Goal: Task Accomplishment & Management: Complete application form

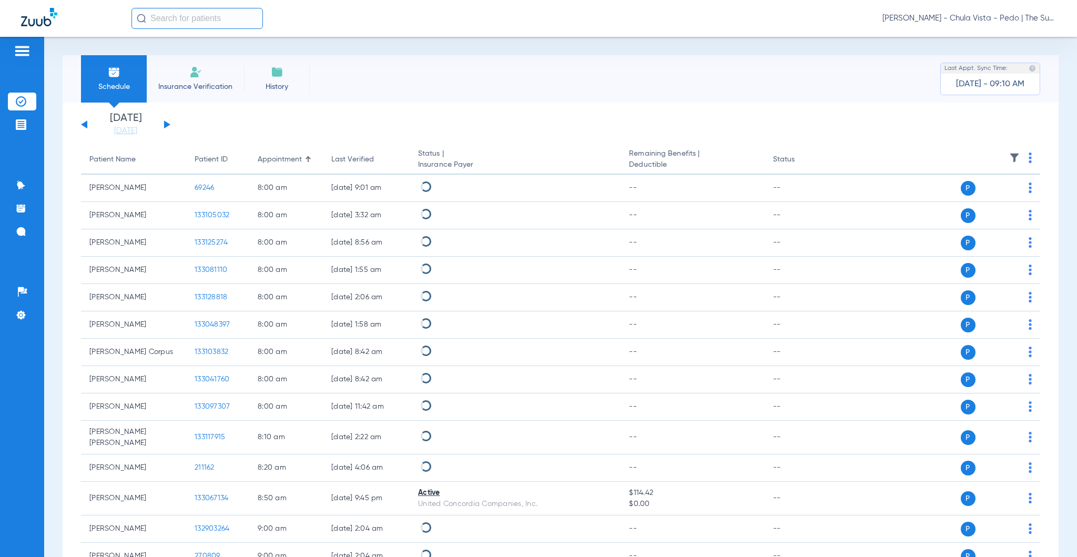
click at [196, 76] on img at bounding box center [195, 72] width 13 height 13
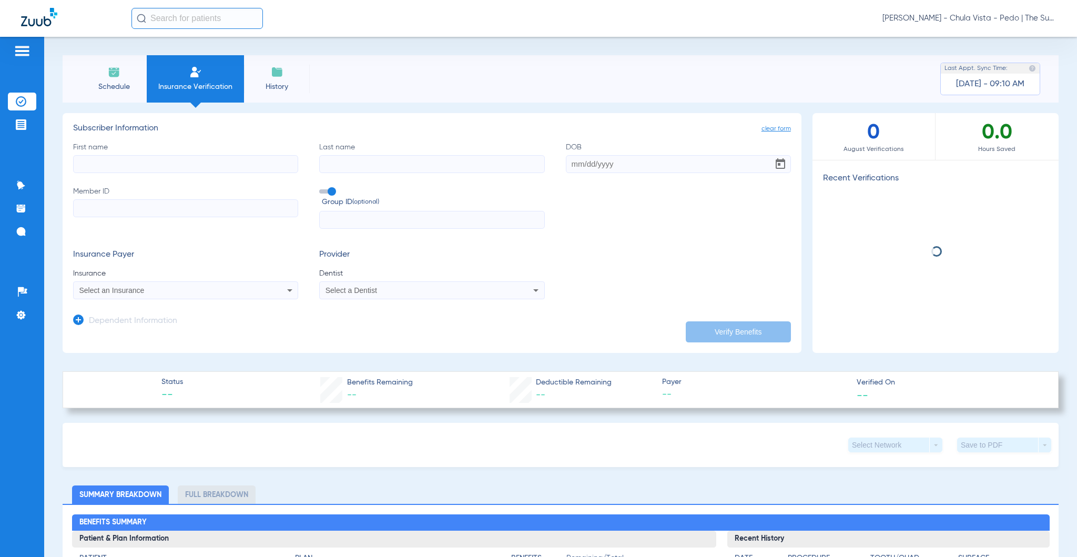
click at [104, 171] on input "First name" at bounding box center [185, 164] width 225 height 18
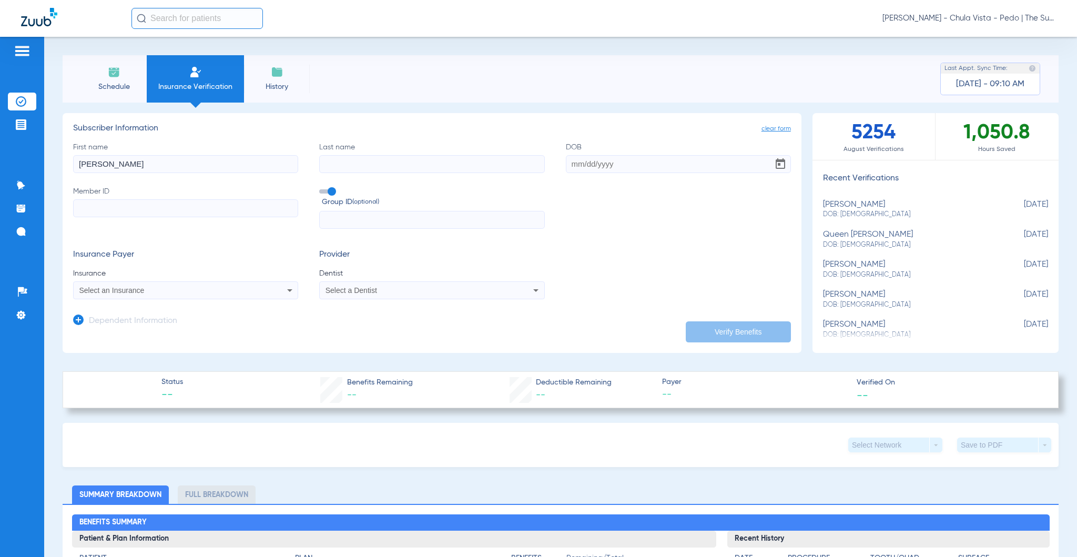
drag, startPoint x: 159, startPoint y: 161, endPoint x: 97, endPoint y: 160, distance: 61.5
click at [97, 160] on input "[PERSON_NAME]" at bounding box center [185, 164] width 225 height 18
type input "[PERSON_NAME]"
paste input "[PERSON_NAME]"
type input "[PERSON_NAME]"
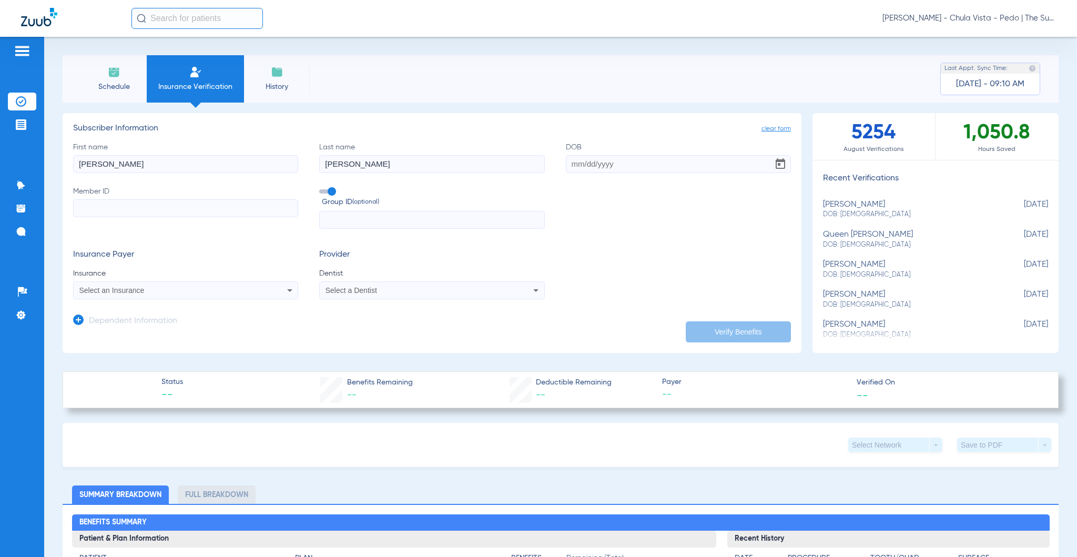
drag, startPoint x: 184, startPoint y: 159, endPoint x: 97, endPoint y: 158, distance: 86.2
click at [97, 158] on input "[PERSON_NAME]" at bounding box center [185, 164] width 225 height 18
type input "[PERSON_NAME]"
click at [566, 159] on input "DOB" at bounding box center [678, 164] width 225 height 18
type input "[DATE]"
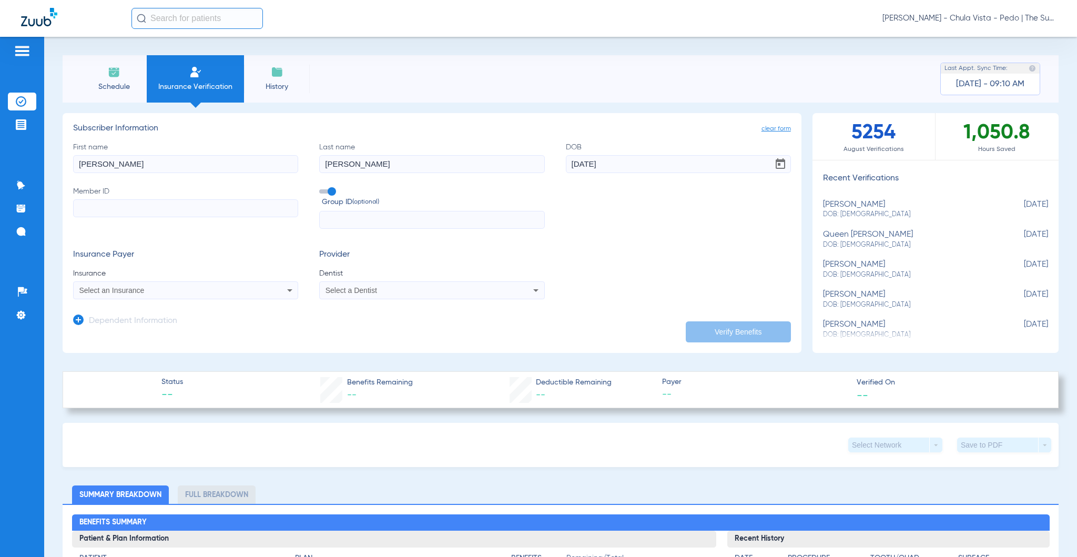
paste input "94766490H"
type input "94766490H"
click at [332, 188] on label "Group ID (optional)" at bounding box center [431, 197] width 225 height 23
click at [321, 188] on input "Group ID (optional)" at bounding box center [321, 188] width 0 height 0
click at [100, 291] on span "Select an Insurance" at bounding box center [111, 290] width 65 height 8
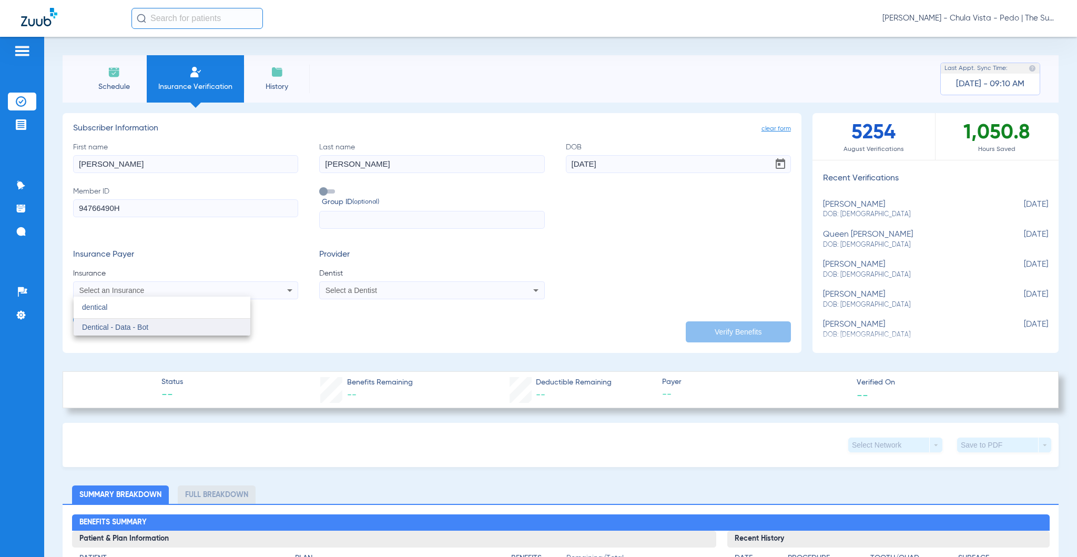
type input "dentical"
click at [112, 330] on span "Dentical - Data - Bot" at bounding box center [115, 327] width 66 height 8
click at [363, 288] on span "Select a Dentist" at bounding box center [351, 290] width 52 height 8
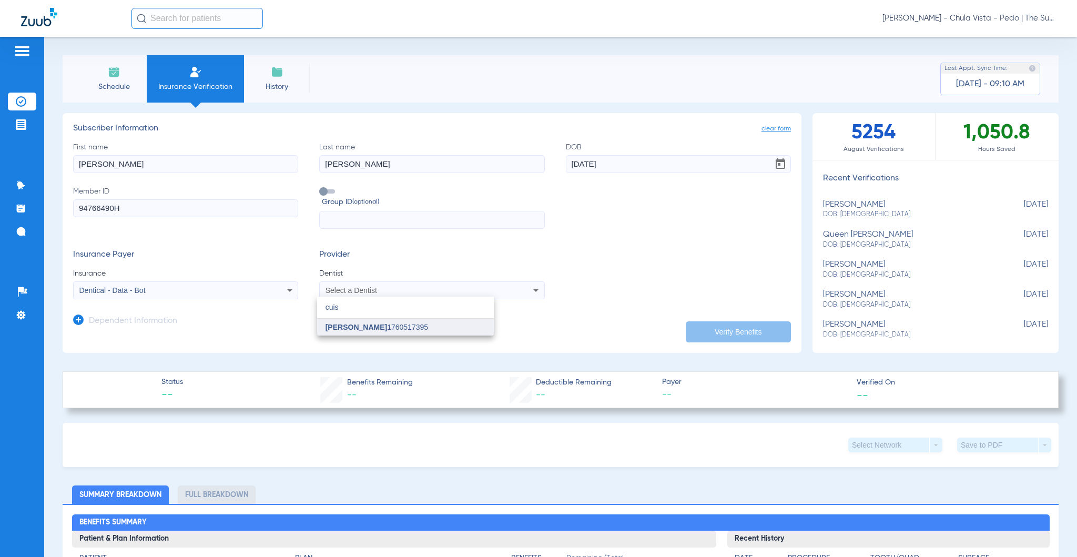
type input "cuis"
click at [380, 334] on mat-option "[PERSON_NAME] 1760517395" at bounding box center [405, 327] width 177 height 17
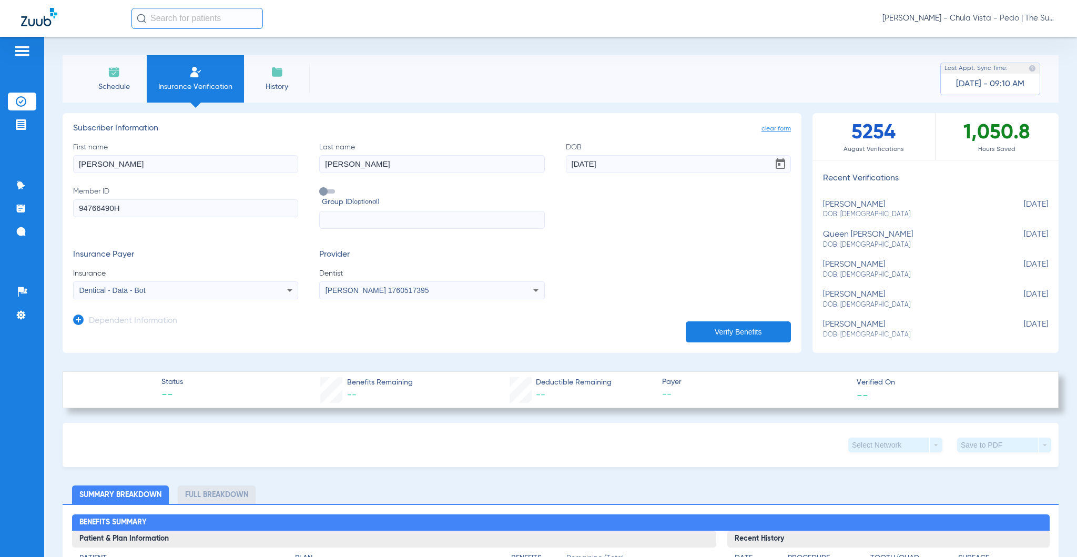
click at [729, 330] on button "Verify Benefits" at bounding box center [738, 331] width 105 height 21
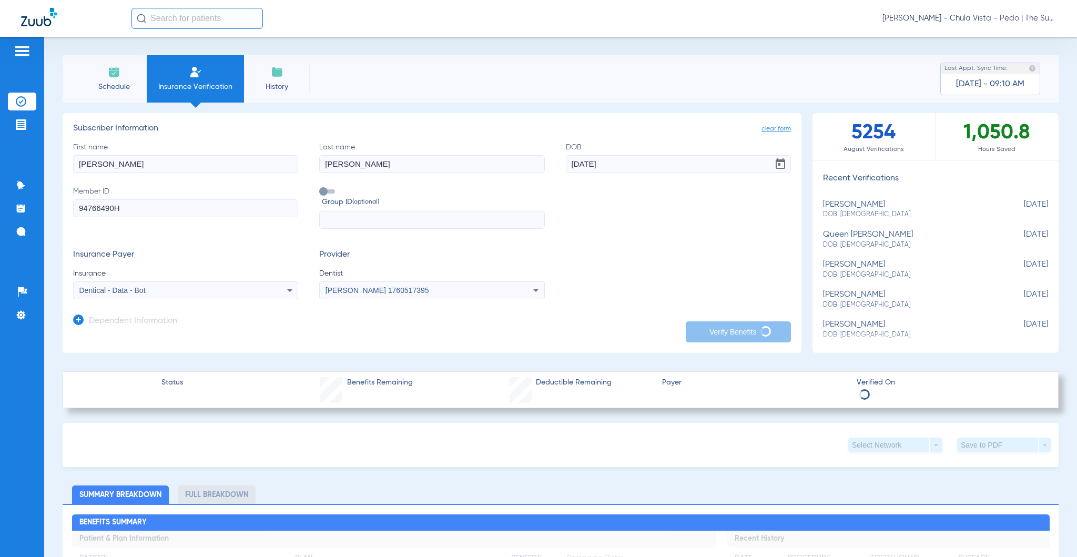
type input "[PERSON_NAME]"
click at [633, 221] on div "First name [PERSON_NAME] Last name [PERSON_NAME] DOB [DEMOGRAPHIC_DATA] Member …" at bounding box center [432, 185] width 718 height 87
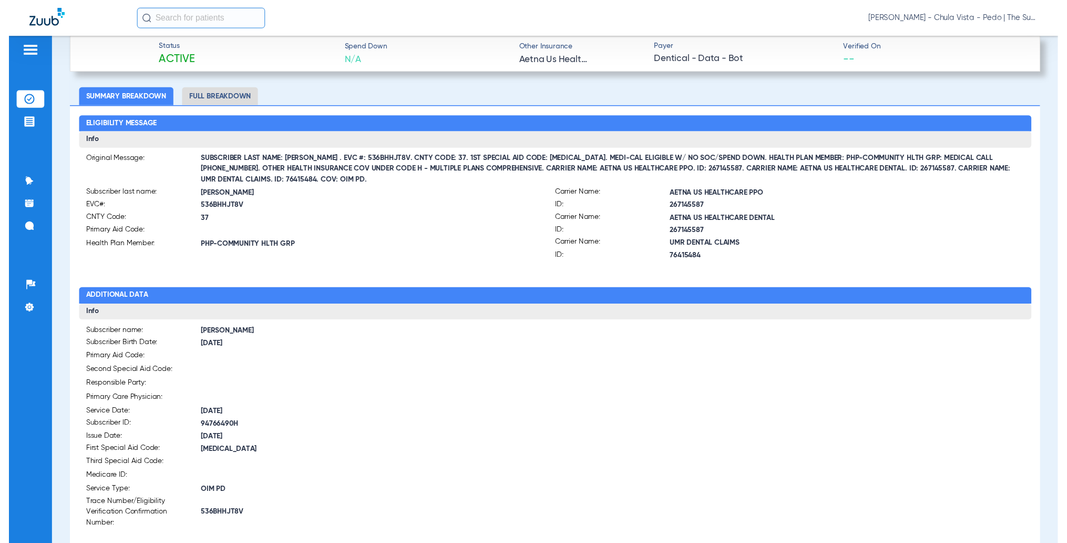
scroll to position [421, 0]
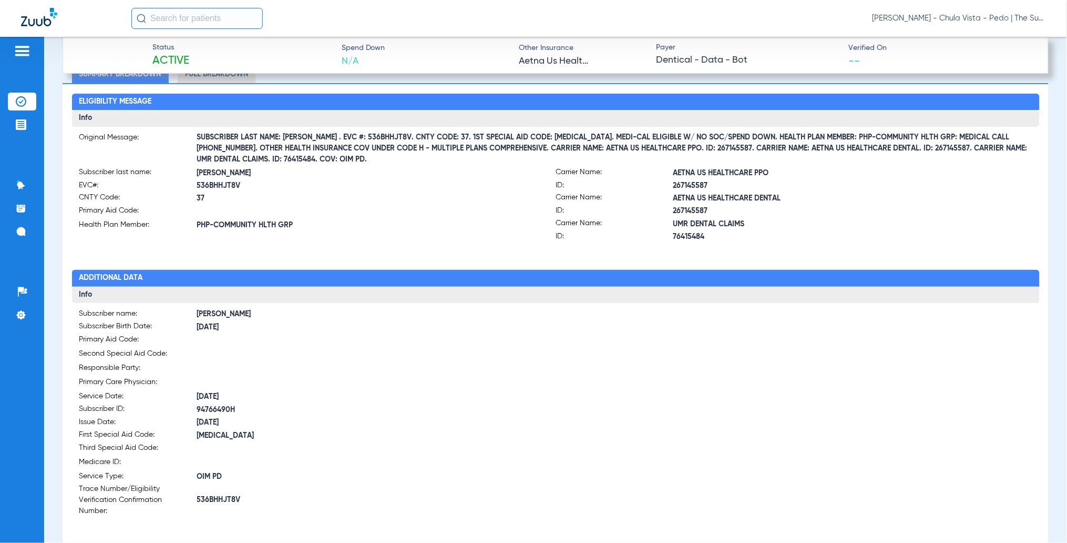
drag, startPoint x: 668, startPoint y: 198, endPoint x: 736, endPoint y: 211, distance: 69.0
click at [736, 211] on div "Carrier Name: AETNA US HEALTHCARE PPO ID: 267145587 Carrier Name: AETNA US HEAL…" at bounding box center [794, 205] width 477 height 77
click at [815, 219] on span "UMR DENTAL CLAIMS" at bounding box center [853, 224] width 359 height 11
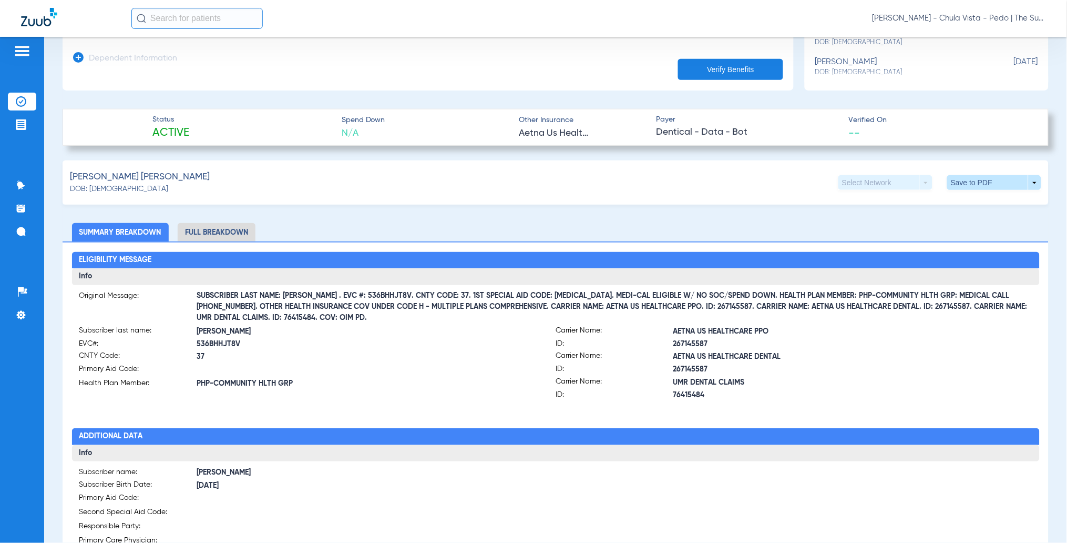
scroll to position [262, 0]
drag, startPoint x: 668, startPoint y: 357, endPoint x: 776, endPoint y: 360, distance: 107.9
click at [776, 360] on span "AETNA US HEALTHCARE DENTAL" at bounding box center [853, 357] width 359 height 11
copy span "AETNA US HEALTHCARE DENTAL"
drag, startPoint x: 668, startPoint y: 369, endPoint x: 701, endPoint y: 371, distance: 33.2
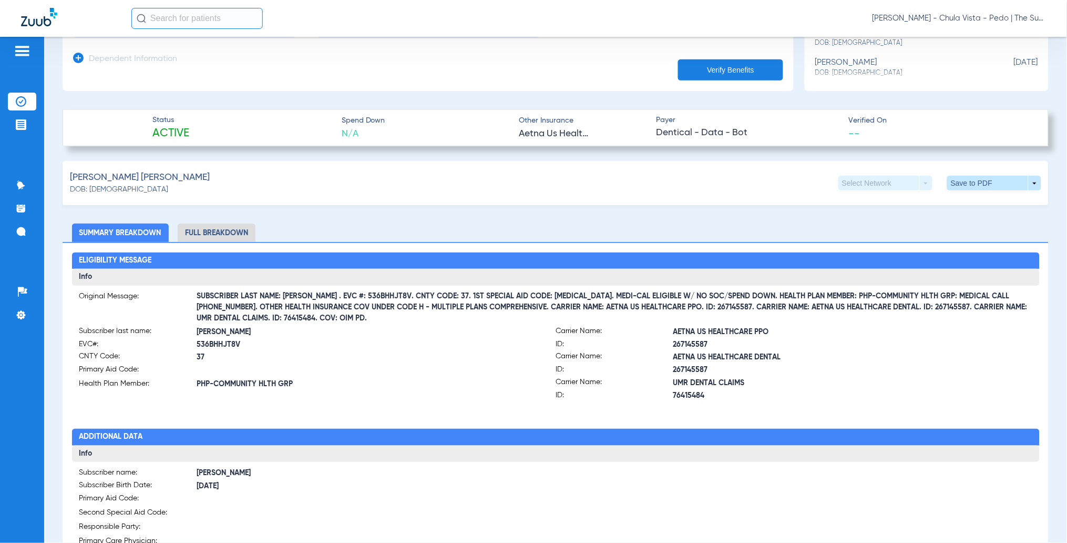
click at [703, 371] on span "267145587" at bounding box center [853, 370] width 359 height 11
copy span "267145587"
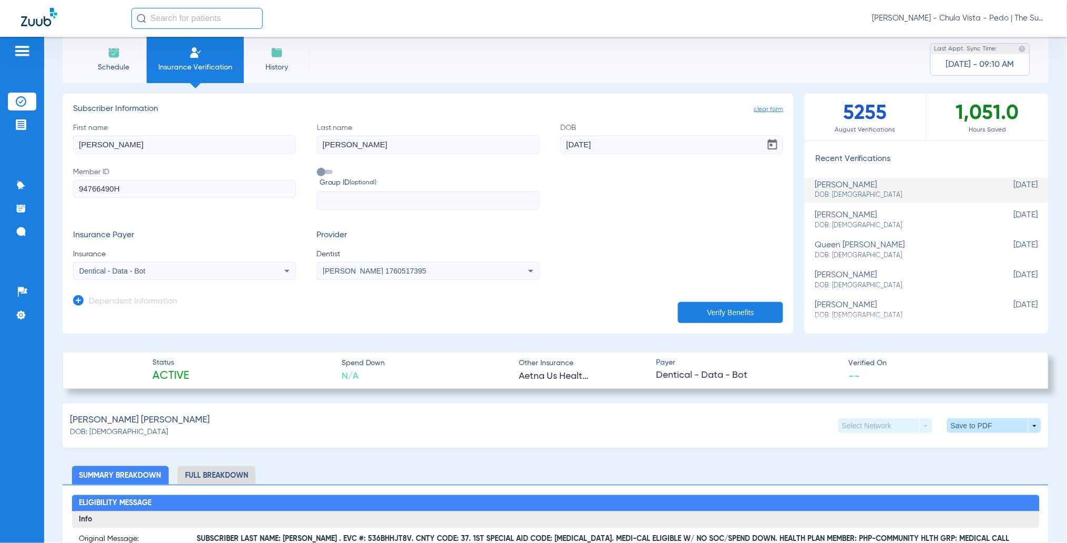
scroll to position [0, 0]
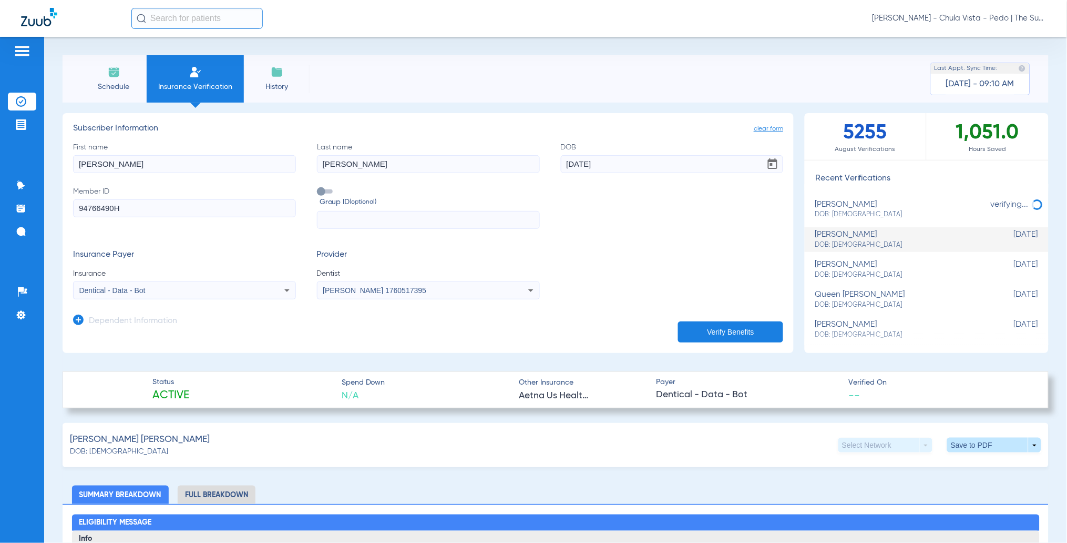
click at [384, 238] on form "First name [PERSON_NAME] Last name [PERSON_NAME] DOB [DEMOGRAPHIC_DATA] Member …" at bounding box center [428, 221] width 710 height 158
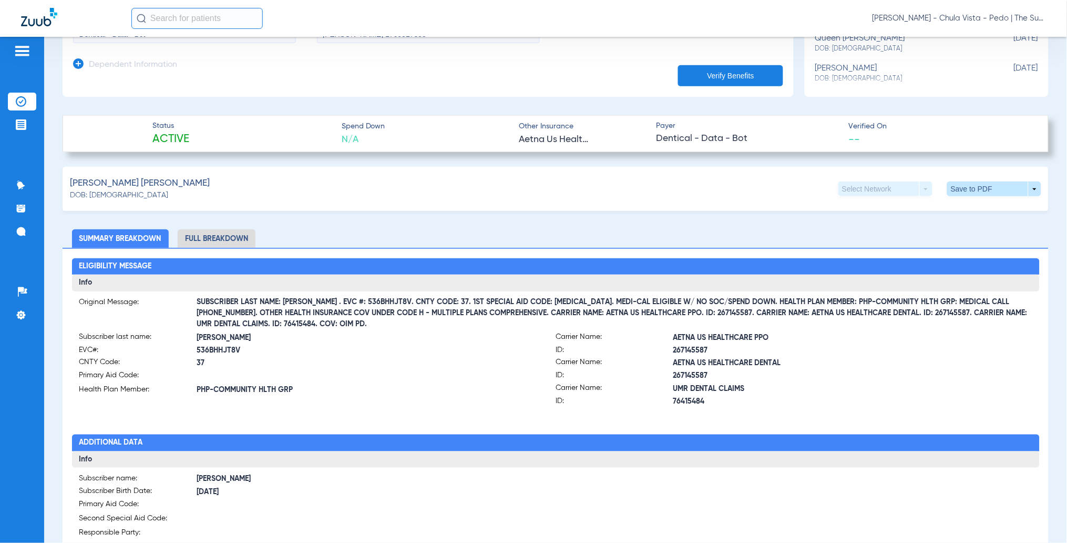
scroll to position [350, 0]
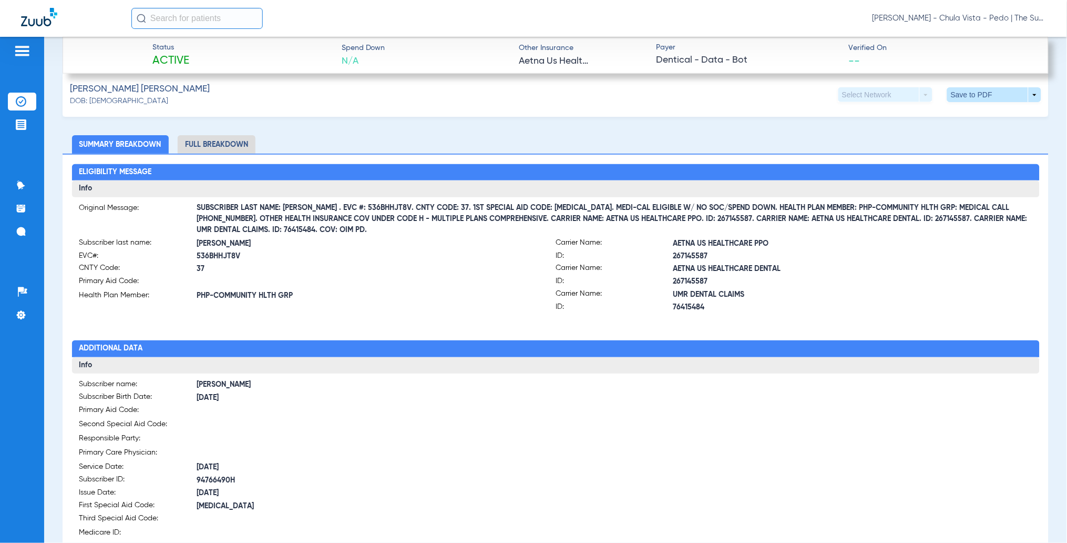
drag, startPoint x: 310, startPoint y: 205, endPoint x: 378, endPoint y: 208, distance: 67.9
click at [378, 213] on span "SUBSCRIBER LAST NAME: [PERSON_NAME] . EVC #: 536BHHJT8V. CNTY CODE: 37. 1ST SPE…" at bounding box center [615, 218] width 836 height 11
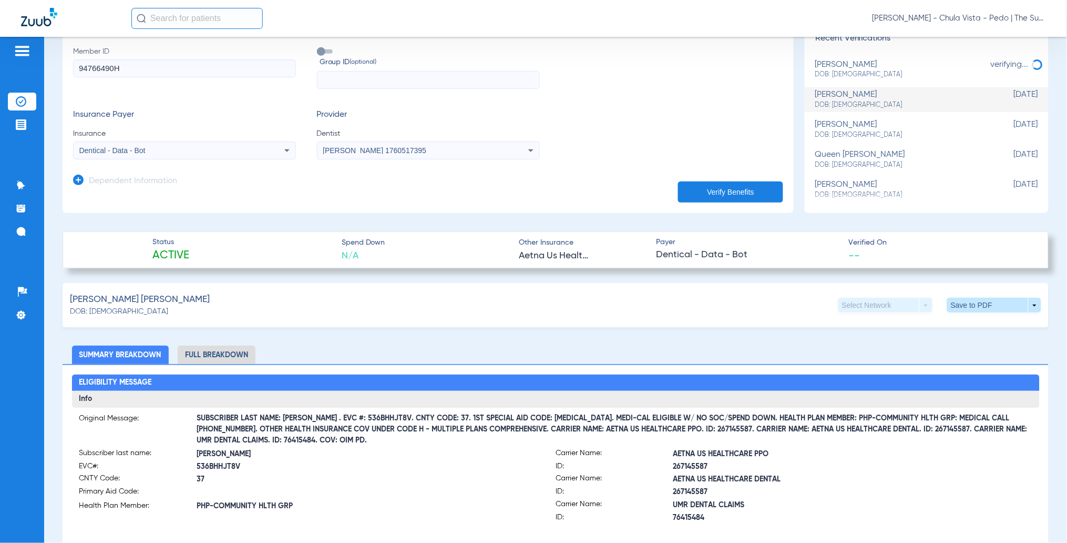
scroll to position [0, 0]
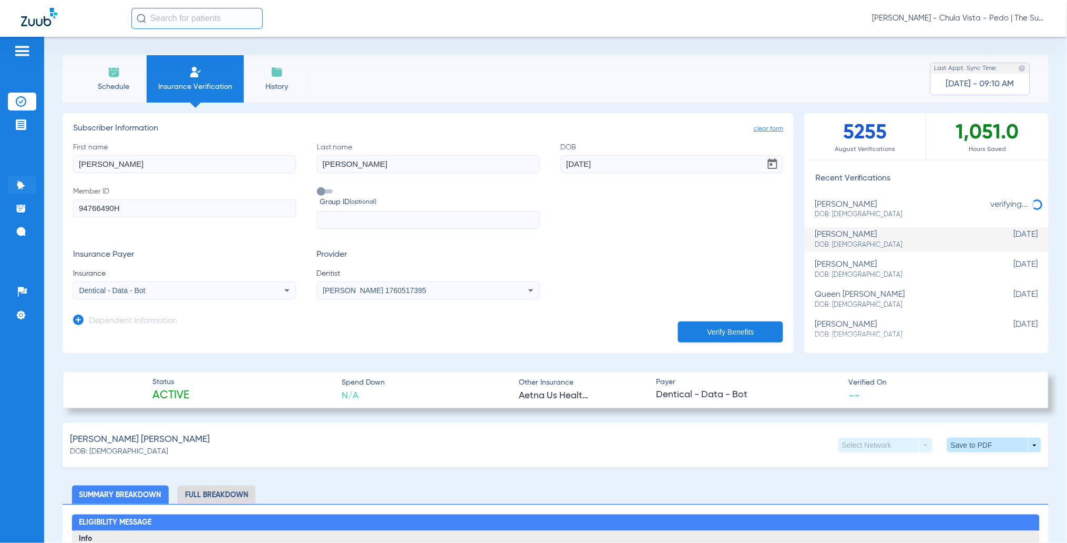
drag, startPoint x: 95, startPoint y: 171, endPoint x: 13, endPoint y: 183, distance: 82.8
click at [13, 181] on div "Patients Insurance Verification Treatment Acceptance Communication Activity App…" at bounding box center [533, 308] width 1067 height 543
type input "Yiara"
drag, startPoint x: 392, startPoint y: 167, endPoint x: 265, endPoint y: 166, distance: 126.7
click at [265, 166] on div "First name [PERSON_NAME] Last name [PERSON_NAME] DOB [DEMOGRAPHIC_DATA] Member …" at bounding box center [428, 185] width 710 height 87
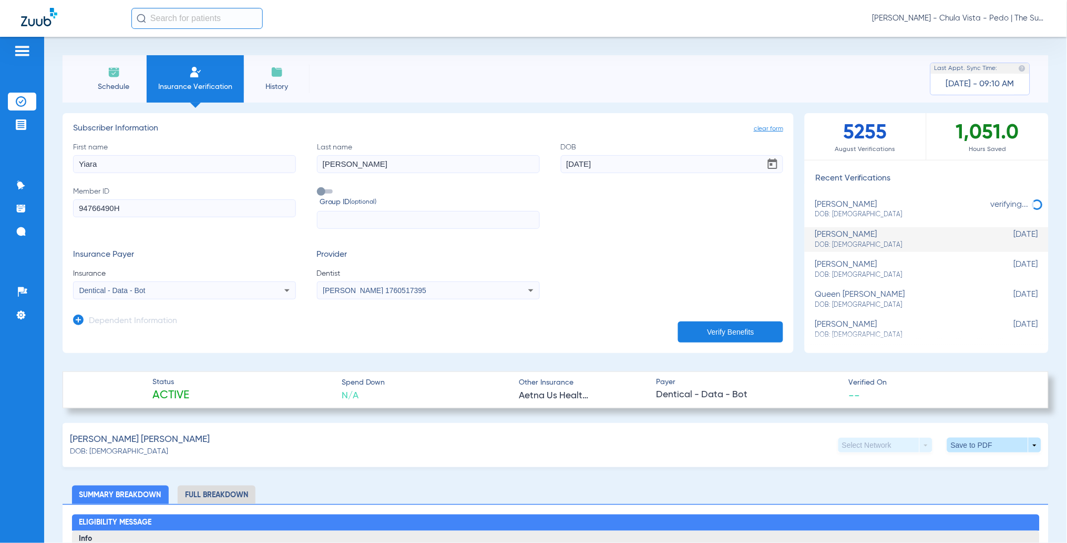
type input "[PERSON_NAME]"
drag, startPoint x: 616, startPoint y: 162, endPoint x: 472, endPoint y: 166, distance: 144.7
click at [443, 178] on div "First name [PERSON_NAME] Last name [PERSON_NAME] [DEMOGRAPHIC_DATA] Member ID 9…" at bounding box center [428, 185] width 710 height 87
type input "[DATE]"
drag, startPoint x: 138, startPoint y: 211, endPoint x: 34, endPoint y: 224, distance: 105.5
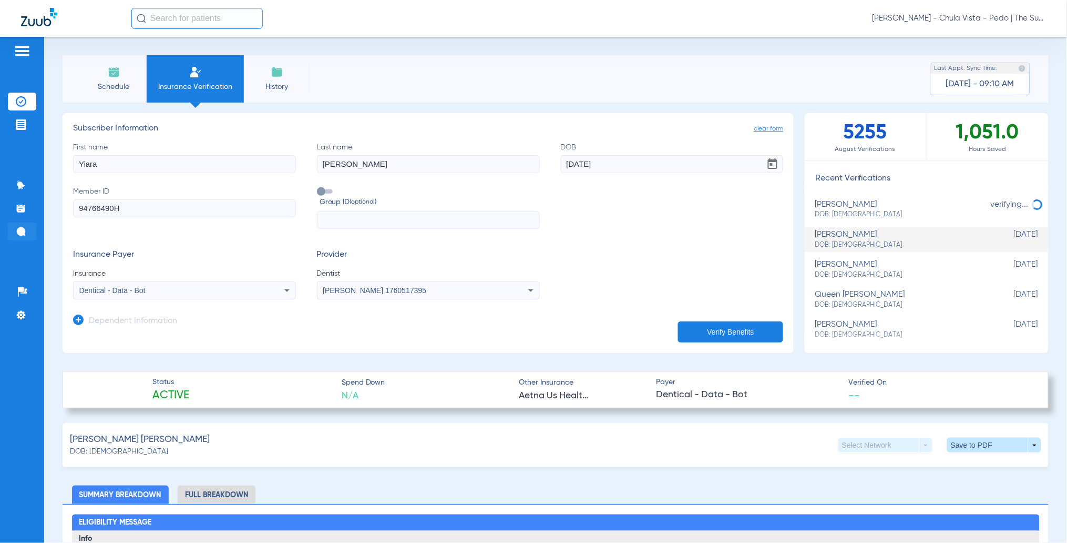
click at [34, 224] on div "Patients Insurance Verification Treatment Acceptance Communication Activity App…" at bounding box center [533, 308] width 1067 height 543
paste input "7476333G"
type input "97476333G"
click at [707, 331] on button "Verify Benefits" at bounding box center [730, 331] width 105 height 21
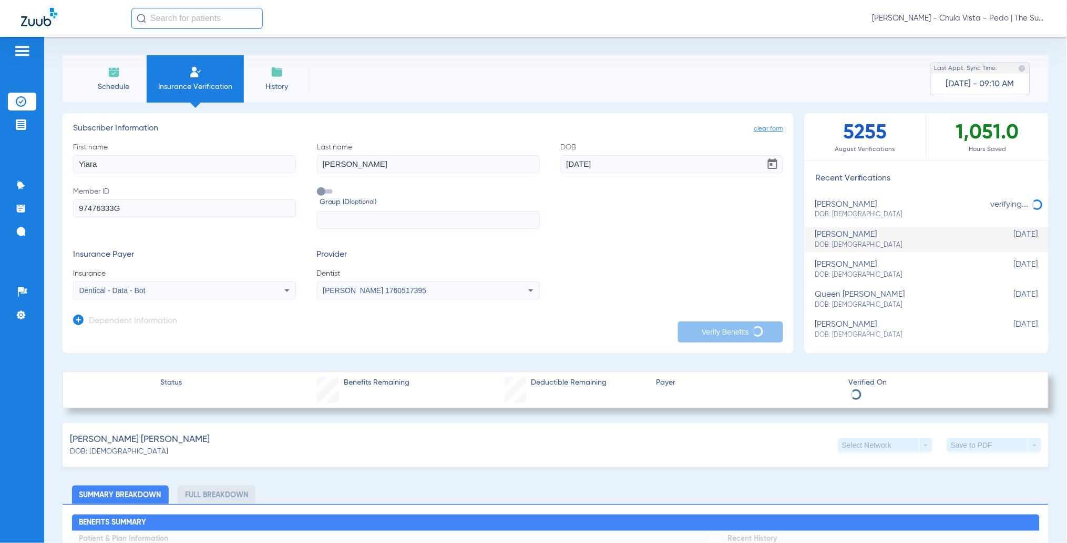
type input "Yiara"
type input "[PERSON_NAME]"
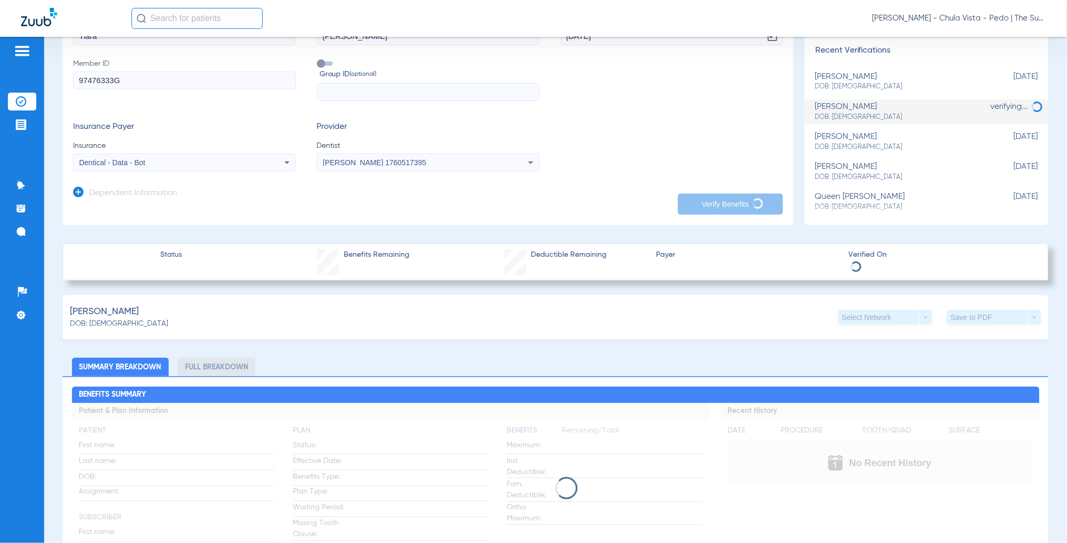
scroll to position [70, 0]
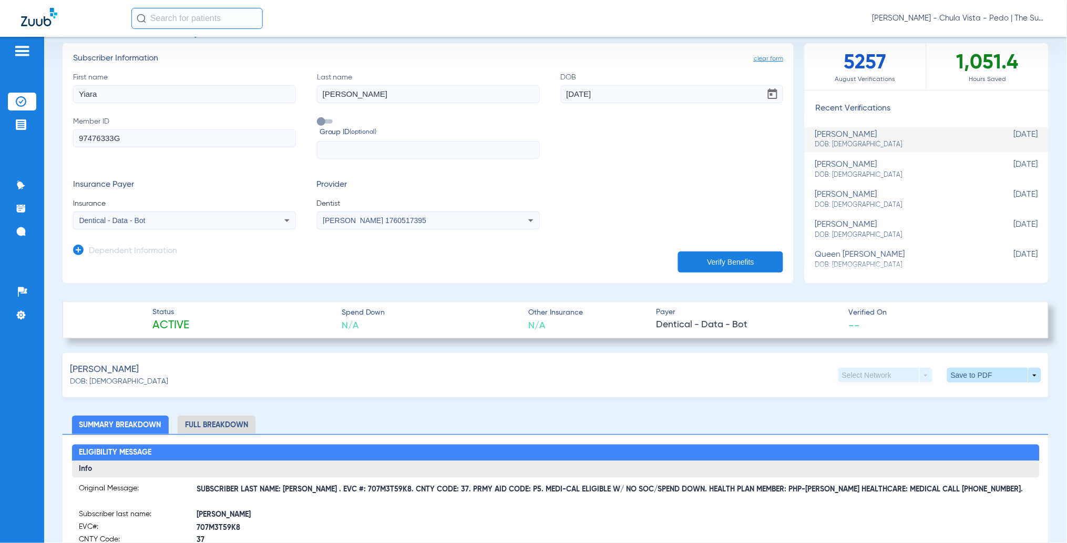
click at [334, 385] on div "[PERSON_NAME] DOB: [DEMOGRAPHIC_DATA] Select Network arrow_drop_down Save to PD…" at bounding box center [556, 375] width 986 height 44
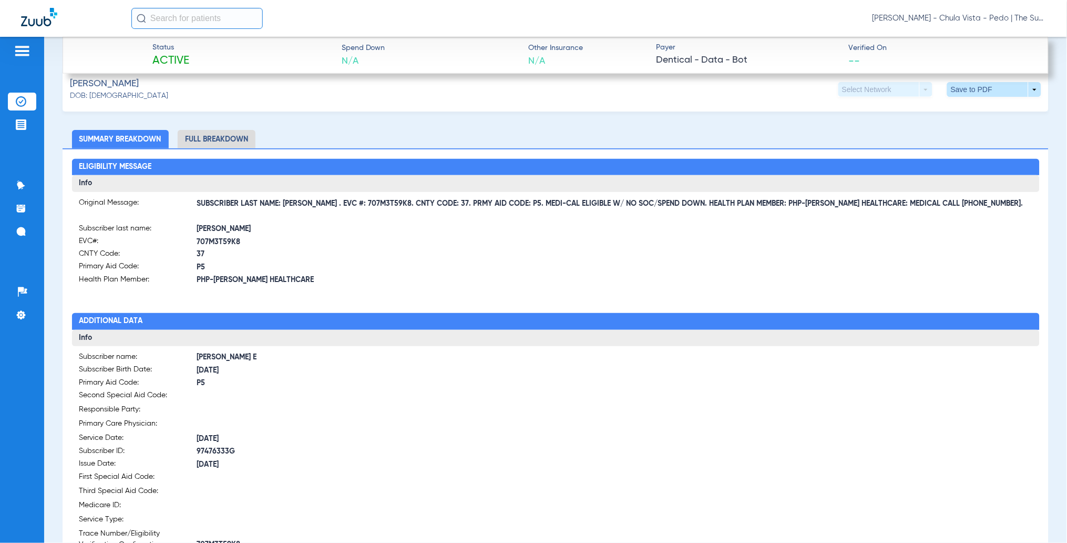
scroll to position [350, 0]
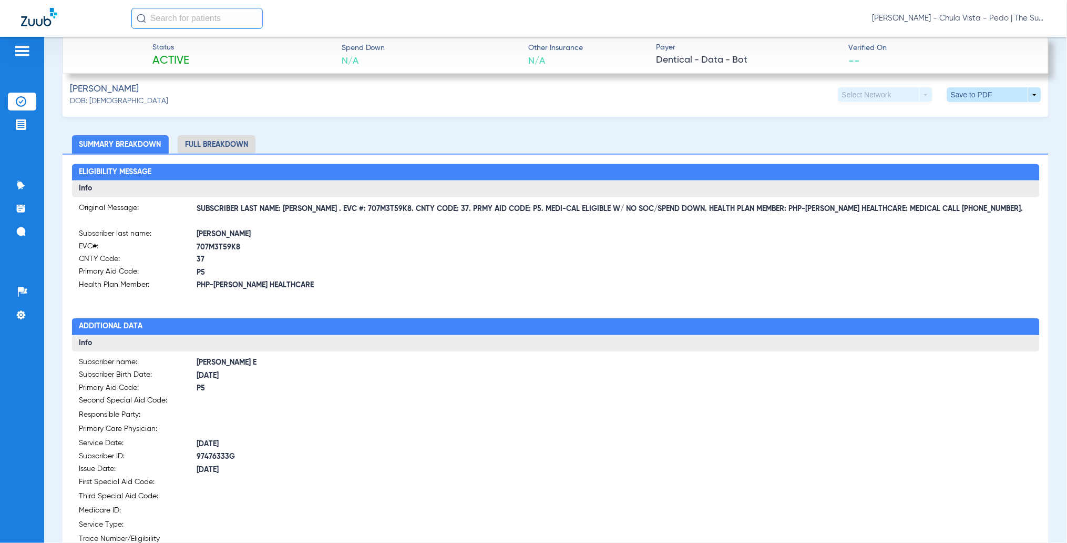
drag, startPoint x: 309, startPoint y: 208, endPoint x: 324, endPoint y: 211, distance: 15.1
click at [331, 210] on span "SUBSCRIBER LAST NAME: [PERSON_NAME] . EVC #: 707M3T59K8. CNTY CODE: 37. PRMY AI…" at bounding box center [615, 208] width 836 height 11
click at [318, 209] on span "SUBSCRIBER LAST NAME: [PERSON_NAME] . EVC #: 707M3T59K8. CNTY CODE: 37. PRMY AI…" at bounding box center [615, 208] width 836 height 11
click at [313, 209] on span "SUBSCRIBER LAST NAME: [PERSON_NAME] . EVC #: 707M3T59K8. CNTY CODE: 37. PRMY AI…" at bounding box center [615, 208] width 836 height 11
drag, startPoint x: 313, startPoint y: 209, endPoint x: 379, endPoint y: 209, distance: 65.7
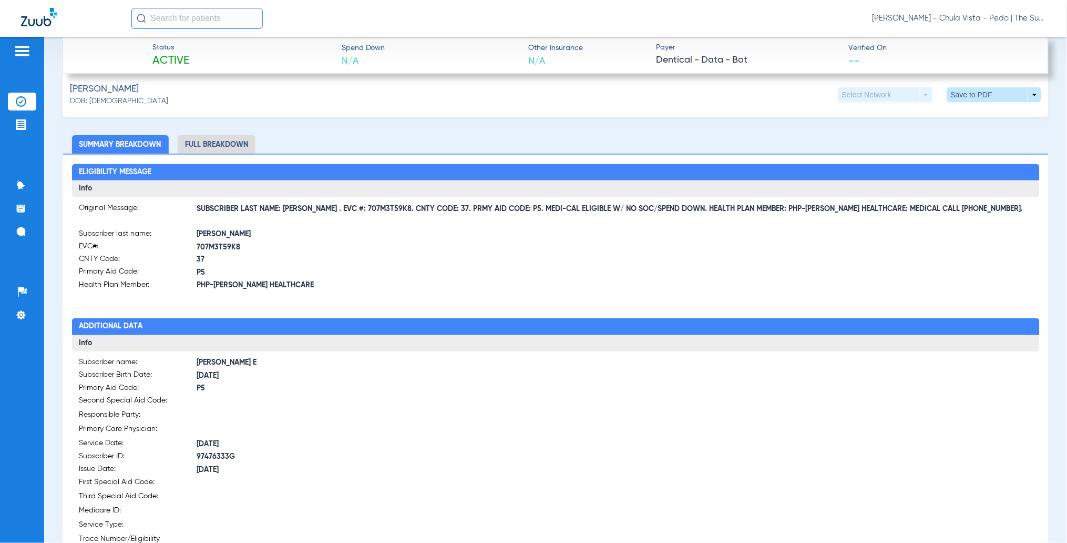
click at [379, 209] on span "SUBSCRIBER LAST NAME: [PERSON_NAME] . EVC #: 707M3T59K8. CNTY CODE: 37. PRMY AI…" at bounding box center [615, 208] width 836 height 11
copy span "EVC #: 707M3T59K8"
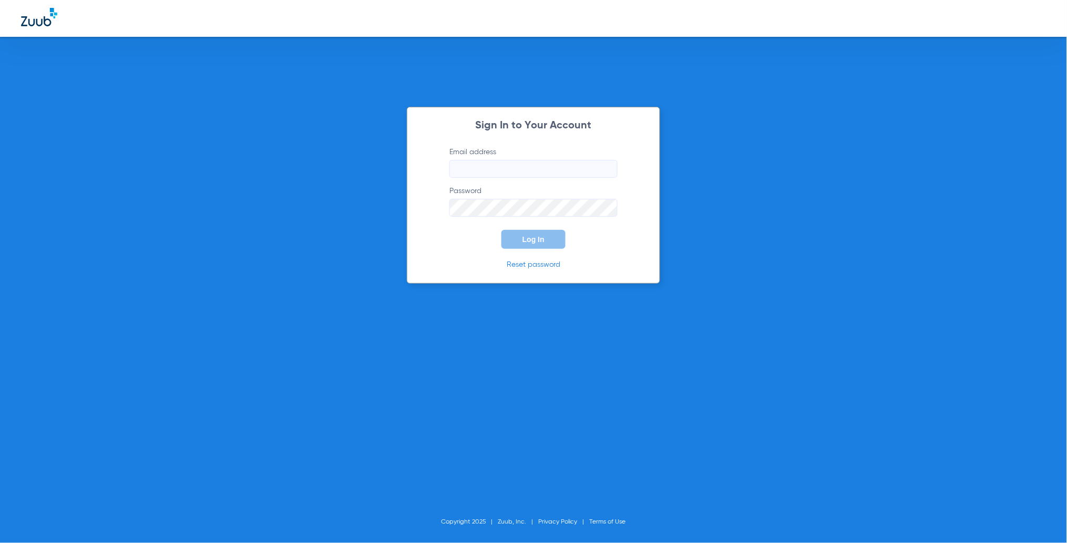
type input "[PERSON_NAME][EMAIL_ADDRESS][PERSON_NAME][DOMAIN_NAME]"
click at [544, 232] on button "Log In" at bounding box center [534, 239] width 64 height 19
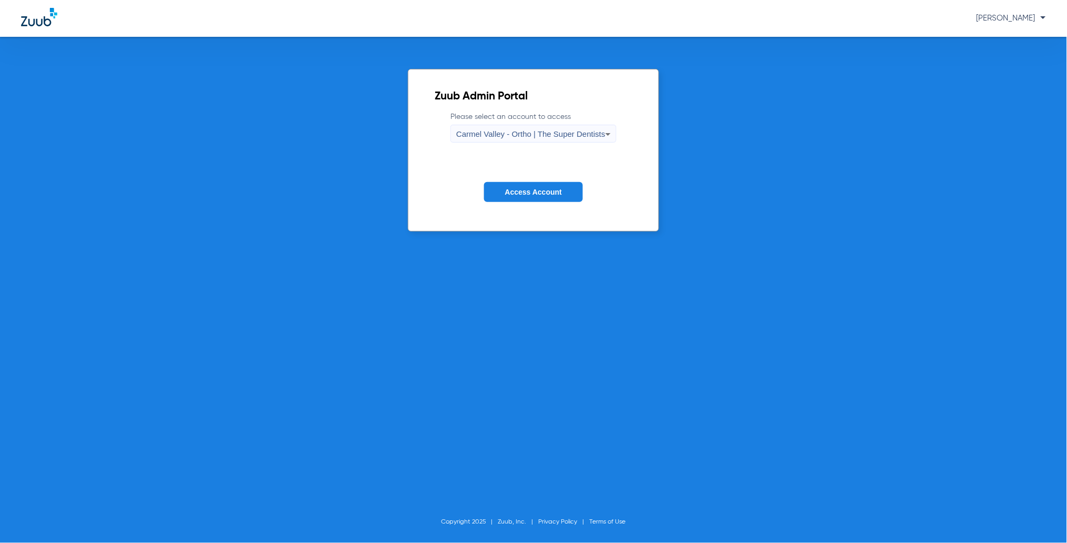
click at [519, 132] on span "Carmel Valley - Ortho | The Super Dentists" at bounding box center [530, 133] width 149 height 9
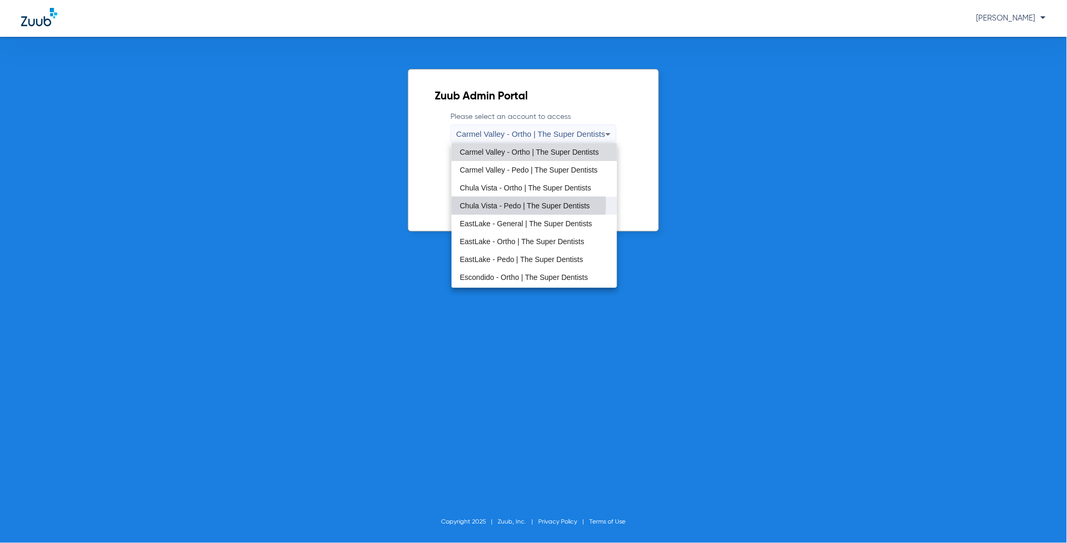
drag, startPoint x: 508, startPoint y: 204, endPoint x: 506, endPoint y: 211, distance: 7.7
click at [507, 205] on span "Chula Vista - Pedo | The Super Dentists" at bounding box center [525, 205] width 130 height 7
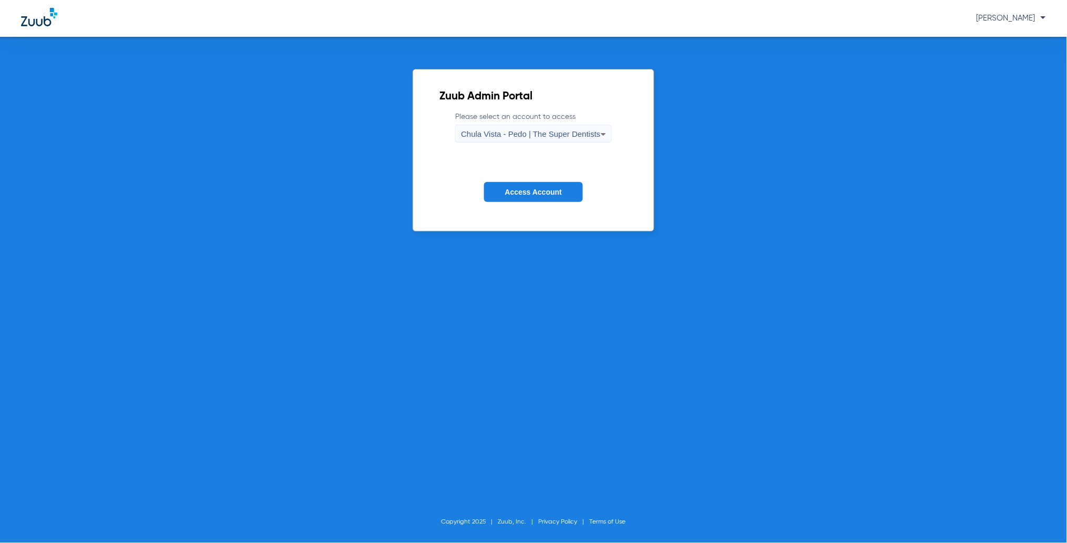
click at [523, 194] on span "Access Account" at bounding box center [533, 192] width 57 height 8
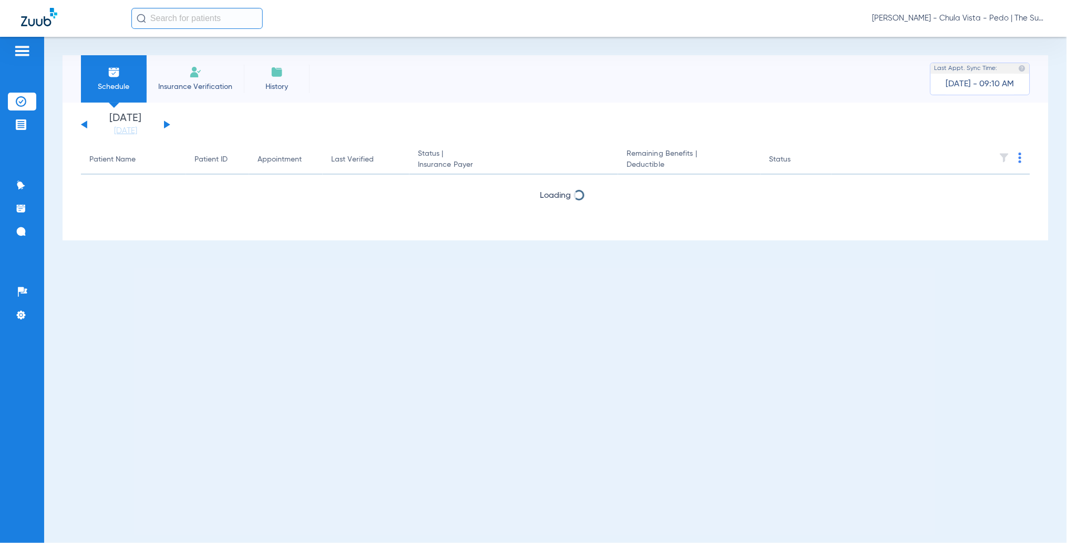
click at [184, 84] on span "Insurance Verification" at bounding box center [196, 87] width 82 height 11
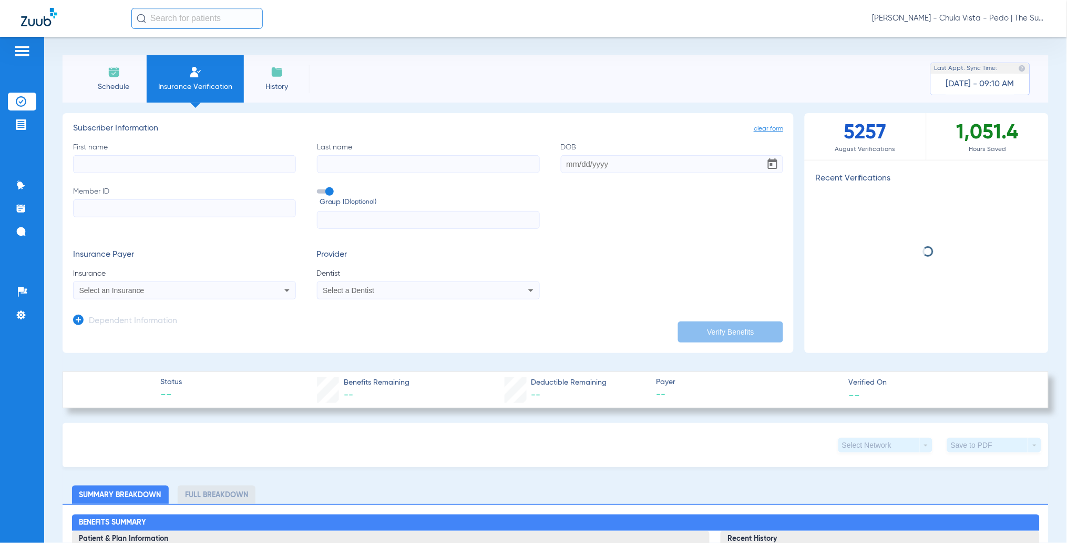
click at [202, 83] on span "Insurance Verification" at bounding box center [196, 87] width 82 height 11
click at [133, 166] on input "First name" at bounding box center [184, 164] width 223 height 18
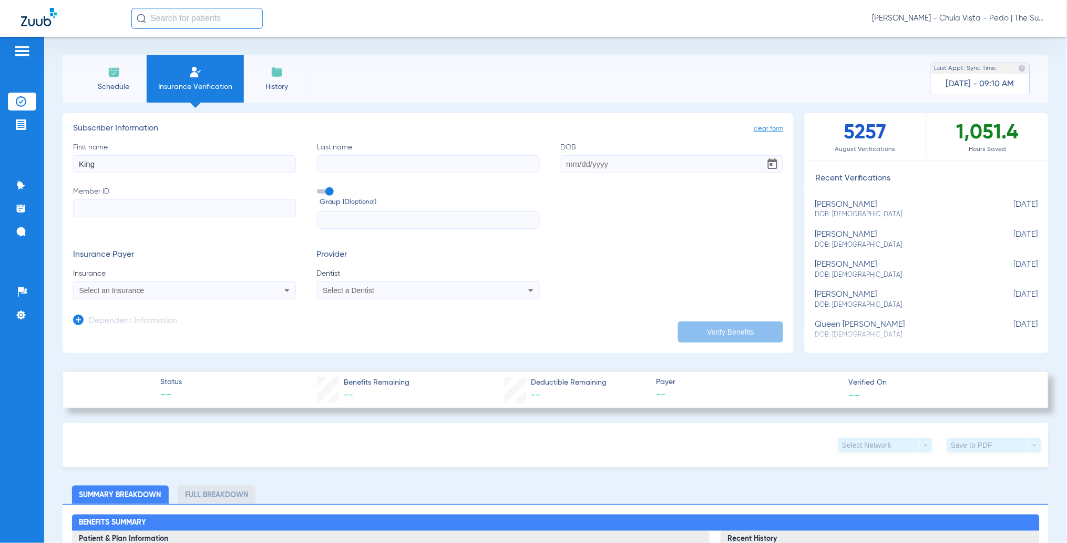
type input "King"
drag, startPoint x: 385, startPoint y: 153, endPoint x: 382, endPoint y: 164, distance: 11.1
click at [385, 156] on label "Last name" at bounding box center [428, 157] width 223 height 31
click at [385, 156] on input "Last name" at bounding box center [428, 164] width 223 height 18
click at [381, 164] on input "Last name" at bounding box center [428, 164] width 223 height 18
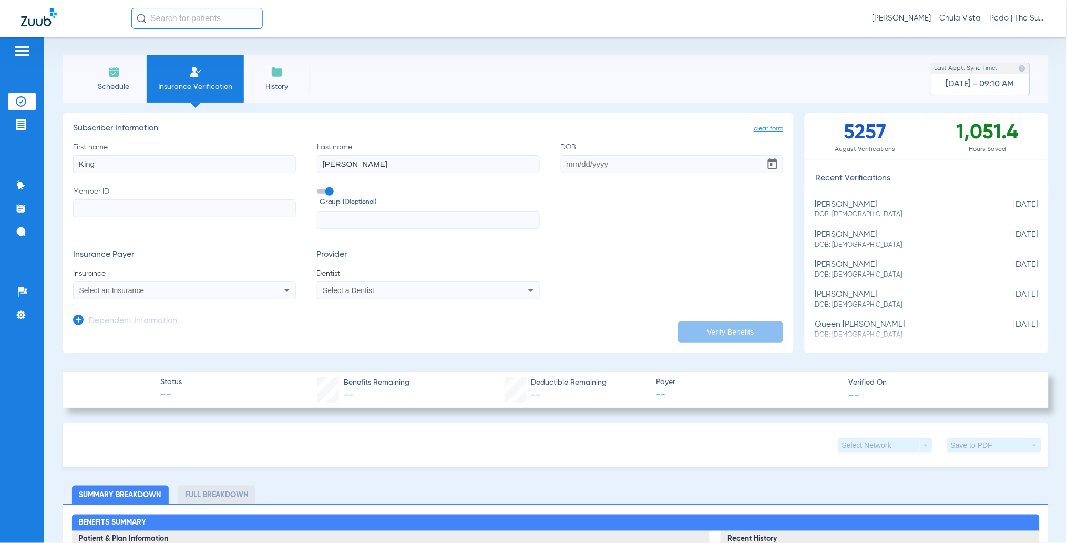
type input "[PERSON_NAME]"
click at [565, 161] on input "DOB" at bounding box center [672, 164] width 223 height 18
type input "[DATE]"
click at [123, 206] on input "Member ID" at bounding box center [184, 208] width 223 height 18
drag, startPoint x: 95, startPoint y: 221, endPoint x: 87, endPoint y: 208, distance: 14.6
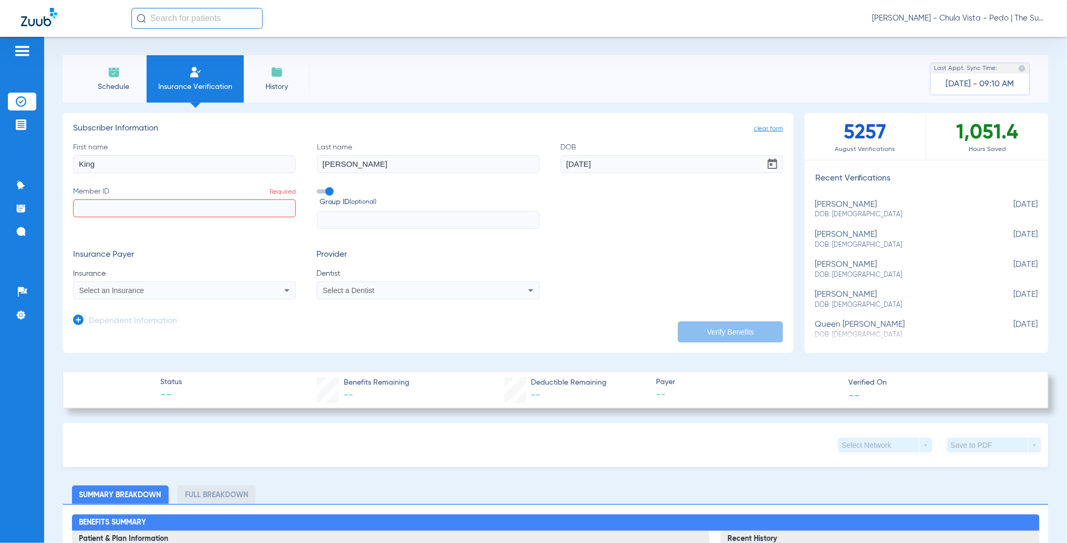
paste input "95483493F"
type input "95483493F"
click at [317, 192] on span at bounding box center [325, 191] width 16 height 4
click at [319, 188] on input "Group ID (optional)" at bounding box center [319, 188] width 0 height 0
click at [97, 290] on span "Select an Insurance" at bounding box center [111, 290] width 65 height 8
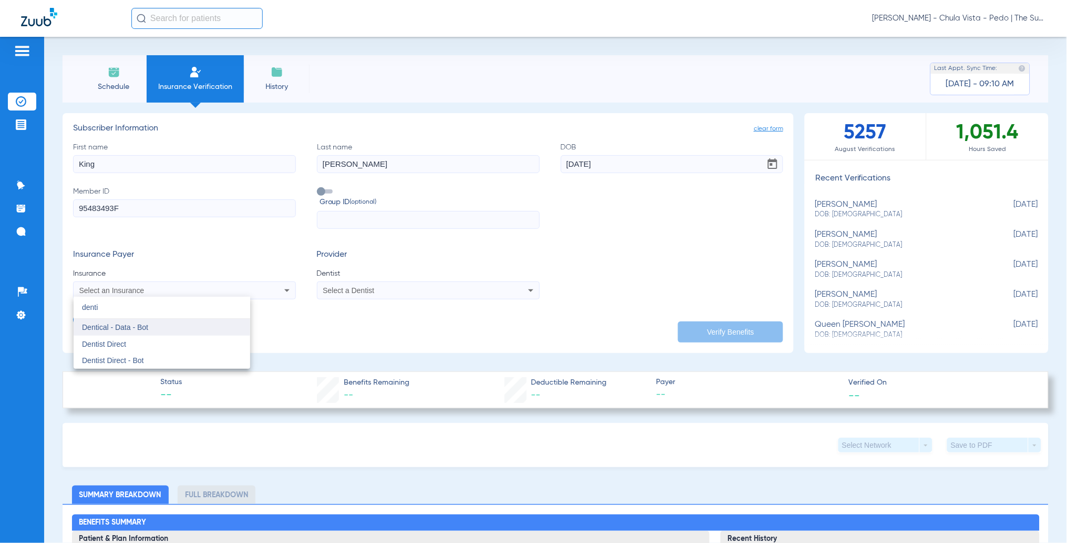
type input "denti"
click at [134, 325] on span "Dentical - Data - Bot" at bounding box center [115, 327] width 66 height 8
click at [328, 295] on div "Select a Dentist" at bounding box center [429, 290] width 222 height 13
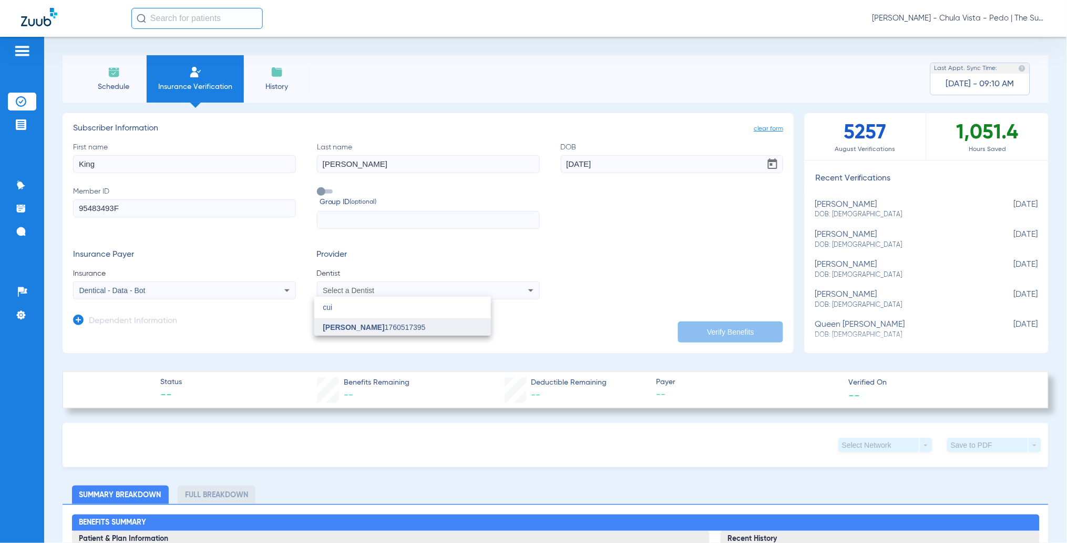
type input "cui"
click at [373, 327] on span "[PERSON_NAME]" at bounding box center [354, 327] width 62 height 8
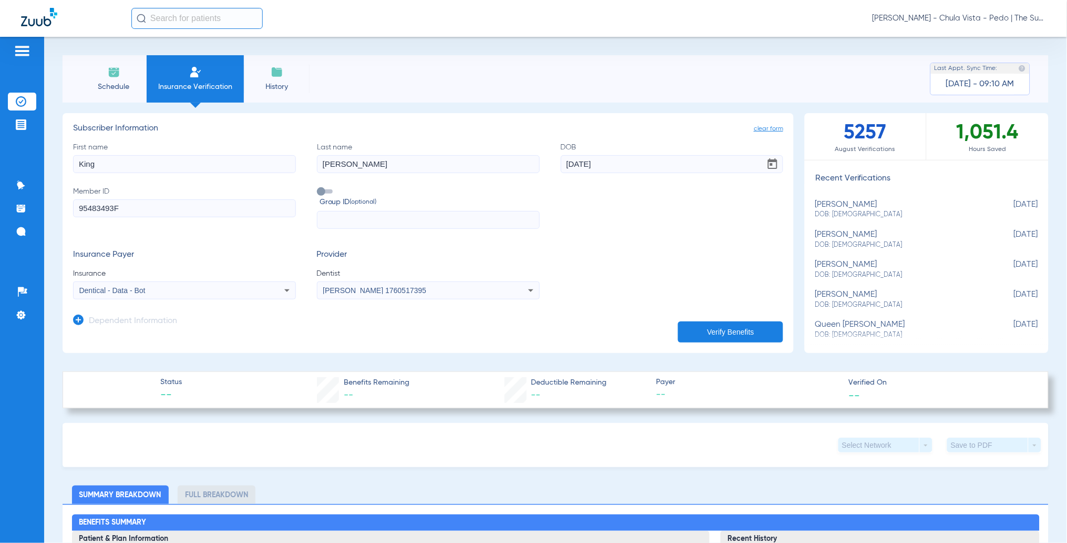
click at [699, 342] on app-manual-verification-form "clear form Subscriber Information First name [PERSON_NAME] Last name [PERSON_NA…" at bounding box center [428, 233] width 731 height 240
click at [701, 334] on button "Verify Benefits" at bounding box center [730, 331] width 105 height 21
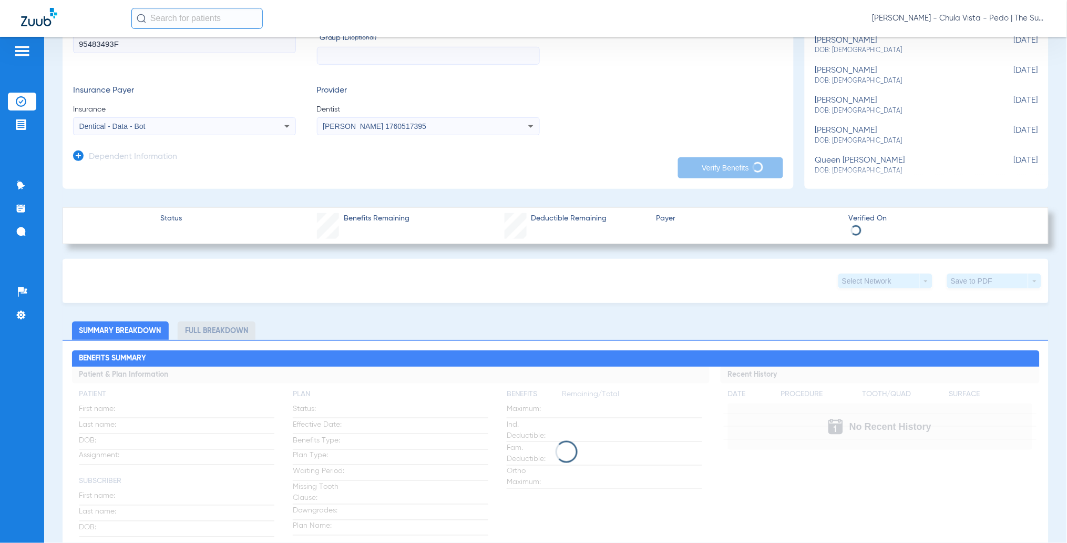
scroll to position [210, 0]
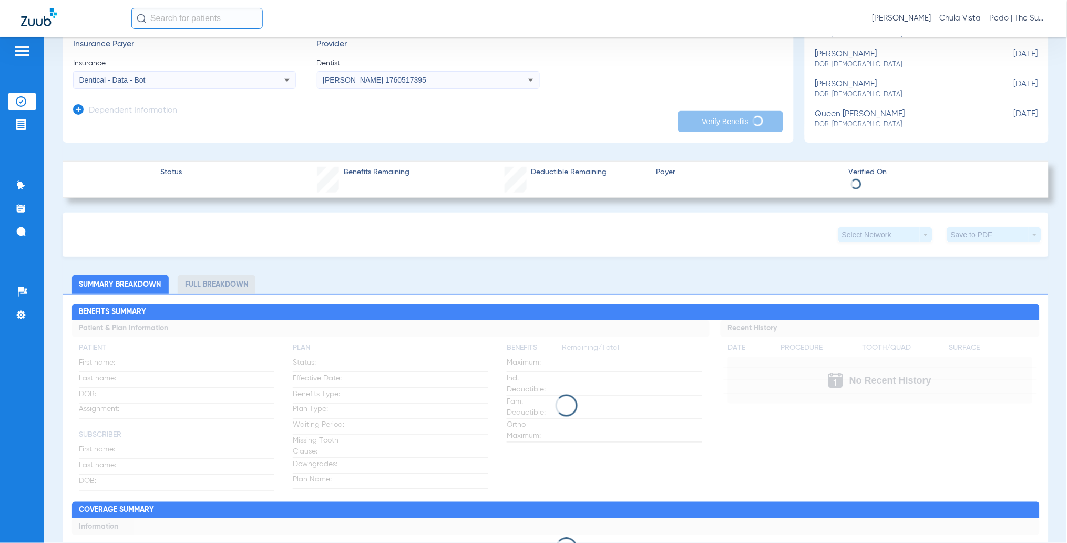
type input "[PERSON_NAME]"
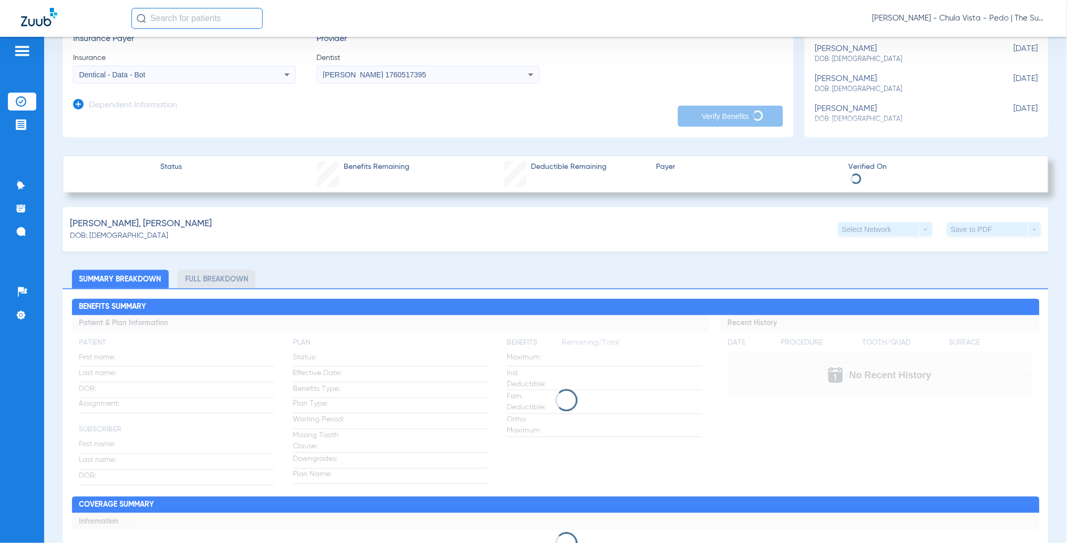
scroll to position [280, 0]
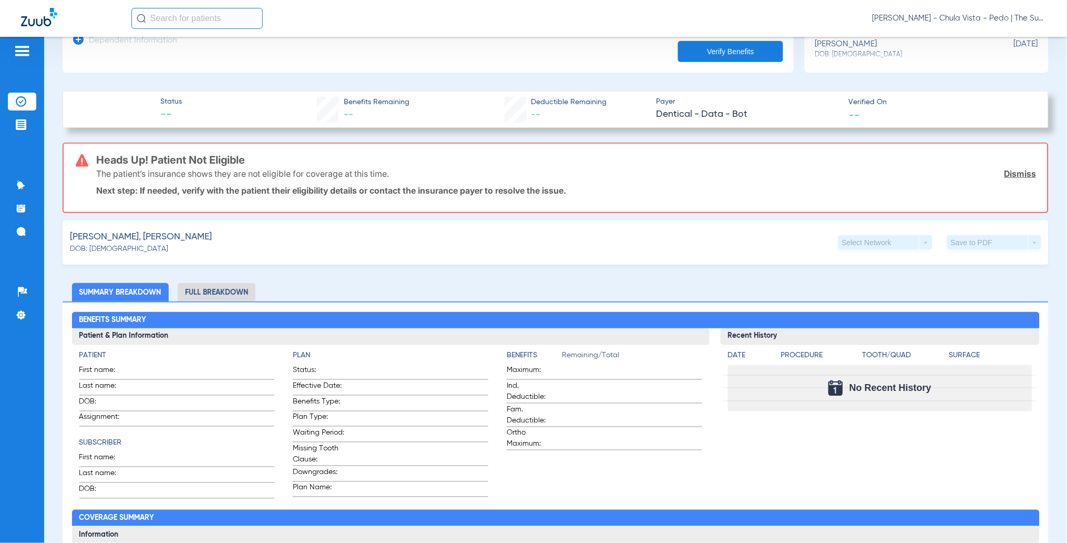
click at [259, 44] on app-dependent-form "Dependent Information" at bounding box center [428, 36] width 710 height 35
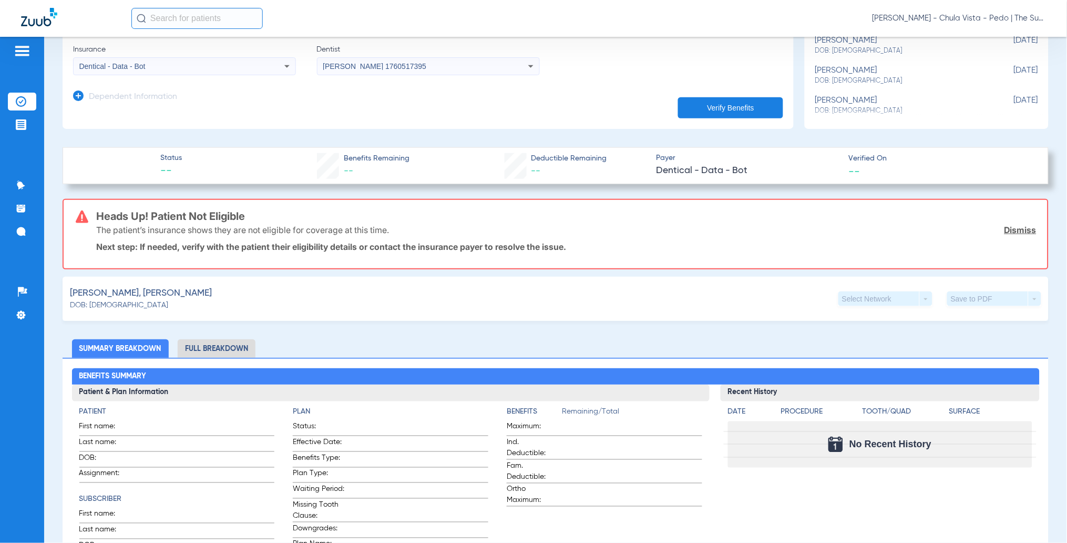
scroll to position [0, 0]
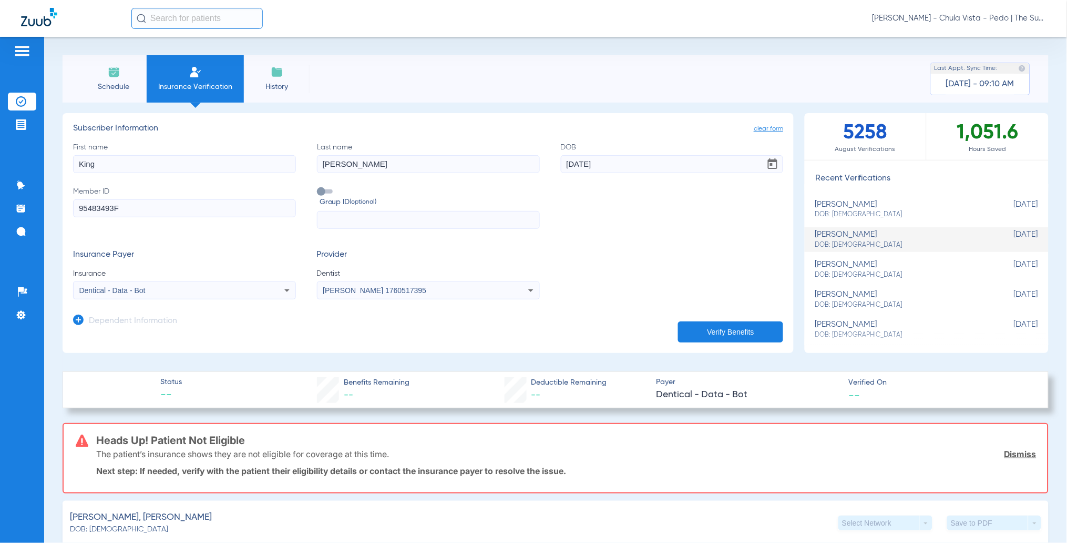
click at [734, 330] on button "Verify Benefits" at bounding box center [730, 331] width 105 height 21
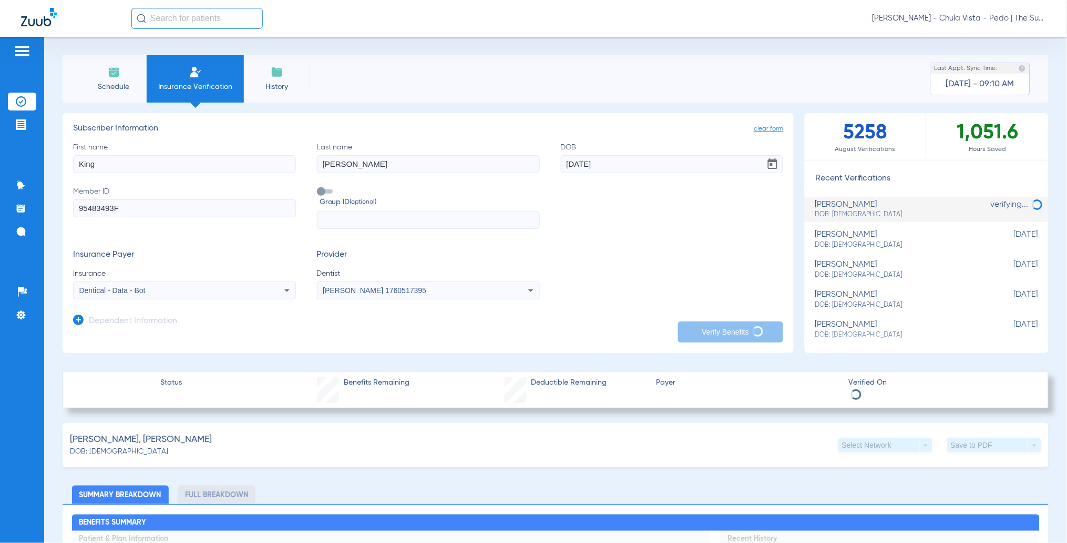
click at [603, 169] on input "[DATE]" at bounding box center [672, 164] width 223 height 18
drag, startPoint x: 609, startPoint y: 171, endPoint x: 531, endPoint y: 174, distance: 78.4
click at [528, 172] on div "First name [PERSON_NAME] Last name [PERSON_NAME] [DEMOGRAPHIC_DATA] Member ID 9…" at bounding box center [428, 185] width 710 height 87
type input "[DATE]"
drag, startPoint x: 120, startPoint y: 209, endPoint x: 44, endPoint y: 223, distance: 77.6
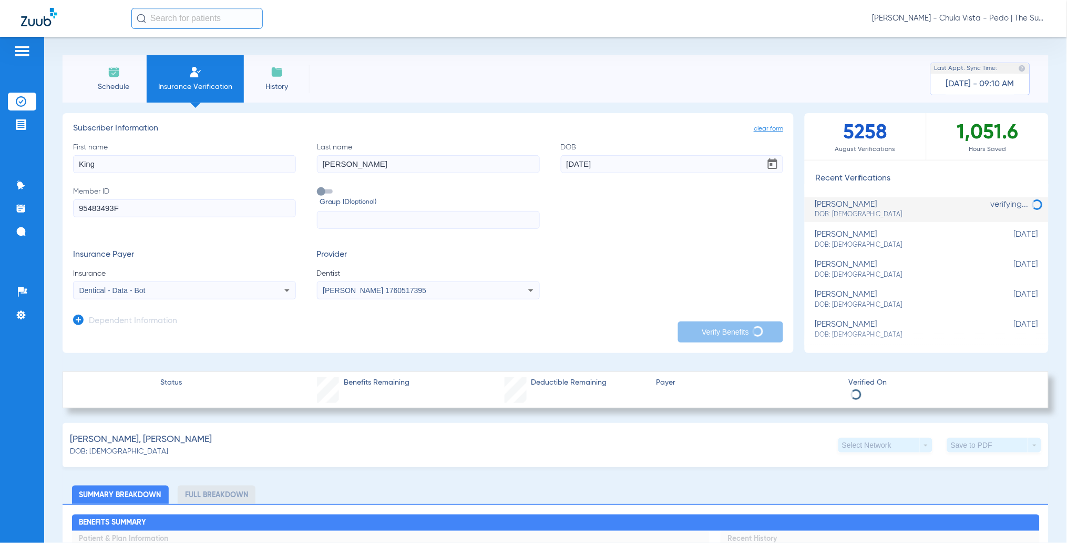
click at [37, 223] on div "Patients Insurance Verification Treatment Acceptance Communication Activity App…" at bounding box center [533, 308] width 1067 height 543
drag, startPoint x: 613, startPoint y: 165, endPoint x: 566, endPoint y: 173, distance: 47.5
click at [547, 174] on div "First name [PERSON_NAME] Last name [PERSON_NAME] DOB [DEMOGRAPHIC_DATA] Member …" at bounding box center [428, 185] width 710 height 87
click at [754, 128] on span "clear form" at bounding box center [768, 129] width 29 height 11
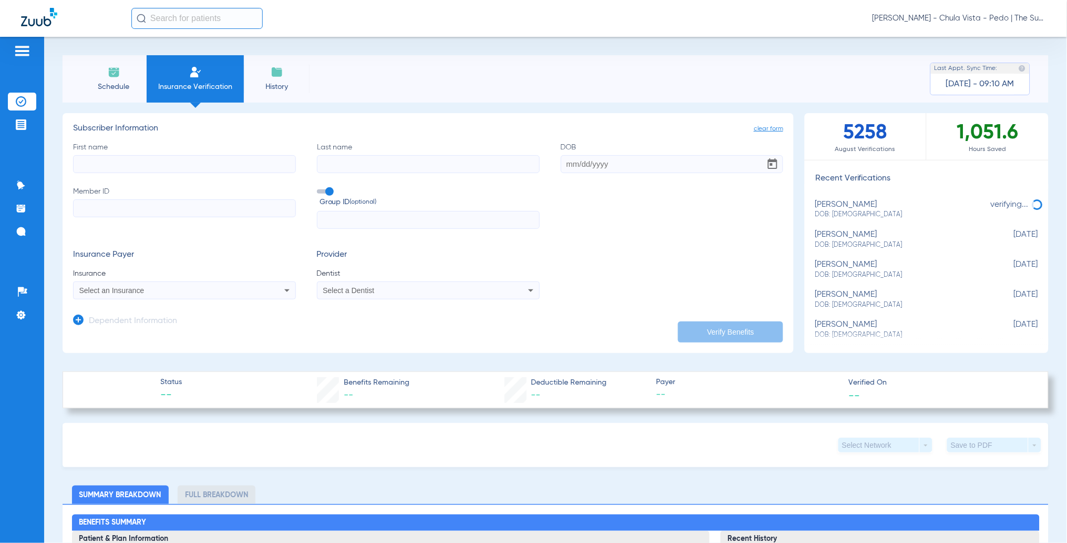
click at [131, 164] on input "First name" at bounding box center [184, 164] width 223 height 18
type input "King"
click at [355, 166] on input "Last name" at bounding box center [428, 164] width 223 height 18
type input "[PERSON_NAME]"
click at [567, 164] on input "DOB" at bounding box center [672, 164] width 223 height 18
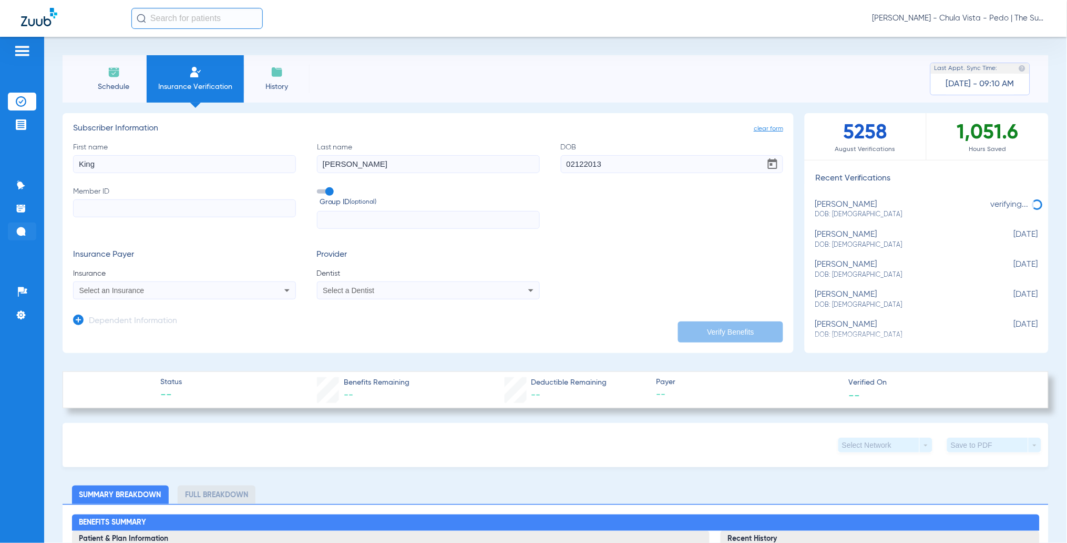
type input "[DATE]"
paste input "95483493F"
type input "95483493F"
click at [324, 192] on span at bounding box center [325, 191] width 16 height 4
click at [319, 188] on input "Group ID (optional)" at bounding box center [319, 188] width 0 height 0
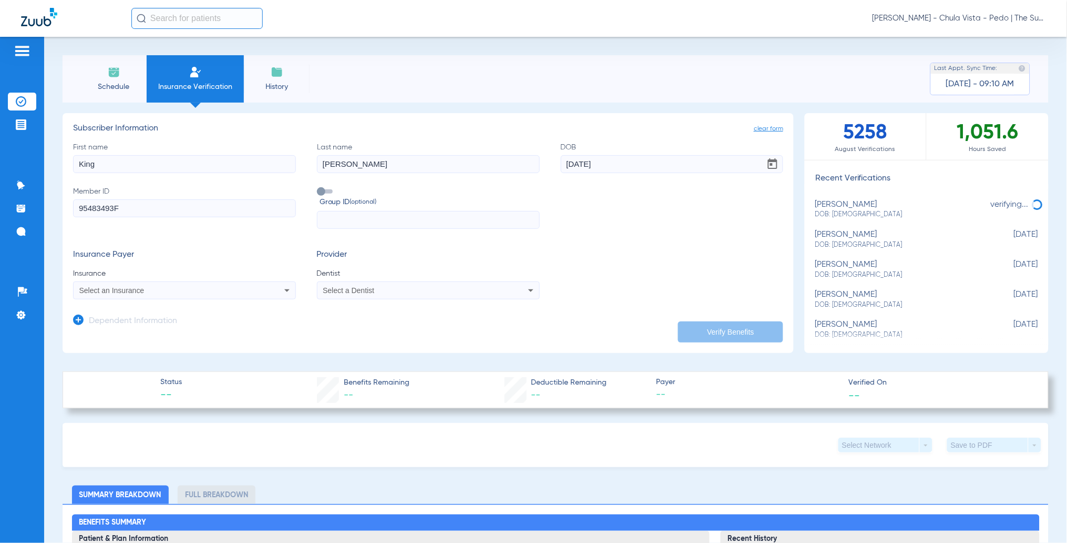
click at [192, 283] on mat-select "Select an Insurance" at bounding box center [184, 290] width 223 height 18
click at [192, 284] on div "Select an Insurance" at bounding box center [185, 290] width 222 height 13
type input "dentical"
click at [146, 327] on span "Dentical - Data - Bot" at bounding box center [115, 327] width 66 height 8
click at [319, 291] on div "Select a Dentist" at bounding box center [429, 290] width 222 height 13
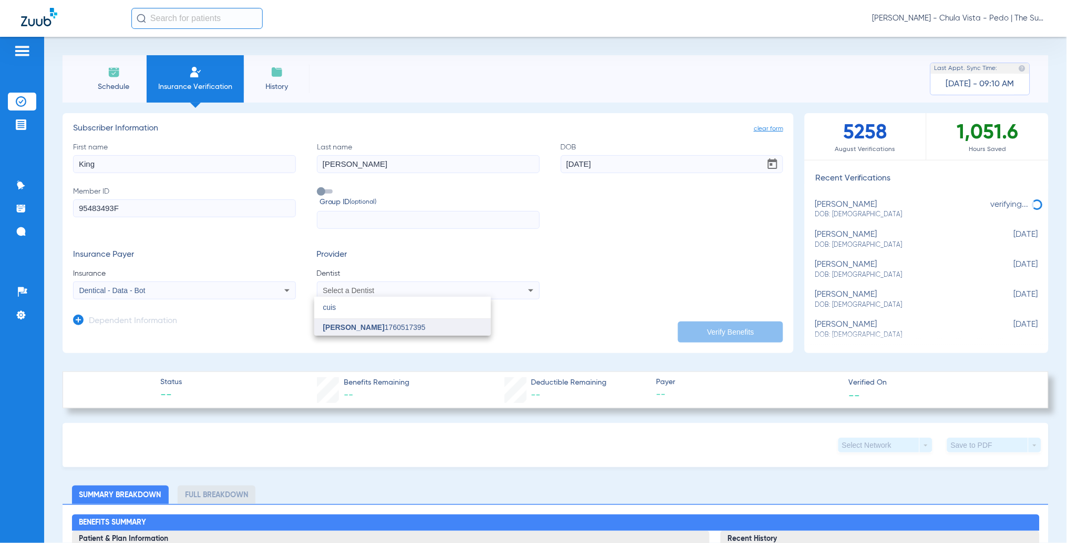
type input "cuis"
click at [342, 327] on span "[PERSON_NAME]" at bounding box center [354, 327] width 62 height 8
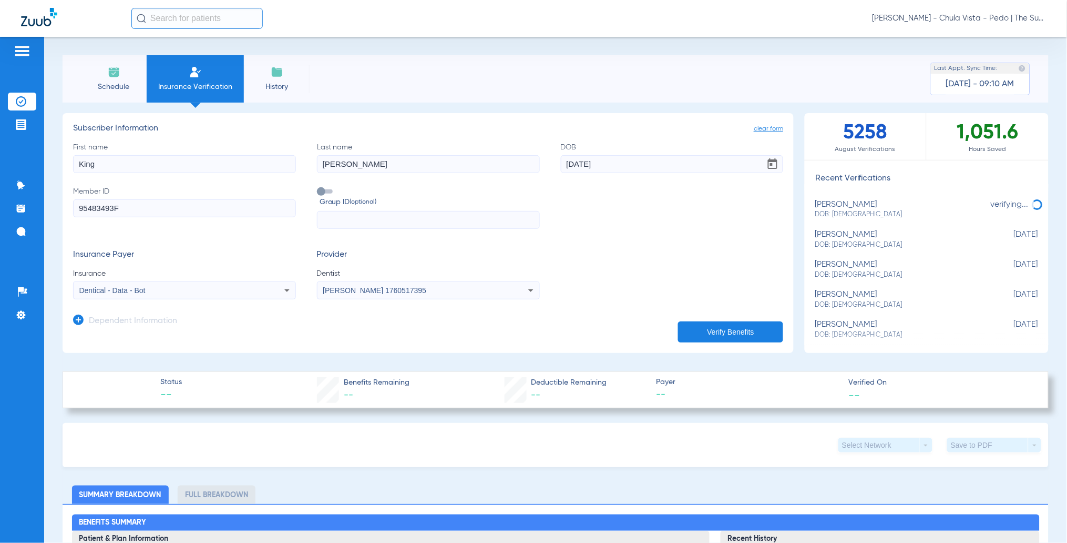
click at [702, 341] on button "Verify Benefits" at bounding box center [730, 331] width 105 height 21
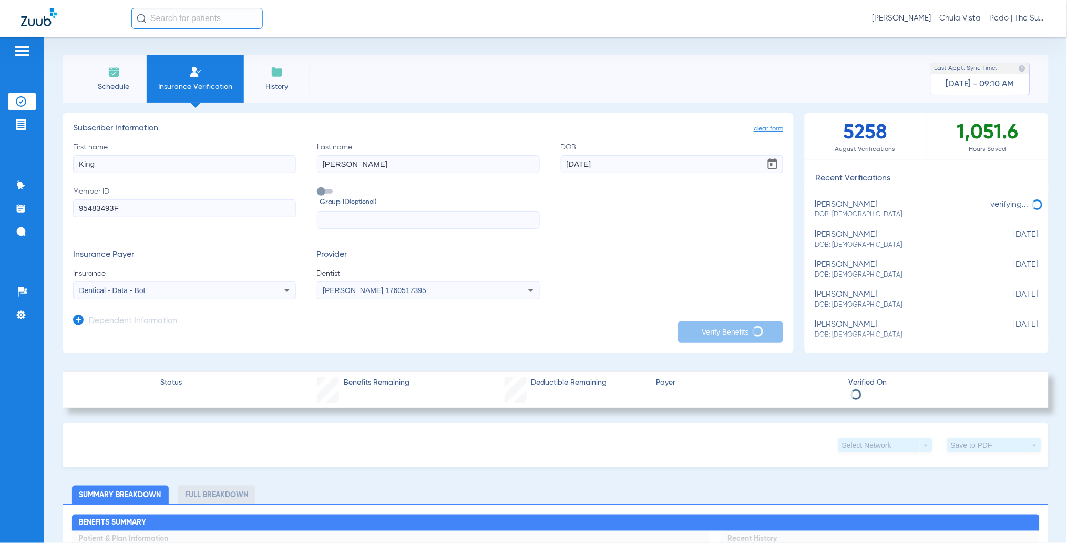
type input "King"
type input "[PERSON_NAME]"
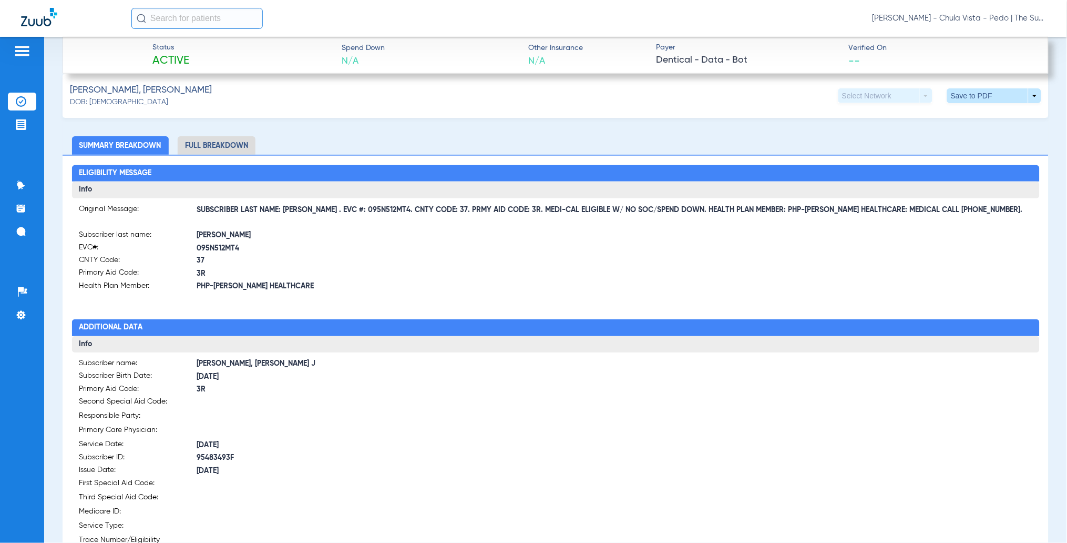
scroll to position [350, 0]
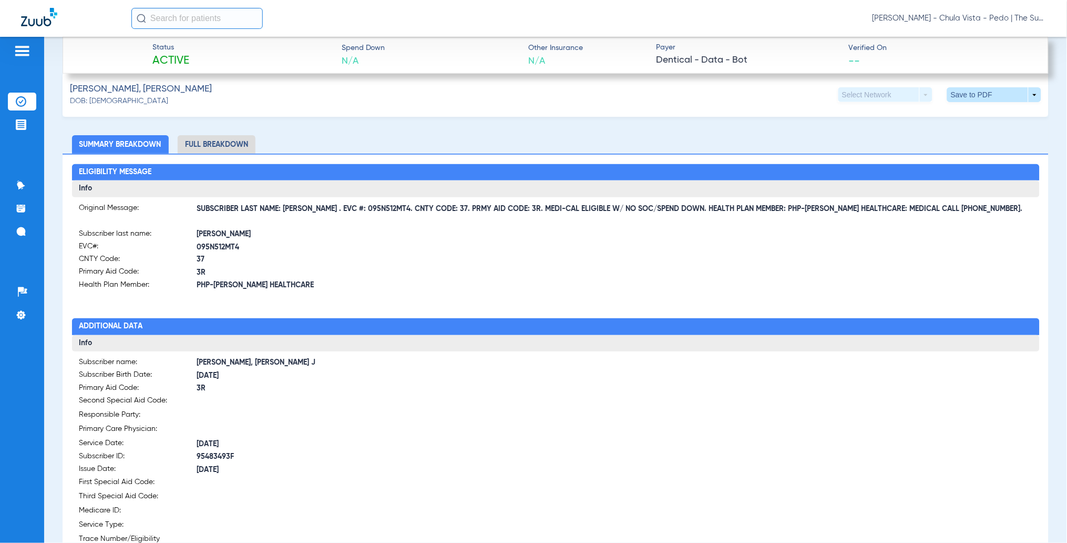
drag, startPoint x: 312, startPoint y: 208, endPoint x: 376, endPoint y: 208, distance: 64.7
click at [376, 208] on span "SUBSCRIBER LAST NAME: [PERSON_NAME] . EVC #: 095N512MT4. CNTY CODE: 37. PRMY AI…" at bounding box center [615, 208] width 836 height 11
copy span "EVC #: 095N512MT4"
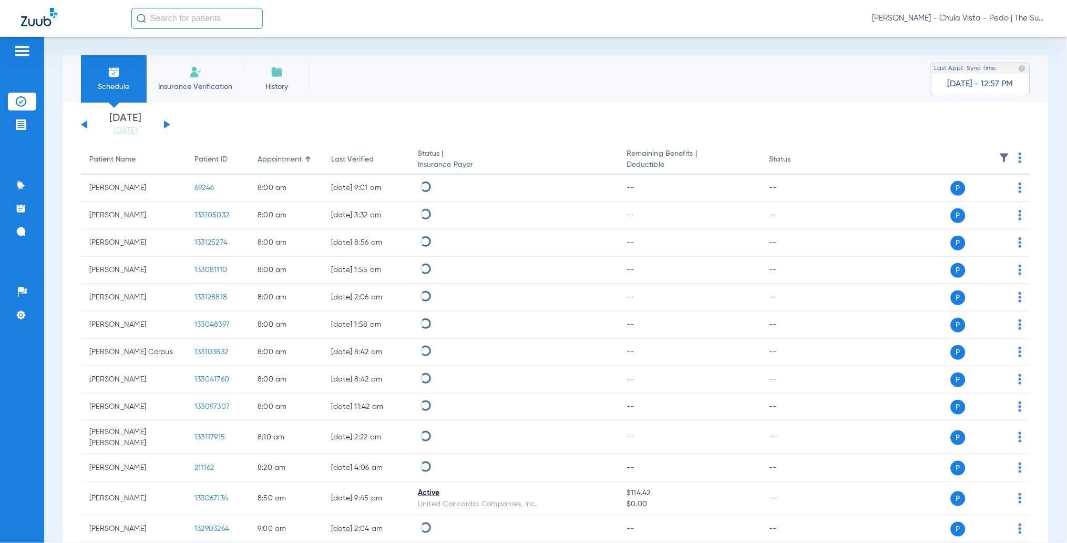
click at [184, 78] on li "Insurance Verification" at bounding box center [195, 78] width 97 height 47
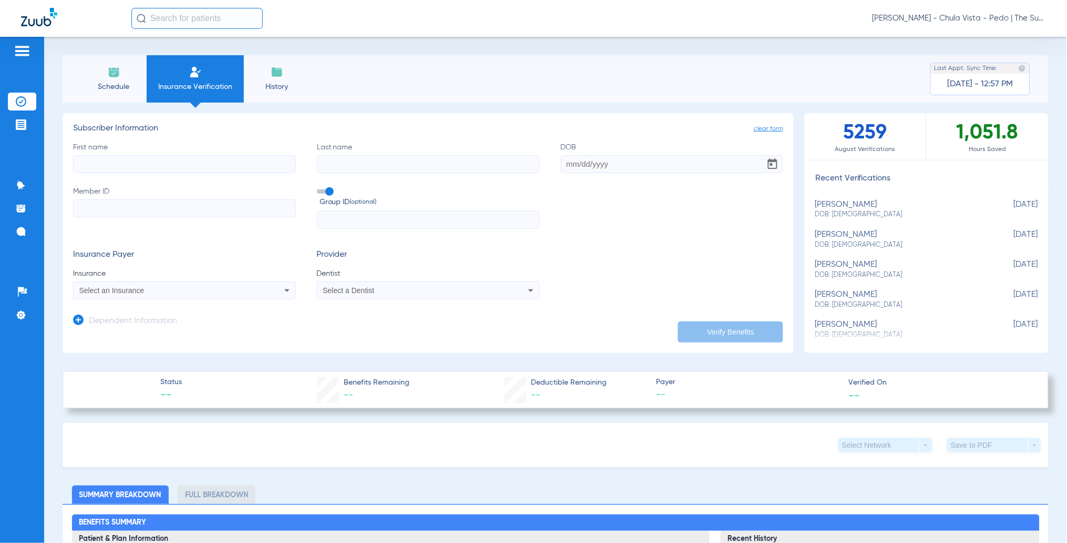
paste input "97580810F"
type input "97580810F"
click at [324, 191] on span at bounding box center [325, 191] width 16 height 4
click at [319, 188] on input "Group ID (optional)" at bounding box center [319, 188] width 0 height 0
drag, startPoint x: 121, startPoint y: 169, endPoint x: 49, endPoint y: 169, distance: 72.0
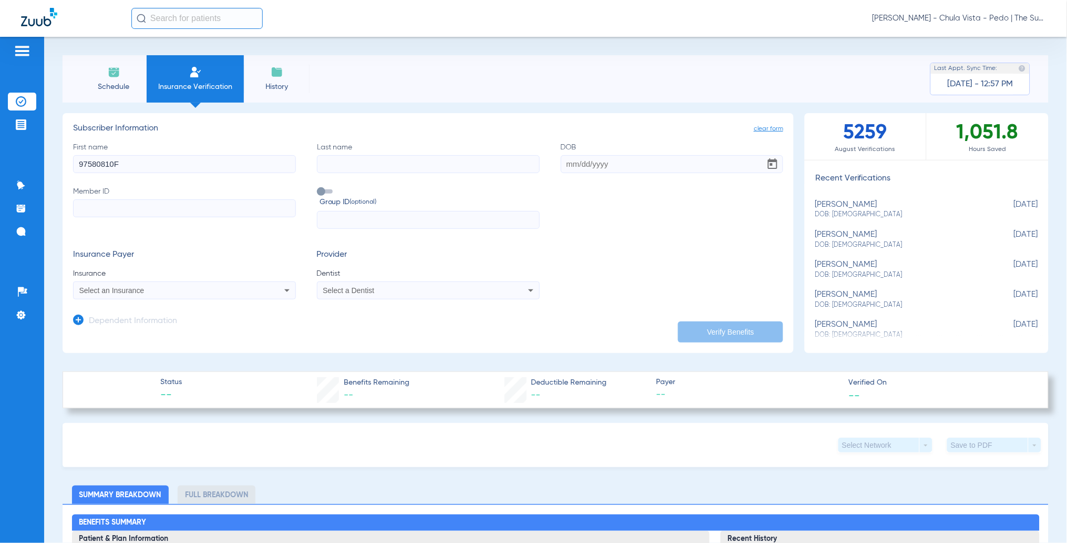
click at [52, 169] on div "Schedule Insurance Verification History Last Appt. Sync Time: Today - 12:57 PM …" at bounding box center [555, 290] width 1023 height 506
paste input "97580810F"
type input "97580810F"
drag, startPoint x: 133, startPoint y: 157, endPoint x: -2, endPoint y: 172, distance: 135.4
click at [0, 172] on html "Lucy Grady - Chula Vista - Pedo | The Super Dentists Patients Insurance Verific…" at bounding box center [533, 271] width 1067 height 543
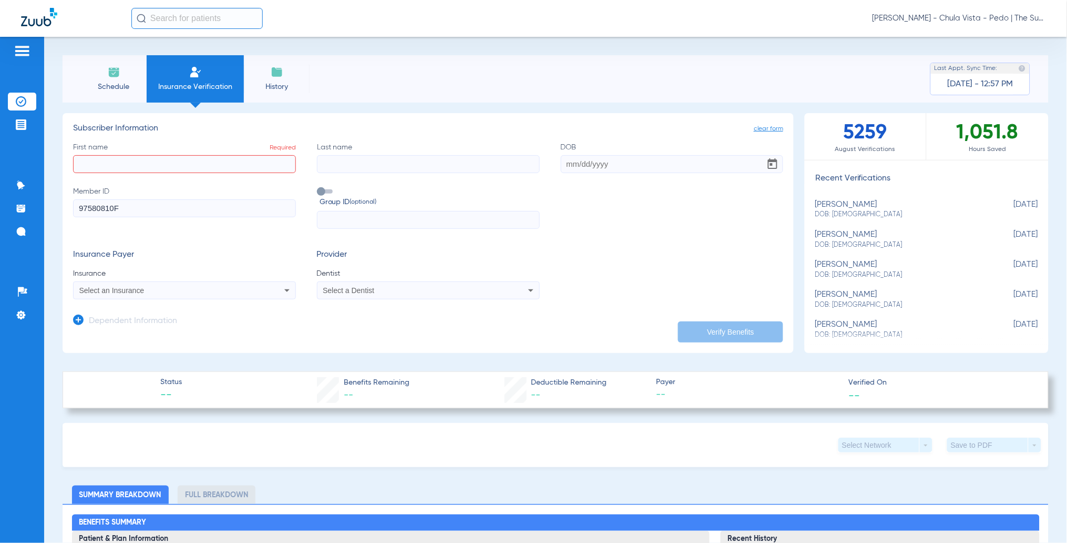
click at [109, 169] on input "First name Required" at bounding box center [184, 164] width 223 height 18
type input "Arianna"
click at [337, 162] on input "Last name" at bounding box center [428, 164] width 223 height 18
drag, startPoint x: 353, startPoint y: 167, endPoint x: 325, endPoint y: 162, distance: 28.3
click at [325, 162] on input "GARCIA" at bounding box center [428, 164] width 223 height 18
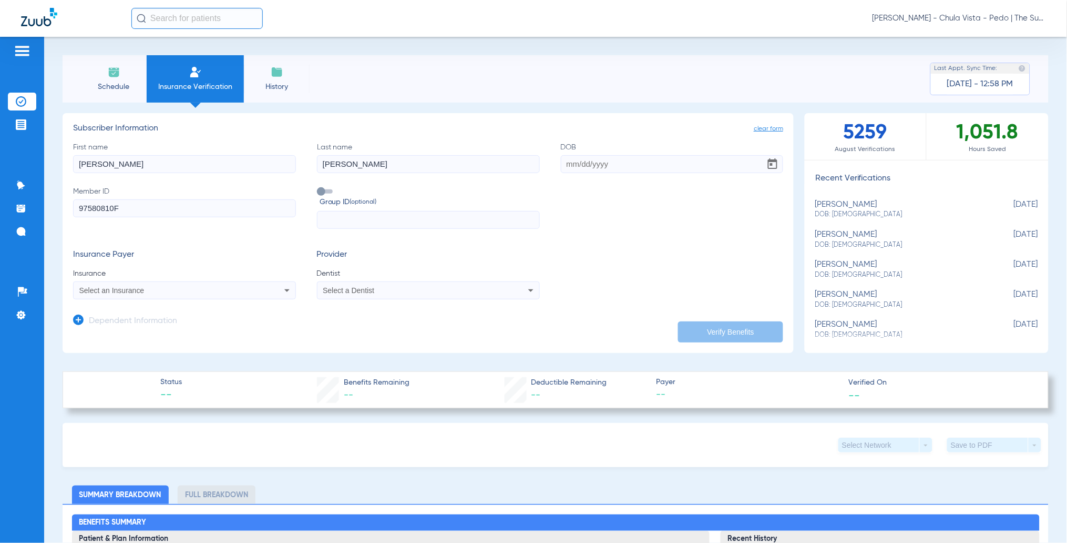
type input "Garcia"
click at [564, 157] on input "DOB" at bounding box center [672, 164] width 223 height 18
type input "02/22/2010"
click at [105, 291] on span "Select an Insurance" at bounding box center [111, 290] width 65 height 8
type input "dentical"
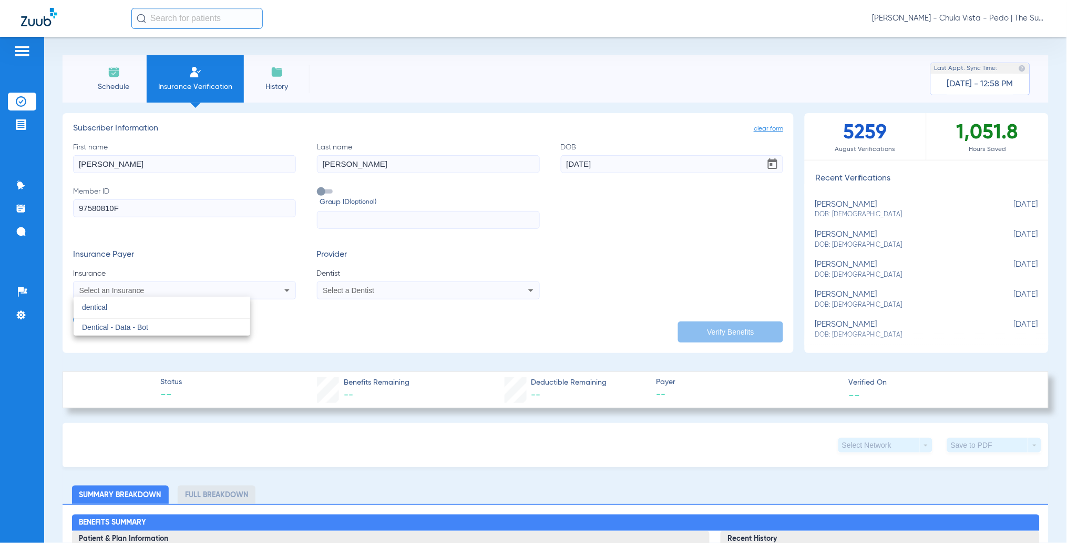
drag, startPoint x: 100, startPoint y: 324, endPoint x: 218, endPoint y: 307, distance: 119.0
click at [101, 324] on span "Dentical - Data - Bot" at bounding box center [115, 327] width 66 height 8
click at [349, 288] on span "Select a Dentist" at bounding box center [349, 290] width 52 height 8
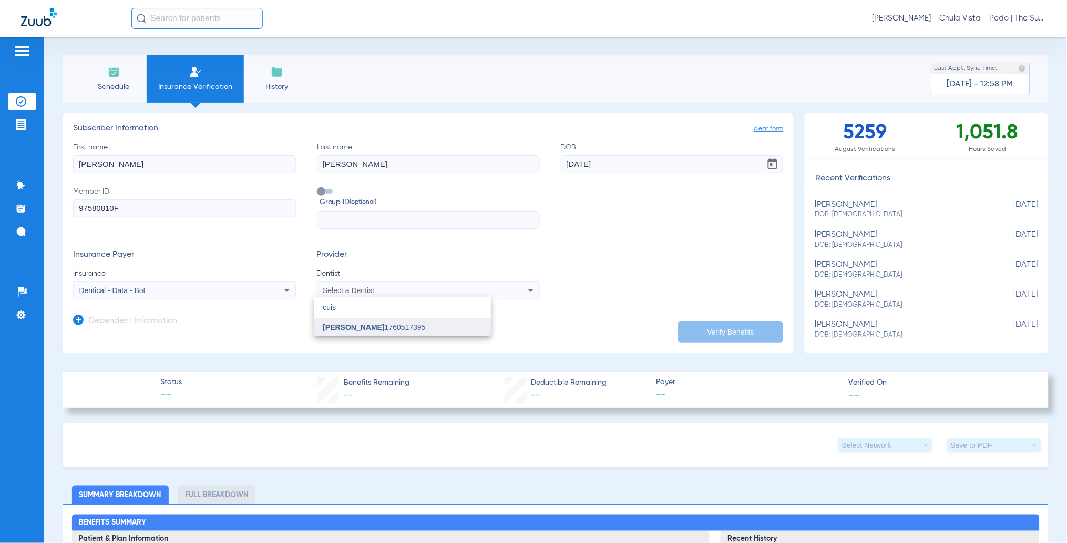
type input "cuis"
drag, startPoint x: 331, startPoint y: 329, endPoint x: 377, endPoint y: 325, distance: 45.9
click at [331, 329] on span "[PERSON_NAME]" at bounding box center [354, 327] width 62 height 8
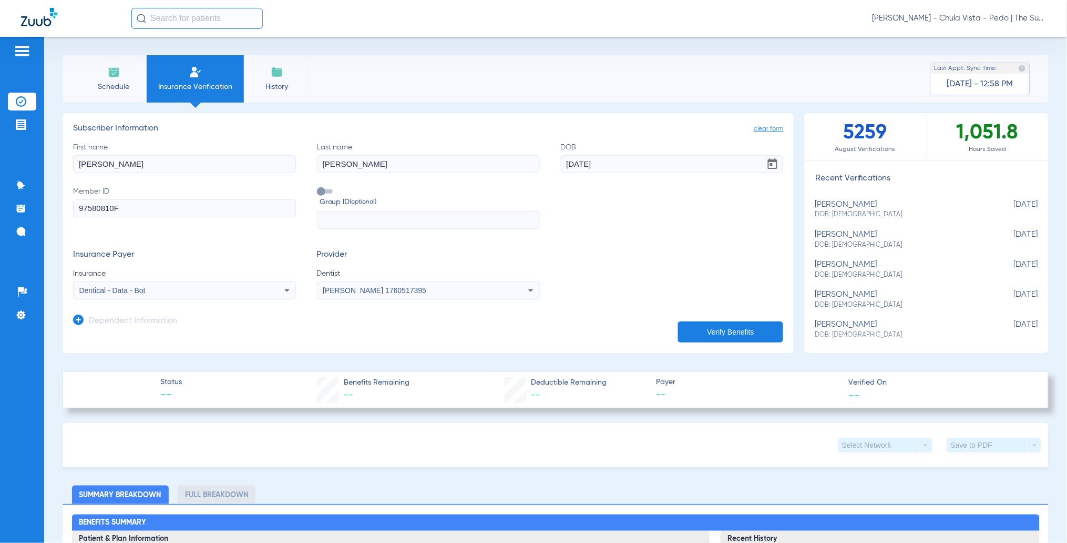
click at [678, 333] on button "Verify Benefits" at bounding box center [730, 331] width 105 height 21
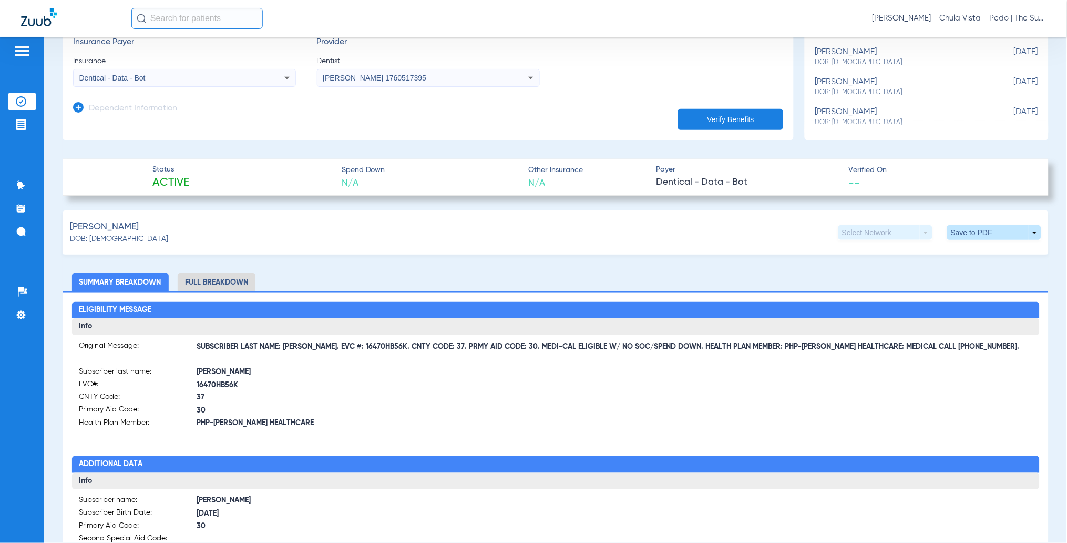
scroll to position [280, 0]
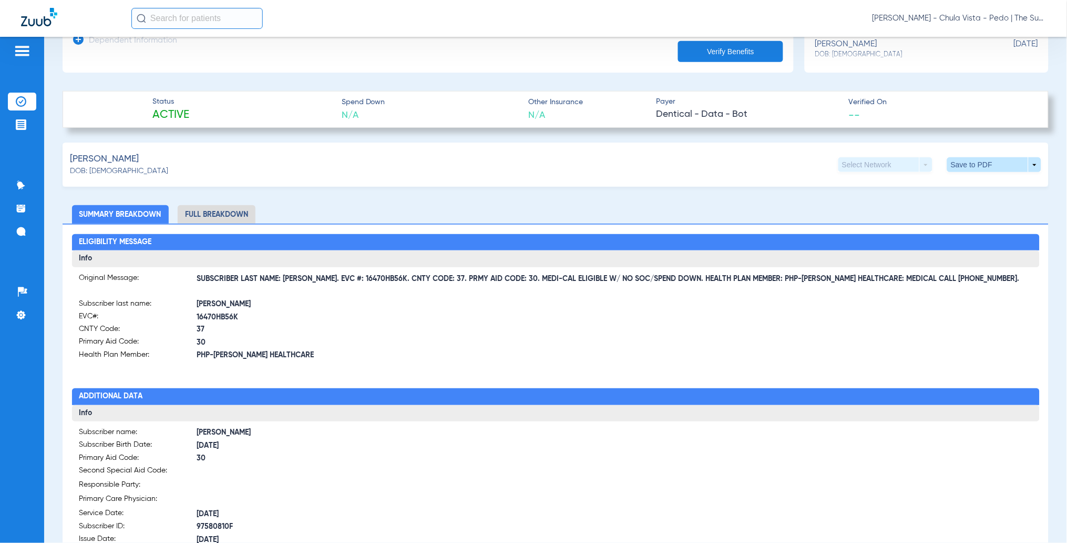
drag, startPoint x: 316, startPoint y: 279, endPoint x: 380, endPoint y: 281, distance: 63.6
click at [380, 281] on span "SUBSCRIBER LAST NAME: GARCIA. EVC #: 16470HB56K. CNTY CODE: 37. PRMY AID CODE: …" at bounding box center [615, 278] width 836 height 11
copy span "EVC #: 16470HB56K"
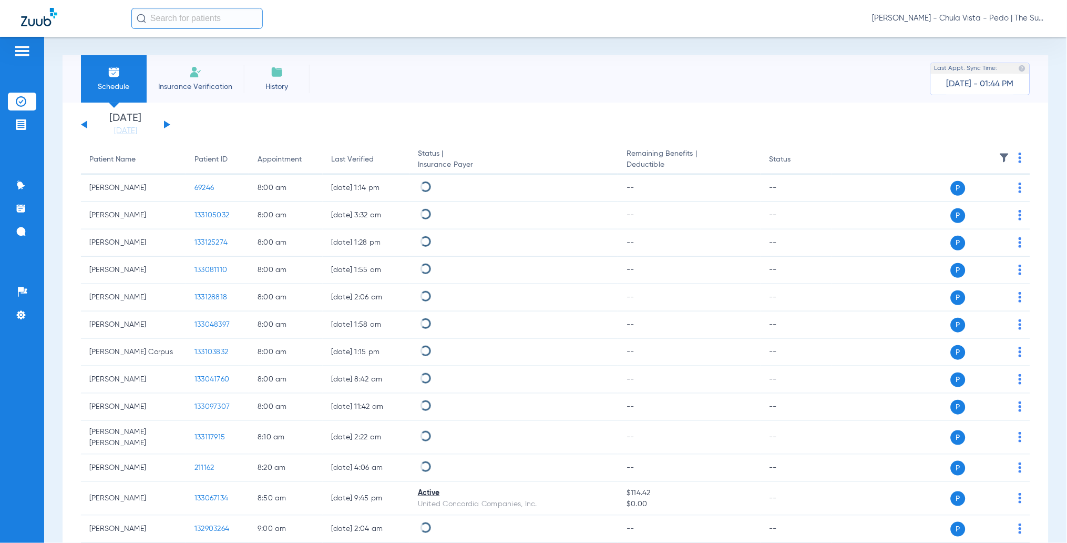
click at [208, 73] on li "Insurance Verification" at bounding box center [195, 78] width 97 height 47
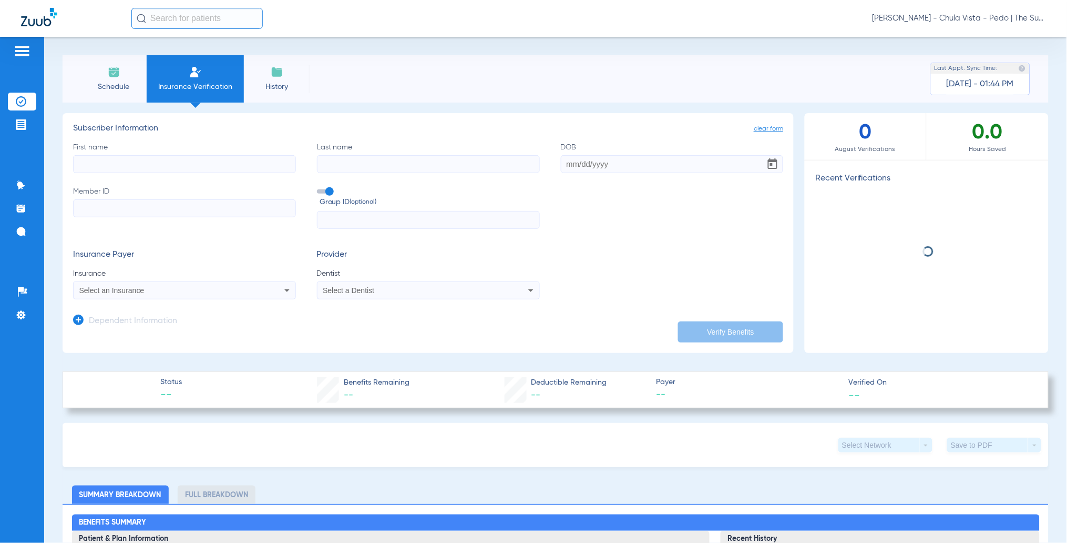
click at [182, 85] on span "Insurance Verification" at bounding box center [196, 87] width 82 height 11
click at [156, 171] on input "First name" at bounding box center [184, 164] width 223 height 18
click at [95, 164] on input "First name Required" at bounding box center [184, 164] width 223 height 18
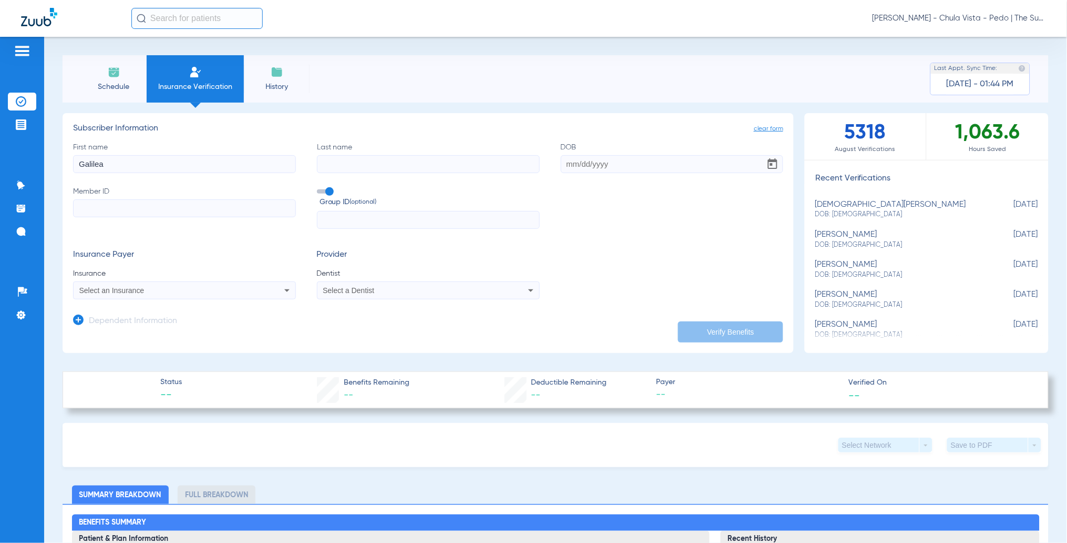
type input "Galilea"
click at [372, 165] on input "Last name" at bounding box center [428, 164] width 223 height 18
type input "Santana"
click at [564, 170] on input "DOB" at bounding box center [672, 164] width 223 height 18
type input "11/02/2023"
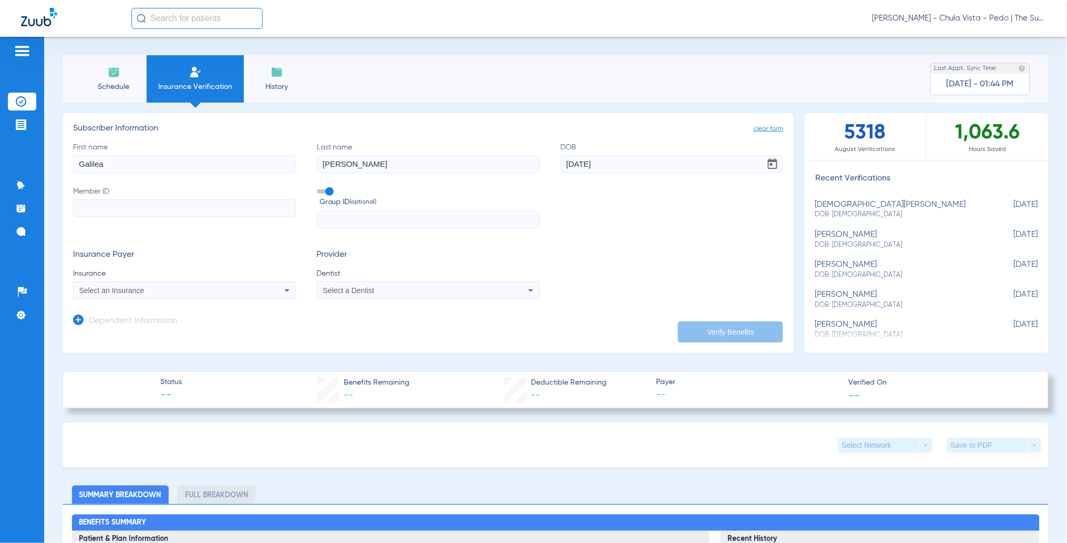
paste input "96265581H"
type input "96265581H"
click at [325, 192] on span at bounding box center [325, 191] width 16 height 4
click at [319, 188] on input "Group ID (optional)" at bounding box center [319, 188] width 0 height 0
click at [139, 285] on div "Select an Insurance" at bounding box center [185, 290] width 222 height 13
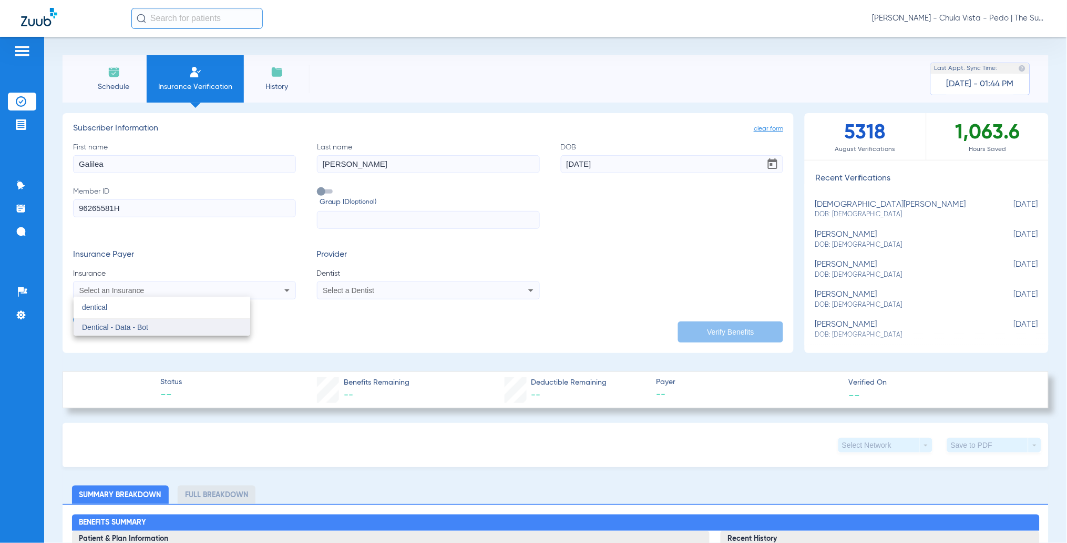
type input "dentical"
click at [106, 324] on span "Dentical - Data - Bot" at bounding box center [115, 327] width 66 height 8
click at [345, 289] on span "Select a Dentist" at bounding box center [349, 290] width 52 height 8
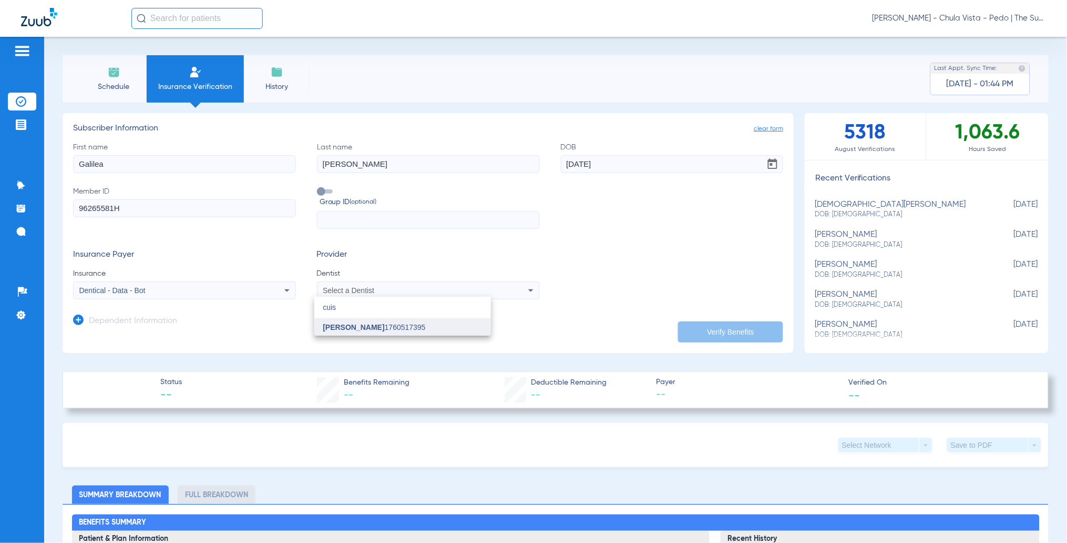
type input "cuis"
click at [344, 327] on span "[PERSON_NAME]" at bounding box center [354, 327] width 62 height 8
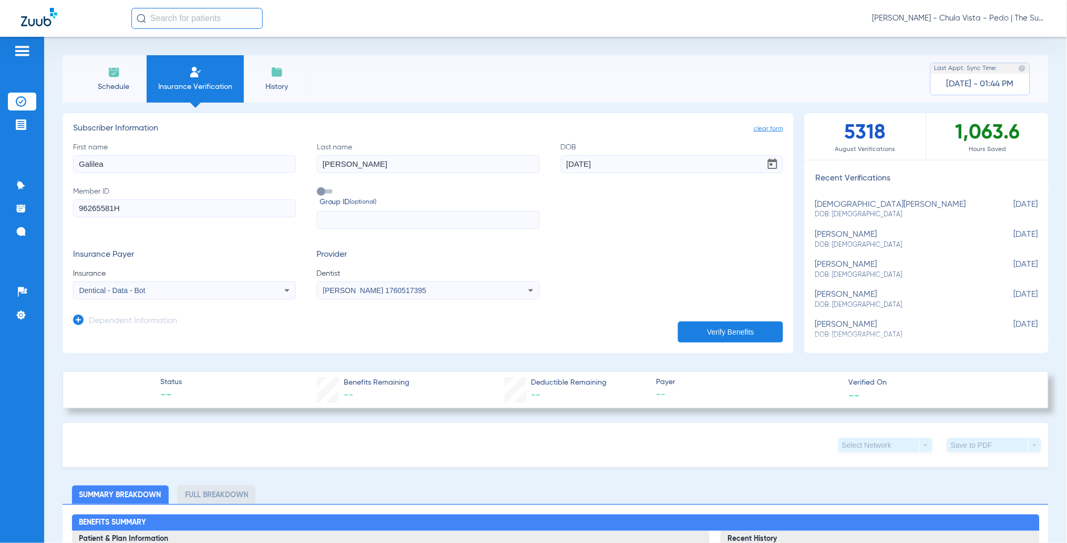
click at [738, 324] on button "Verify Benefits" at bounding box center [730, 331] width 105 height 21
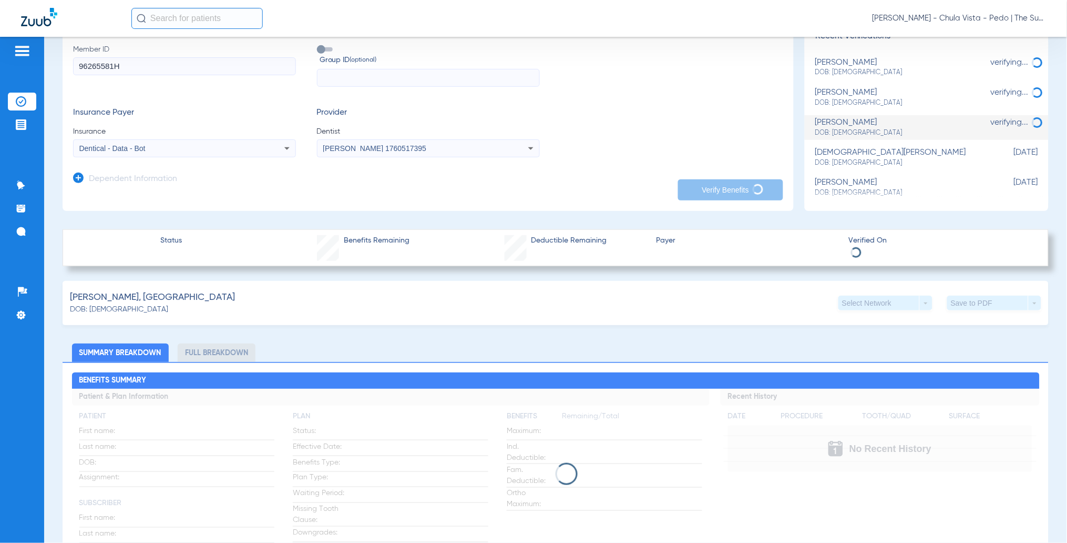
scroll to position [140, 0]
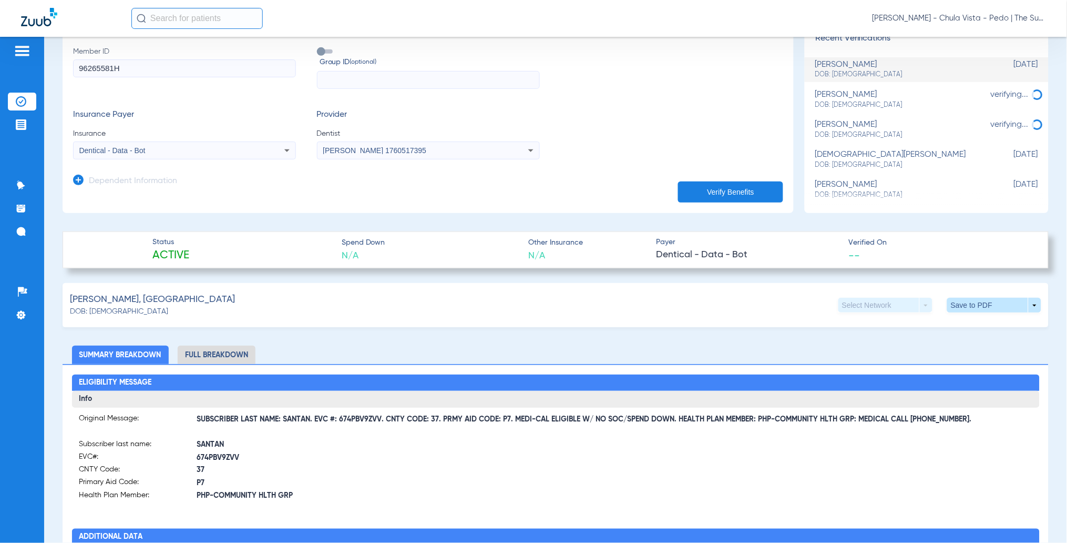
drag, startPoint x: 314, startPoint y: 414, endPoint x: 380, endPoint y: 418, distance: 65.8
click at [380, 418] on span "SUBSCRIBER LAST NAME: SANTAN. EVC #: 674PBV9ZVV. CNTY CODE: 37. PRMY AID CODE: …" at bounding box center [615, 419] width 836 height 11
copy span "EVC #: 674PBV9ZVV"
drag, startPoint x: 127, startPoint y: 73, endPoint x: 39, endPoint y: 78, distance: 88.0
click at [35, 74] on div "Patients Insurance Verification Treatment Acceptance Communication Activity App…" at bounding box center [533, 308] width 1067 height 543
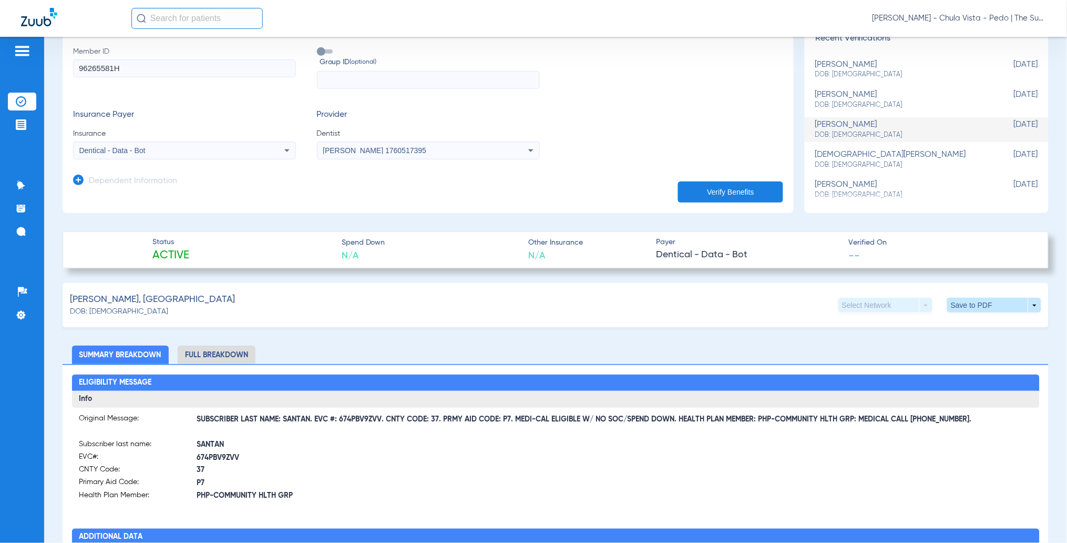
click at [206, 125] on div "Insurance Payer Insurance Dentical - Data - Bot" at bounding box center [184, 134] width 223 height 49
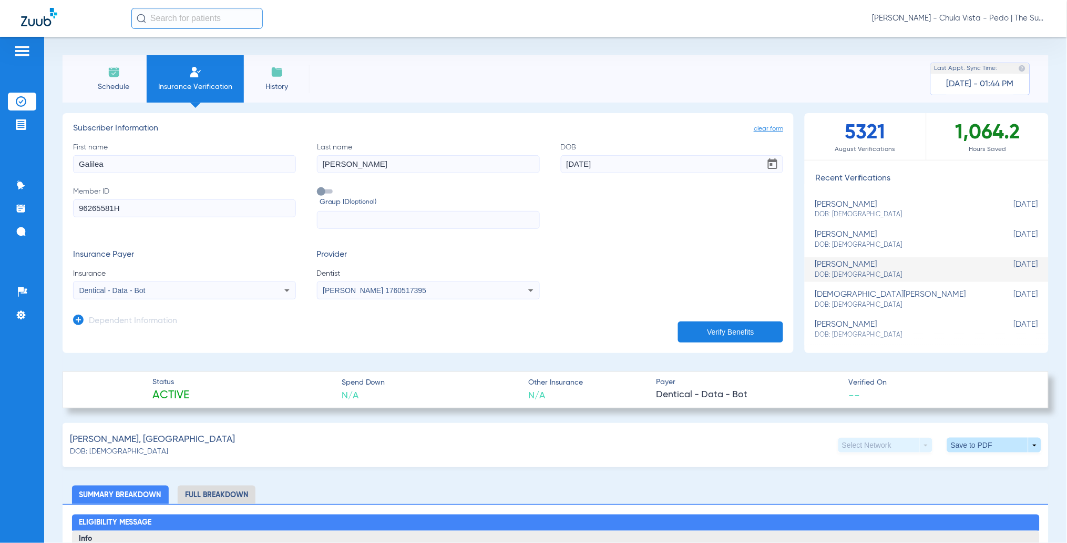
drag, startPoint x: 105, startPoint y: 166, endPoint x: 46, endPoint y: 175, distance: 59.6
click at [46, 175] on div "Schedule Insurance Verification History Last Appt. Sync Time: Today - 01:44 PM …" at bounding box center [555, 290] width 1023 height 506
type input "Erick"
drag, startPoint x: 375, startPoint y: 164, endPoint x: 266, endPoint y: 185, distance: 111.5
click at [273, 182] on div "First name Erick Last name Santana DOB 11/02/2023 Member ID 96265581H Group ID …" at bounding box center [428, 185] width 710 height 87
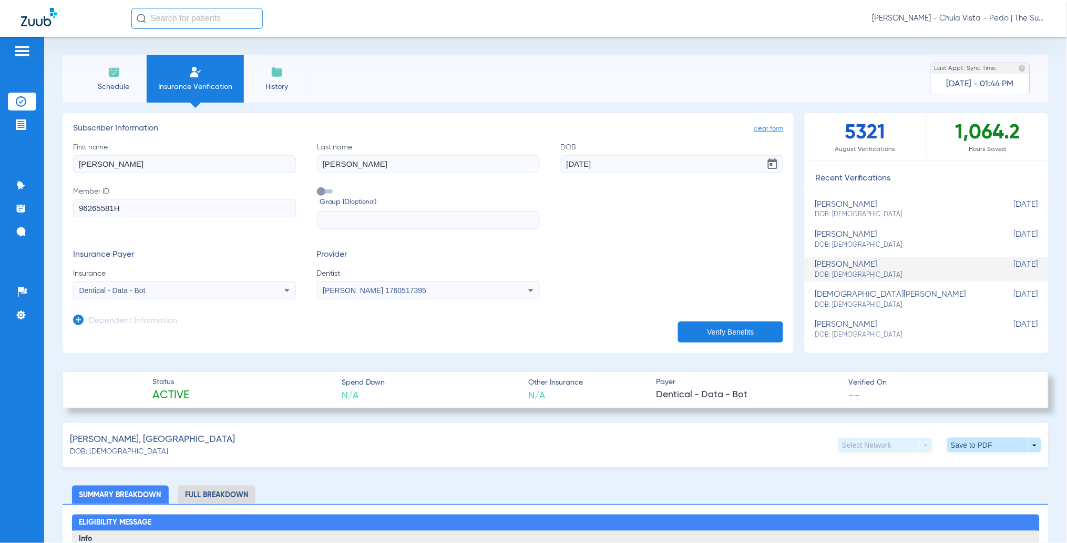
type input "Soria"
drag, startPoint x: 617, startPoint y: 165, endPoint x: 490, endPoint y: 172, distance: 127.5
click at [498, 172] on div "First name Erick Last name Soria DOB 11/02/2023 Member ID 96265581H Group ID (o…" at bounding box center [428, 185] width 710 height 87
drag, startPoint x: 116, startPoint y: 210, endPoint x: 46, endPoint y: 216, distance: 70.1
click at [64, 212] on app-manual-verification-form "clear form Subscriber Information First name Erick Last name Soria DOB 11/02/20…" at bounding box center [428, 233] width 731 height 240
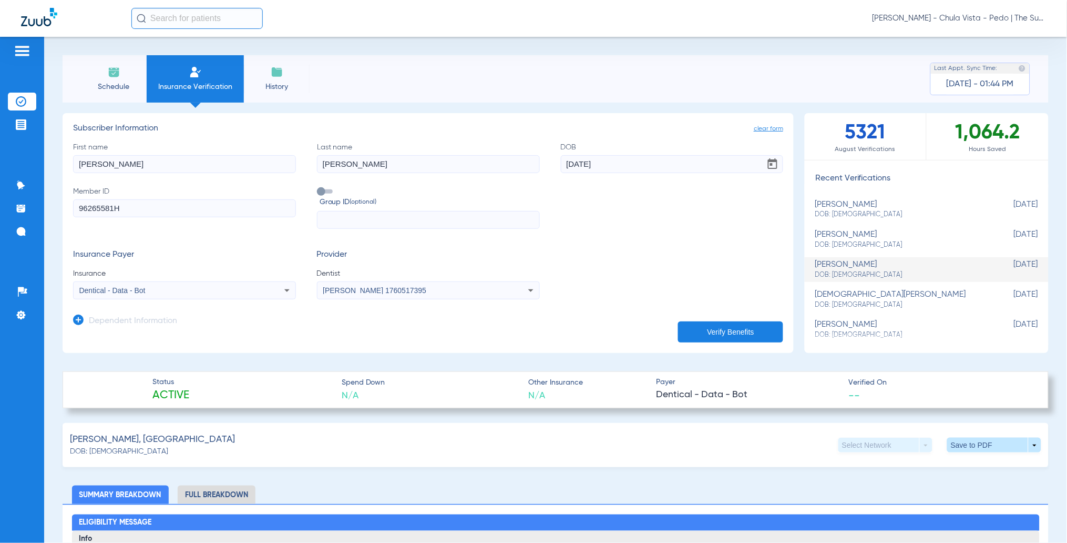
drag, startPoint x: 141, startPoint y: 205, endPoint x: 120, endPoint y: 210, distance: 21.7
click at [141, 205] on input "96265581H" at bounding box center [184, 208] width 223 height 18
click at [141, 209] on input "94227013" at bounding box center [184, 208] width 223 height 18
type input "94227013H"
click at [689, 334] on button "Verify Benefits" at bounding box center [730, 331] width 105 height 21
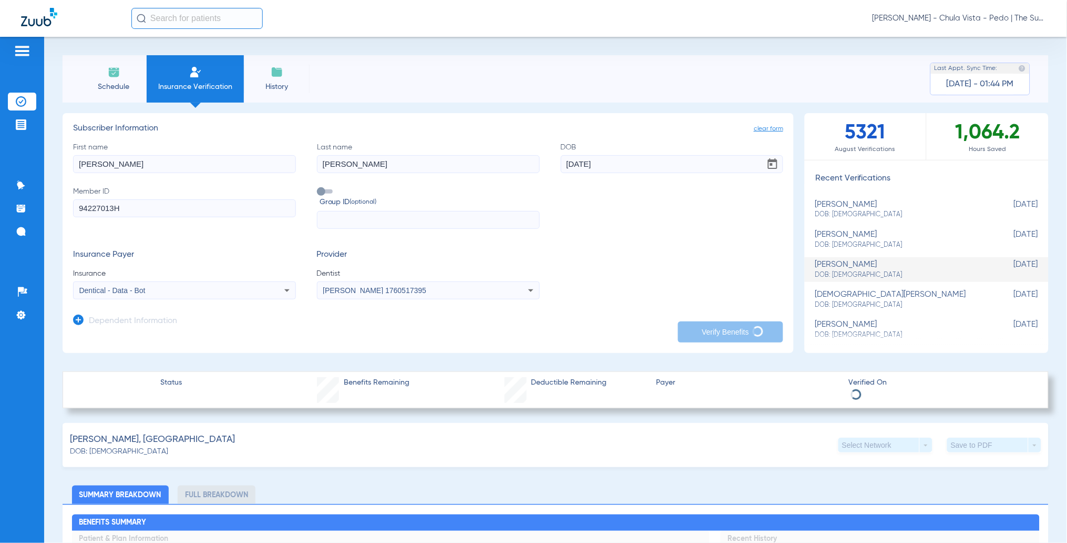
drag, startPoint x: 610, startPoint y: 175, endPoint x: 609, endPoint y: 166, distance: 8.6
click at [606, 171] on div "First name Erick Last name Soria DOB 11/02/2023 Member ID 94227013H Group ID (o…" at bounding box center [428, 185] width 710 height 87
drag, startPoint x: 620, startPoint y: 161, endPoint x: 492, endPoint y: 180, distance: 129.7
click at [506, 178] on div "First name Erick Last name Soria DOB 11/02/2023 Member ID 94227013H Group ID (o…" at bounding box center [428, 185] width 710 height 87
type input "08/13/2024"
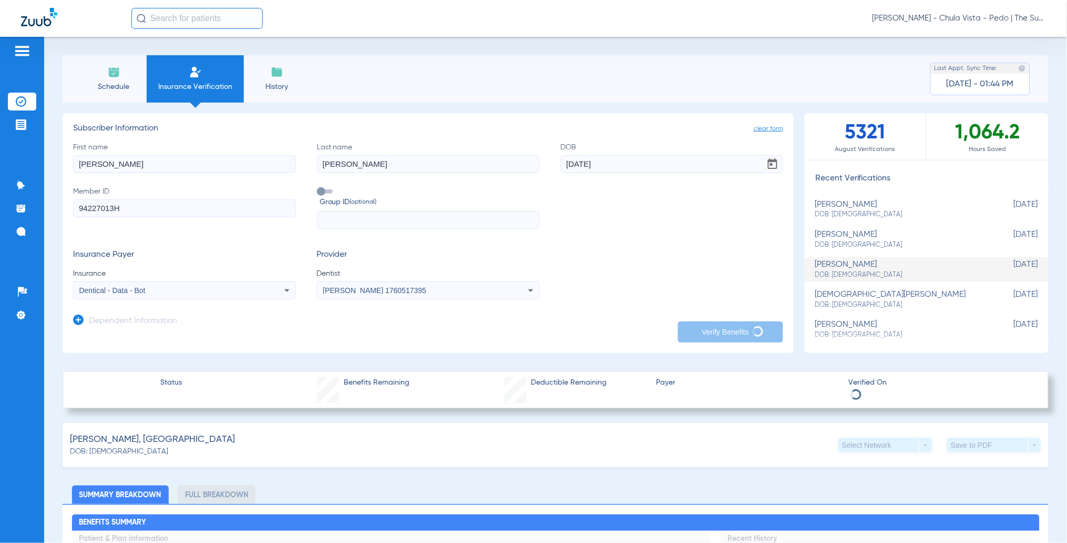
click at [51, 225] on div "Schedule Insurance Verification History Last Appt. Sync Time: Today - 01:44 PM …" at bounding box center [555, 290] width 1023 height 506
click at [85, 219] on label "Member ID 94227013H" at bounding box center [184, 207] width 223 height 43
type input "9"
paste input "96265581H"
type input "96265581H"
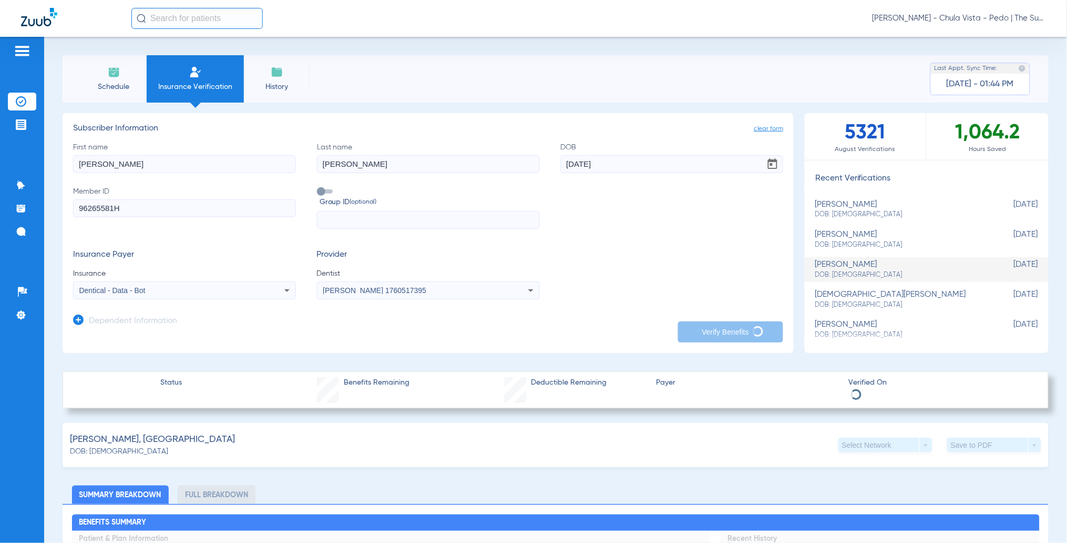
click at [754, 341] on app-manual-verification-form "clear form Subscriber Information First name Erick Last name Soria DOB 08/13/20…" at bounding box center [428, 233] width 731 height 240
click at [756, 341] on app-manual-verification-form "clear form Subscriber Information First name Erick Last name Soria DOB 08/13/20…" at bounding box center [428, 233] width 731 height 240
click at [714, 268] on div "Insurance Payer Insurance Dentical - Data - Bot Provider Dentist Zenaida Cuisia…" at bounding box center [428, 274] width 710 height 49
type input "Erick"
type input "Soria"
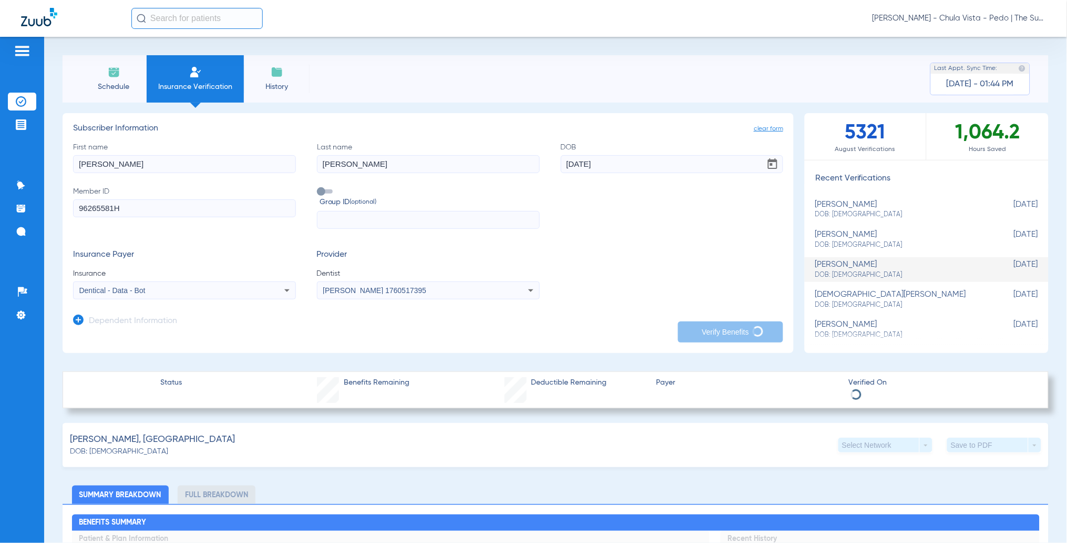
type input "11/02/2023"
type input "94227013H"
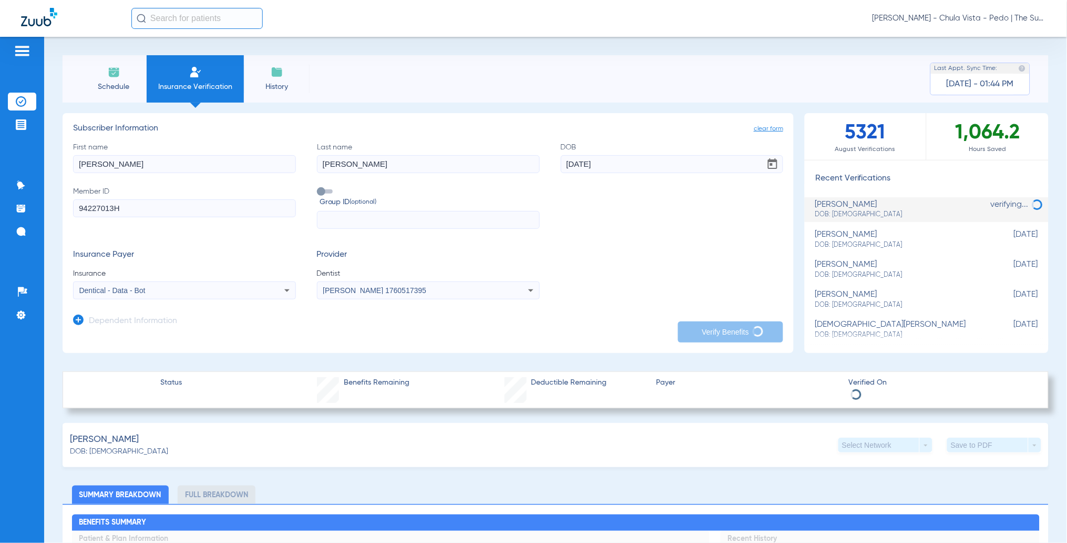
click at [768, 125] on span "clear form" at bounding box center [768, 129] width 29 height 11
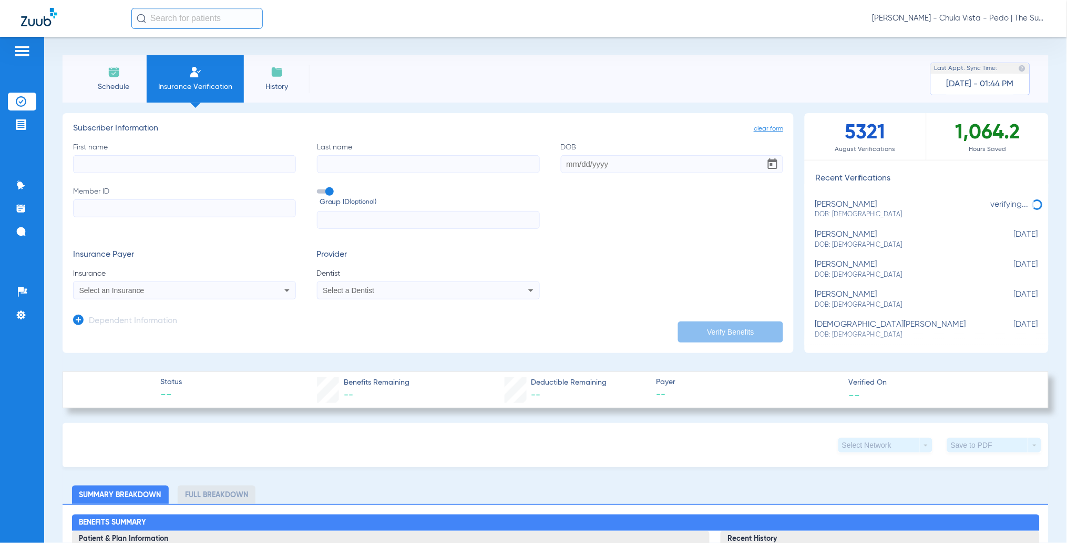
click at [125, 162] on input "First name" at bounding box center [184, 164] width 223 height 18
type input "Erick"
click at [342, 170] on input "Last name" at bounding box center [428, 164] width 223 height 18
type input "Soria"
click at [565, 165] on input "DOB" at bounding box center [672, 164] width 223 height 18
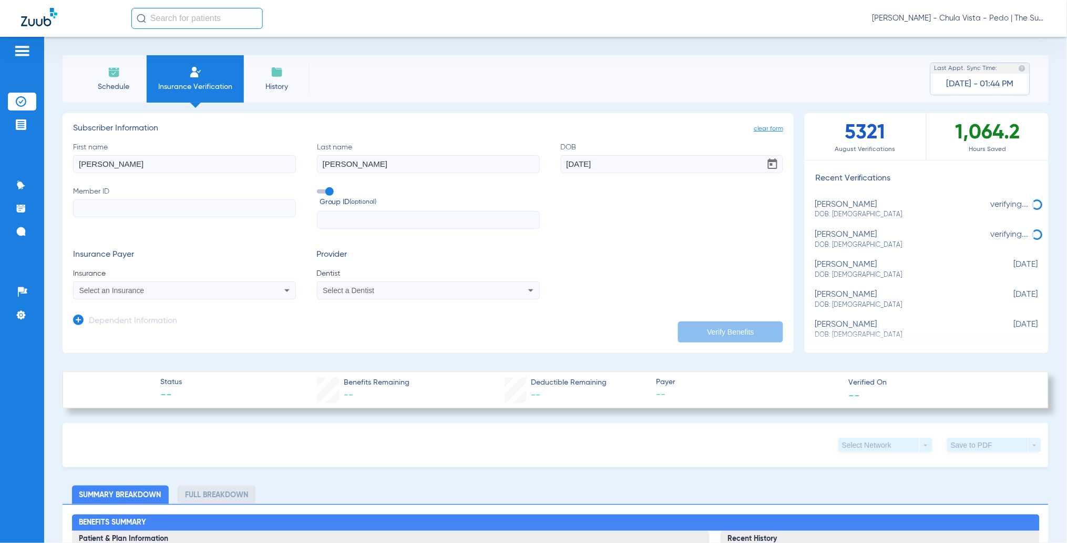
type input "08/13/2024"
click at [172, 199] on input "Member ID" at bounding box center [184, 208] width 223 height 18
type input "94227013H"
click at [326, 189] on span at bounding box center [325, 191] width 16 height 4
click at [319, 188] on input "Group ID (optional)" at bounding box center [319, 188] width 0 height 0
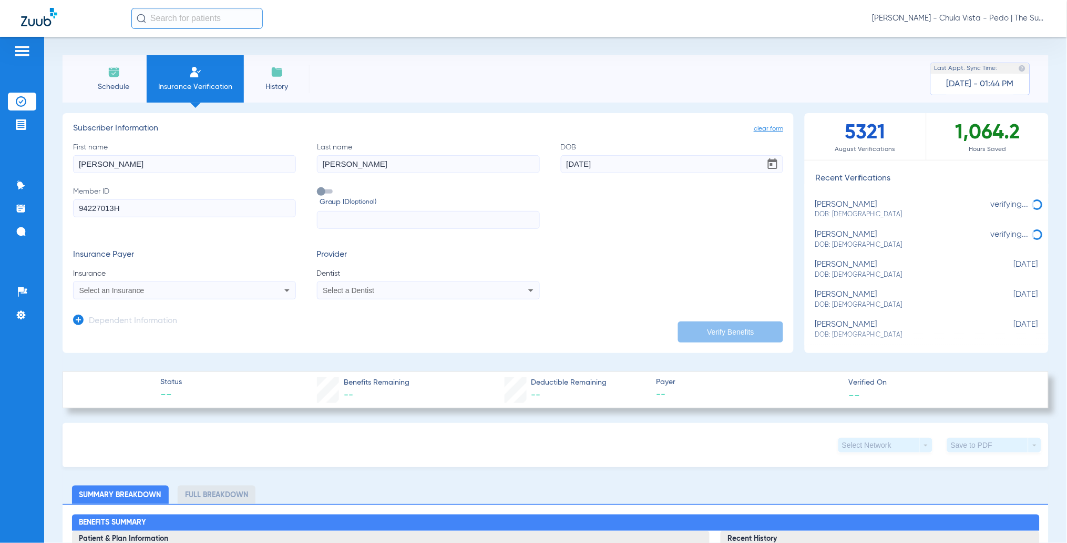
click at [135, 292] on span "Select an Insurance" at bounding box center [111, 290] width 65 height 8
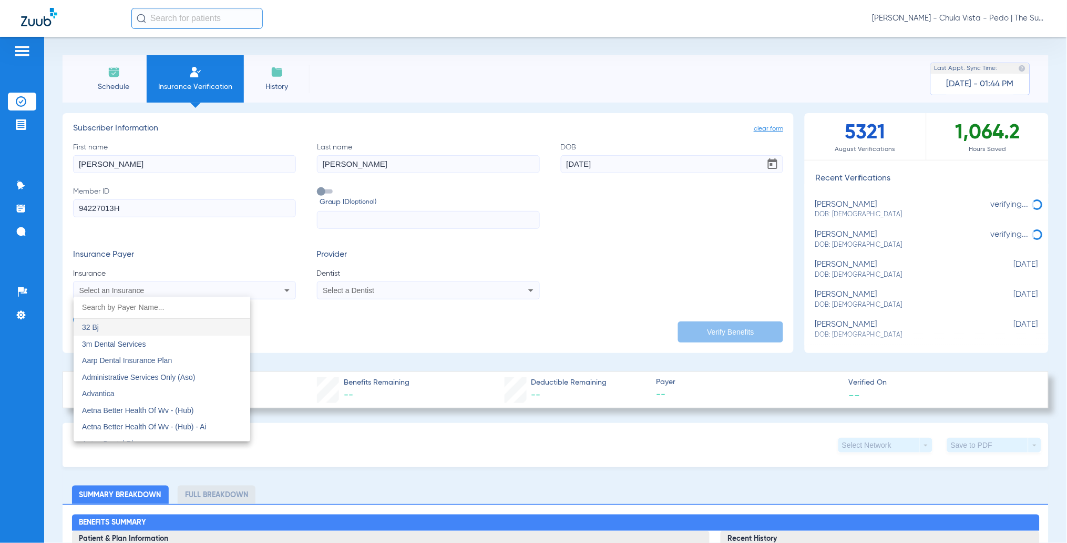
type input "e"
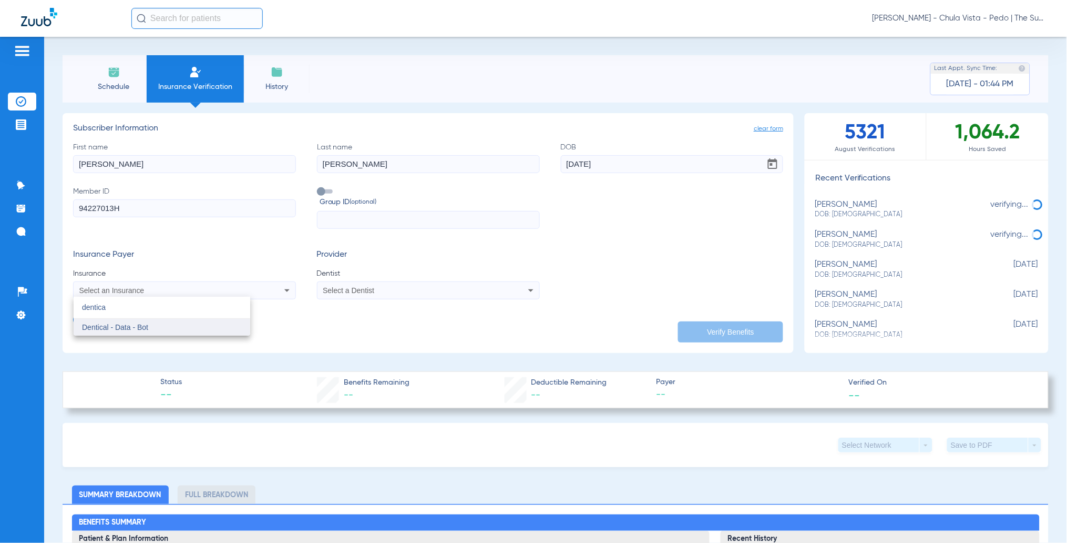
type input "dentica"
click at [157, 324] on mat-option "Dentical - Data - Bot" at bounding box center [162, 327] width 177 height 17
click at [333, 290] on span "Select a Dentist" at bounding box center [349, 290] width 52 height 8
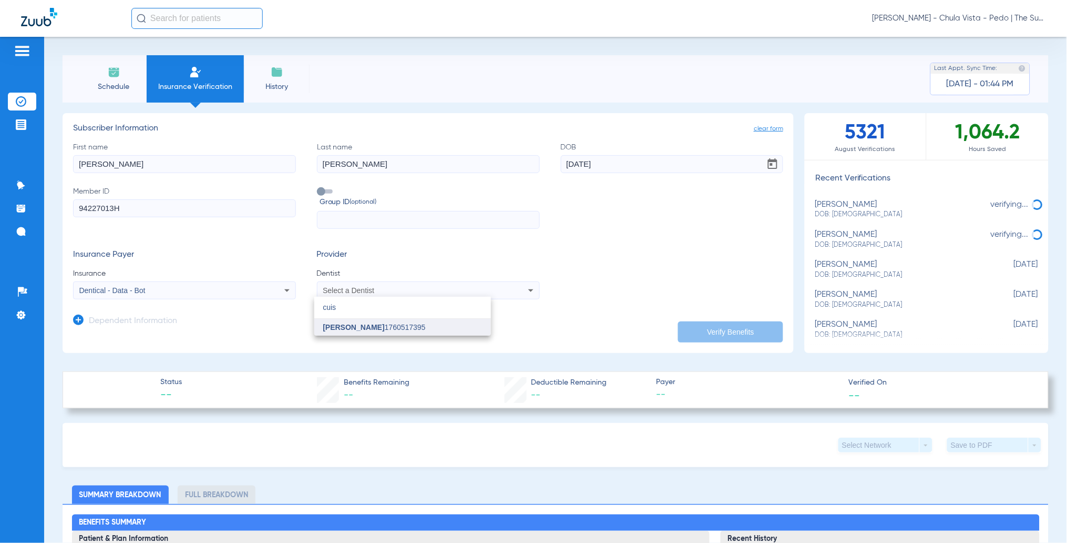
type input "cuis"
click at [346, 325] on span "[PERSON_NAME]" at bounding box center [354, 327] width 62 height 8
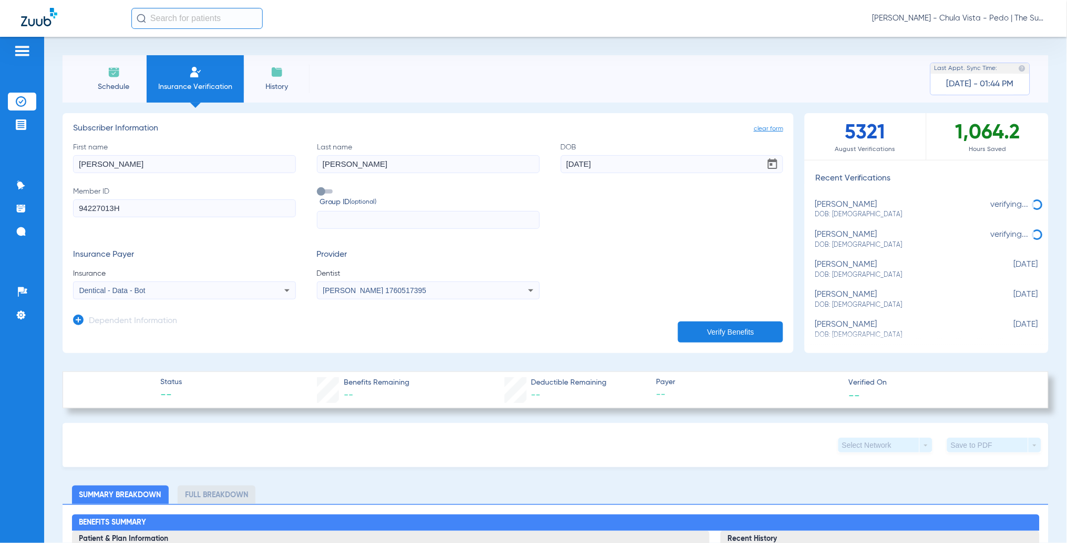
click at [704, 330] on button "Verify Benefits" at bounding box center [730, 331] width 105 height 21
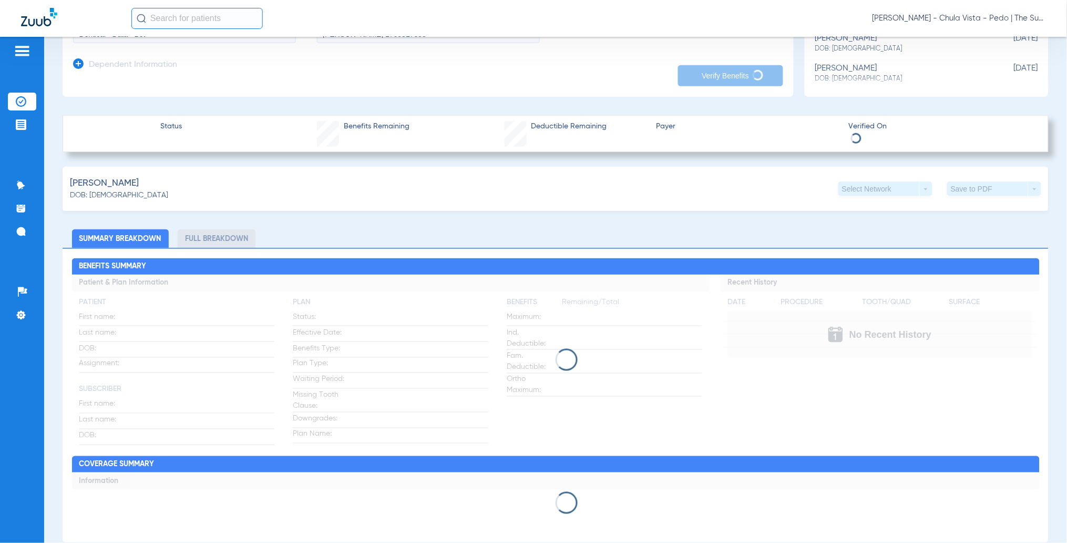
scroll to position [280, 0]
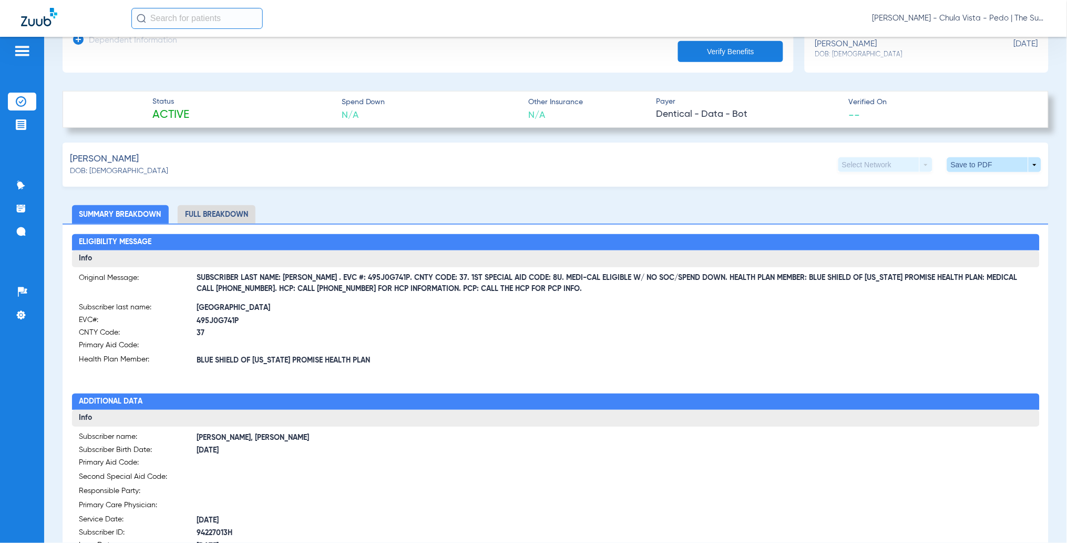
click at [282, 180] on div "Soria, Erick DOB: 08/13/2024 Select Network arrow_drop_down Save to PDF arrow_d…" at bounding box center [556, 165] width 986 height 44
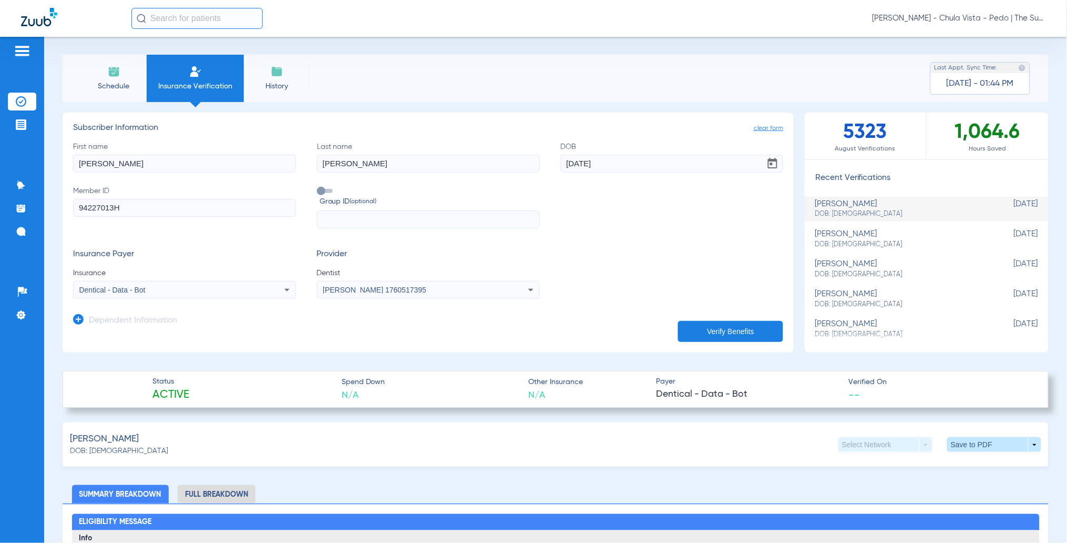
scroll to position [0, 0]
drag, startPoint x: 130, startPoint y: 212, endPoint x: 27, endPoint y: 221, distance: 104.0
click at [49, 215] on div "Schedule Insurance Verification History Last Appt. Sync Time: Today - 01:44 PM …" at bounding box center [555, 290] width 1023 height 506
click at [330, 455] on div "Soria, Erick DOB: 08/13/2024 Select Network arrow_drop_down Save to PDF arrow_d…" at bounding box center [556, 445] width 986 height 44
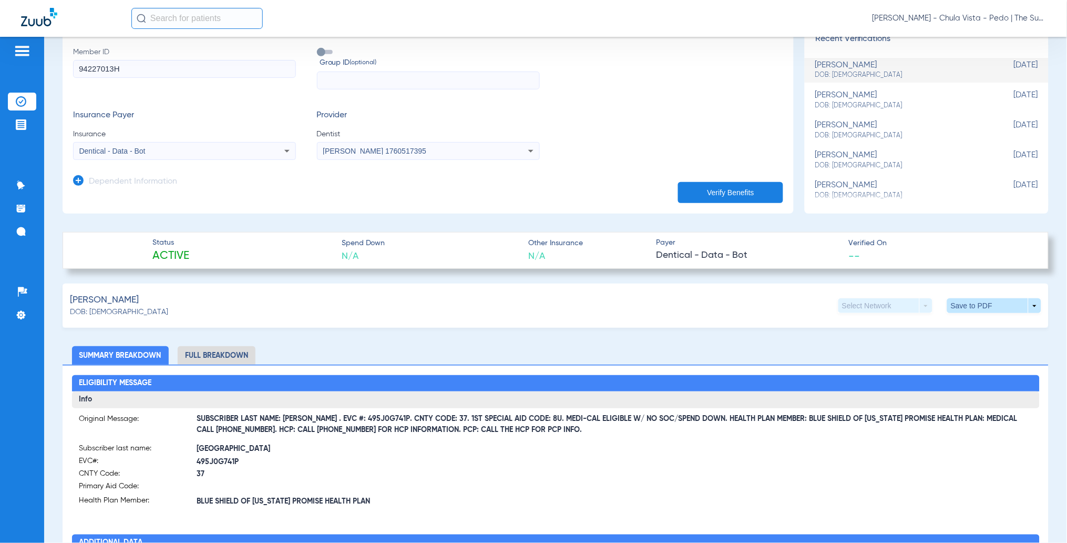
scroll to position [140, 0]
drag, startPoint x: 312, startPoint y: 416, endPoint x: 375, endPoint y: 418, distance: 63.1
click at [375, 419] on span "SUBSCRIBER LAST NAME: SORIA . EVC #: 495J0G741P. CNTY CODE: 37. 1ST SPECIAL AID…" at bounding box center [615, 424] width 836 height 11
copy span "EVC #: 495J0G741P"
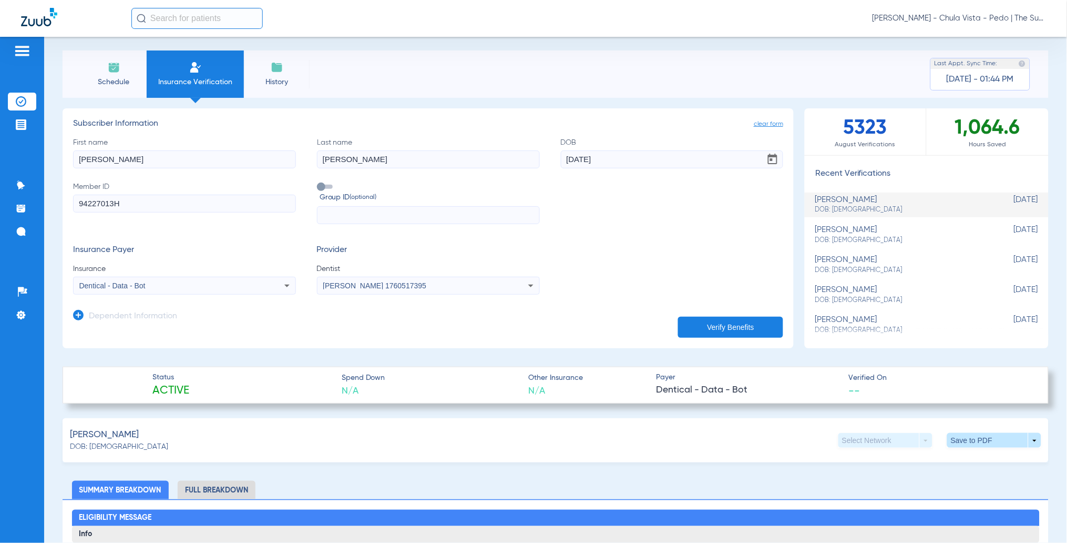
scroll to position [0, 0]
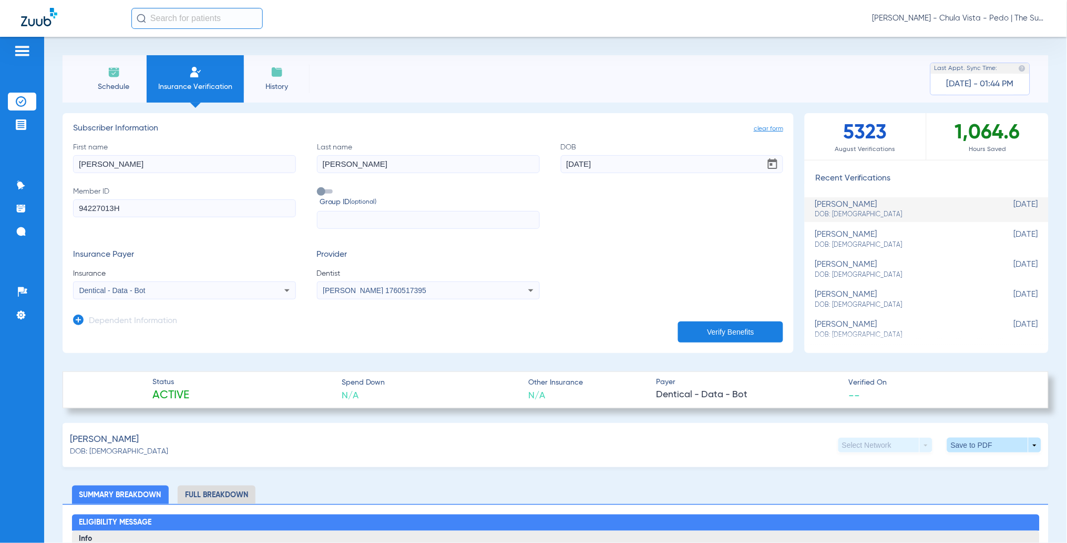
drag, startPoint x: 111, startPoint y: 166, endPoint x: -3, endPoint y: 179, distance: 114.9
click at [0, 179] on html "Lucy Grady - Chula Vista - Pedo | The Super Dentists Patients Insurance Verific…" at bounding box center [533, 271] width 1067 height 543
type input "j"
type input "Juan"
drag, startPoint x: 358, startPoint y: 167, endPoint x: 226, endPoint y: 170, distance: 132.0
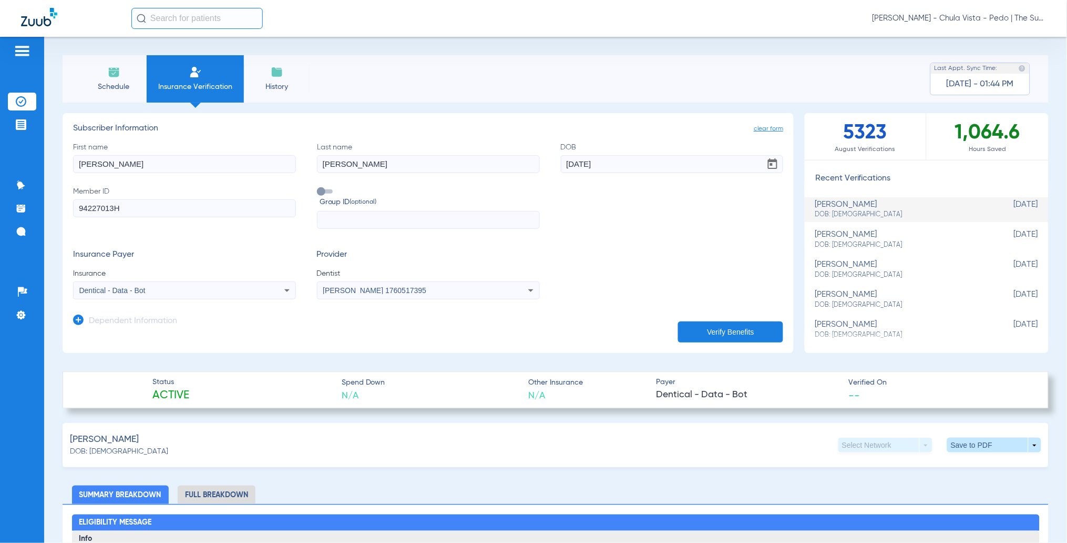
click at [228, 170] on div "First name Juan Last name Soria DOB 08/13/2024 Member ID 94227013H Group ID (op…" at bounding box center [428, 185] width 710 height 87
type input "Salas"
drag, startPoint x: 646, startPoint y: 161, endPoint x: 470, endPoint y: 196, distance: 179.6
click at [470, 196] on div "First name Juan Last name Salas DOB 08/13/2024 Member ID 94227013H Group ID (op…" at bounding box center [428, 185] width 710 height 87
type input "11/18/2006"
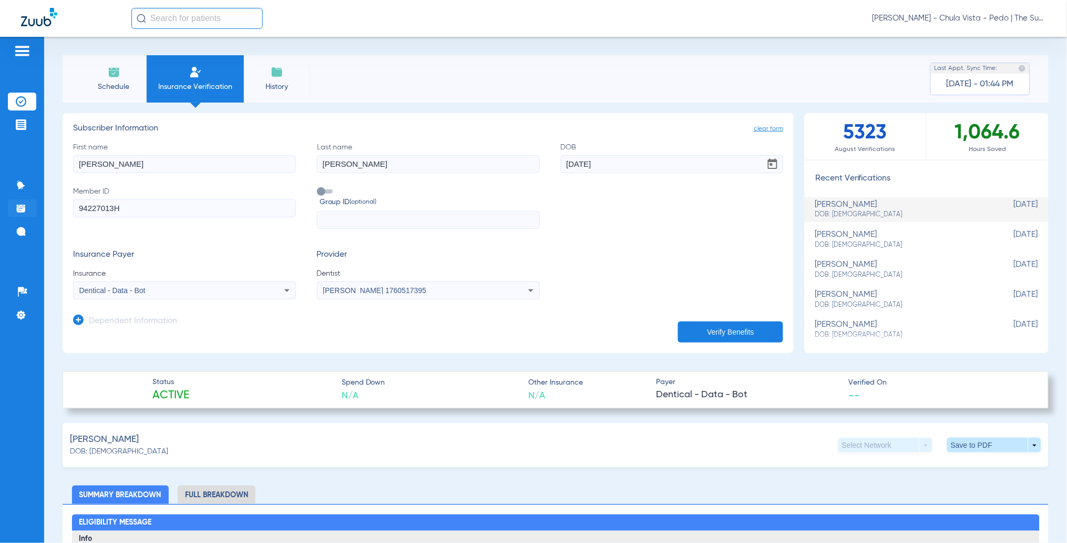
drag, startPoint x: 132, startPoint y: 206, endPoint x: 35, endPoint y: 207, distance: 96.8
click at [36, 207] on div "Patients Insurance Verification Treatment Acceptance Communication Activity App…" at bounding box center [533, 308] width 1067 height 543
type input "606614602"
click at [741, 329] on button "Verify Benefits" at bounding box center [730, 331] width 105 height 21
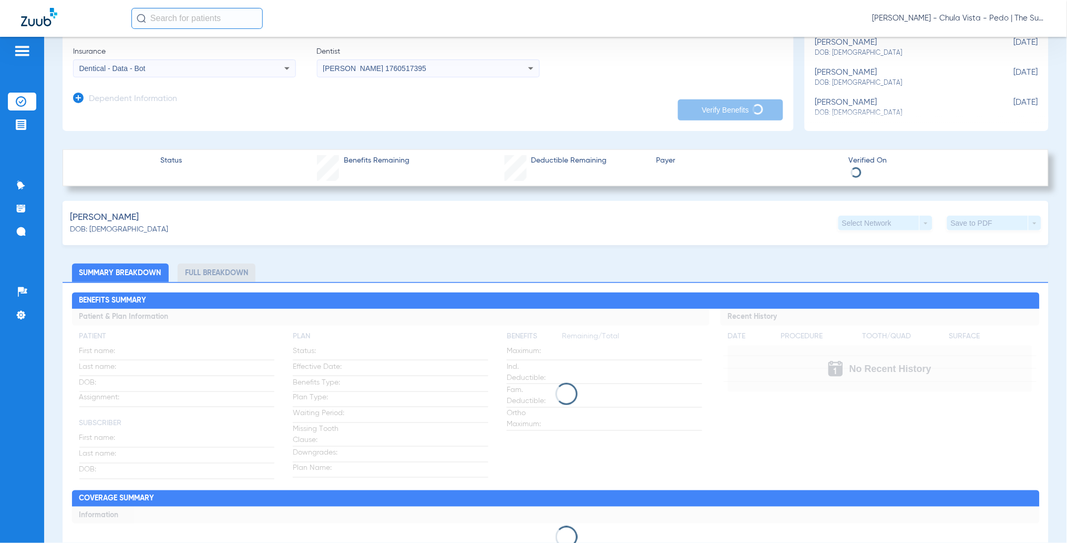
scroll to position [210, 0]
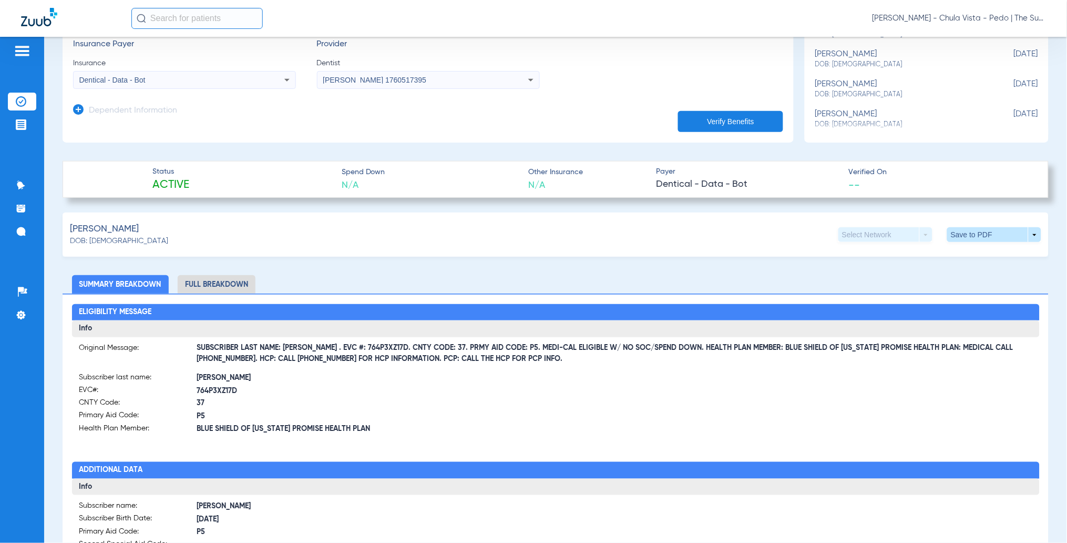
click at [298, 231] on div "Salas, Juan DOB: 11/18/2006 Select Network arrow_drop_down Save to PDF arrow_dr…" at bounding box center [556, 234] width 986 height 44
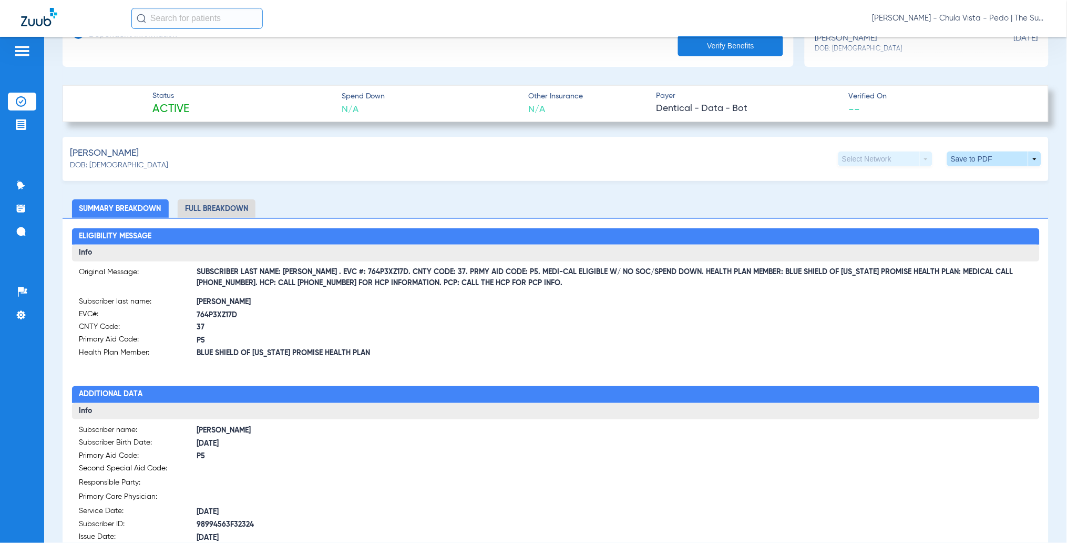
scroll to position [280, 0]
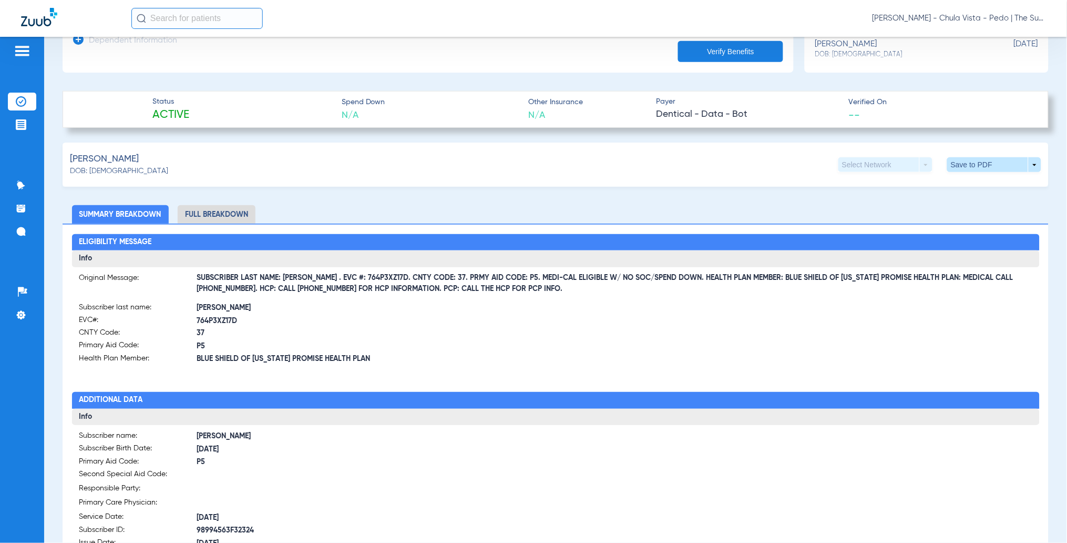
drag, startPoint x: 312, startPoint y: 271, endPoint x: 354, endPoint y: 272, distance: 42.1
click at [354, 278] on span "SUBSCRIBER LAST NAME: SALAS . EVC #: 764P3XZ17D. CNTY CODE: 37. PRMY AID CODE: …" at bounding box center [615, 283] width 836 height 11
click at [332, 285] on span "SUBSCRIBER LAST NAME: SALAS . EVC #: 764P3XZ17D. CNTY CODE: 37. PRMY AID CODE: …" at bounding box center [615, 283] width 836 height 11
drag, startPoint x: 313, startPoint y: 276, endPoint x: 345, endPoint y: 274, distance: 31.6
click at [345, 278] on span "SUBSCRIBER LAST NAME: SALAS . EVC #: 764P3XZ17D. CNTY CODE: 37. PRMY AID CODE: …" at bounding box center [615, 283] width 836 height 11
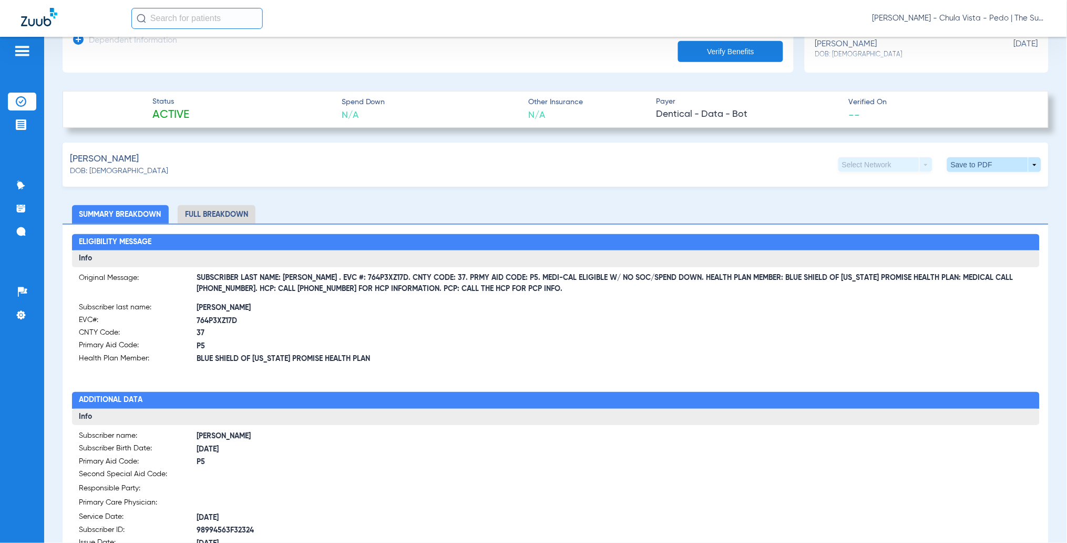
click at [312, 278] on span "SUBSCRIBER LAST NAME: SALAS . EVC #: 764P3XZ17D. CNTY CODE: 37. PRMY AID CODE: …" at bounding box center [615, 283] width 836 height 11
drag, startPoint x: 310, startPoint y: 280, endPoint x: 373, endPoint y: 276, distance: 63.2
click at [373, 278] on span "SUBSCRIBER LAST NAME: SALAS . EVC #: 764P3XZ17D. CNTY CODE: 37. PRMY AID CODE: …" at bounding box center [615, 283] width 836 height 11
copy span "EVC #: 764P3XZ17D"
click at [402, 170] on div "Salas, Juan DOB: 11/18/2006 Select Network arrow_drop_down Save to PDF arrow_dr…" at bounding box center [556, 165] width 986 height 44
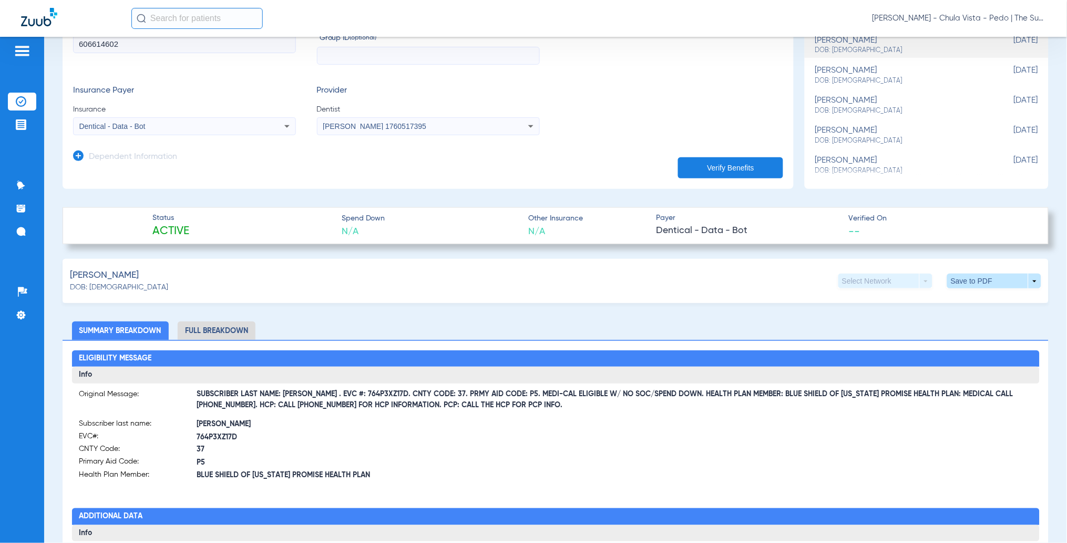
scroll to position [140, 0]
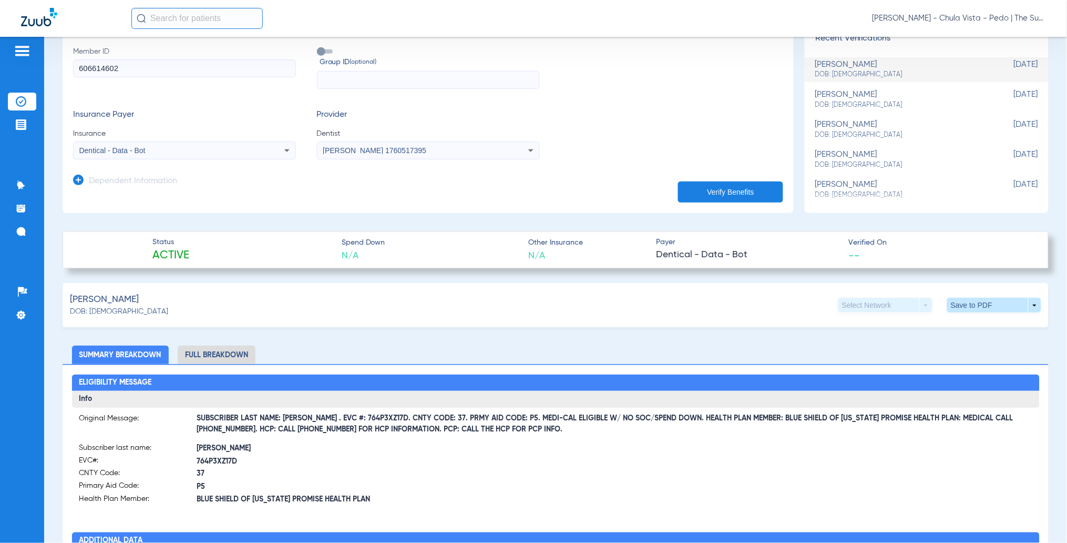
click at [223, 202] on app-manual-verification-form "clear form Subscriber Information First name Juan Last name Salas DOB 11/18/200…" at bounding box center [428, 93] width 731 height 240
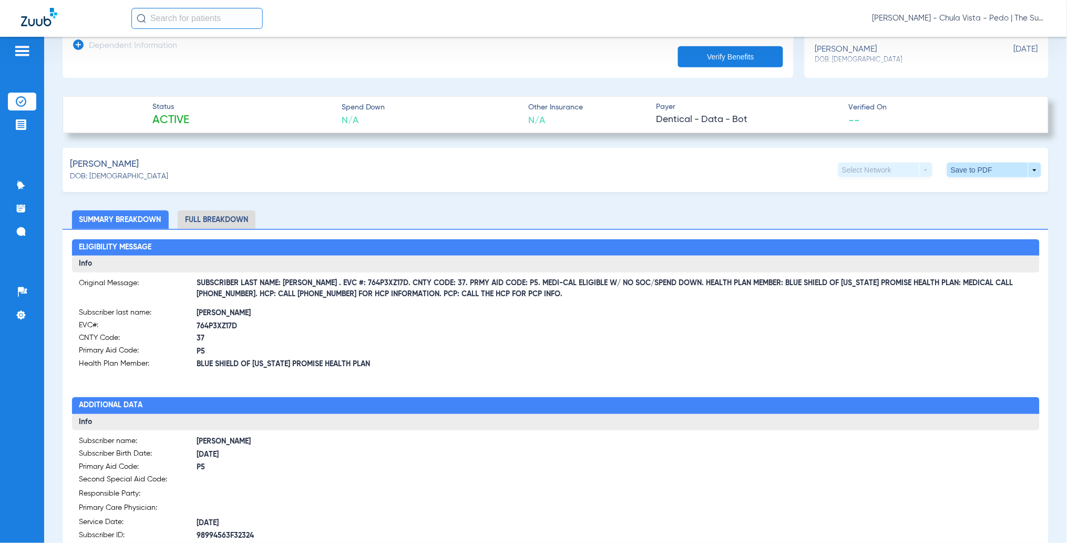
scroll to position [280, 0]
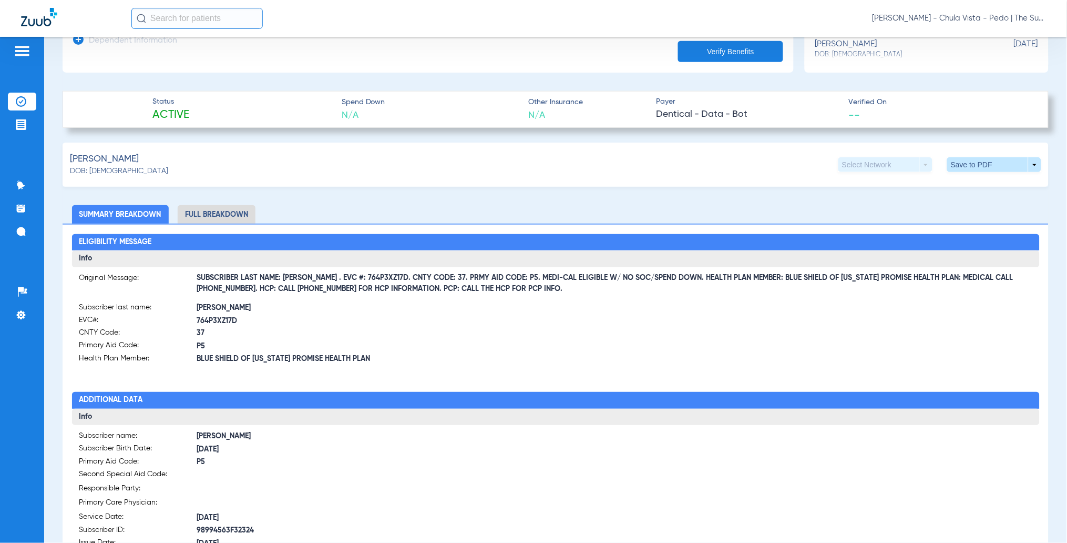
click at [194, 506] on form "Subscriber name: SALAS, JUAN G Subscriber Birth Date: 11/18/2006 Primary Aid Co…" at bounding box center [317, 536] width 477 height 210
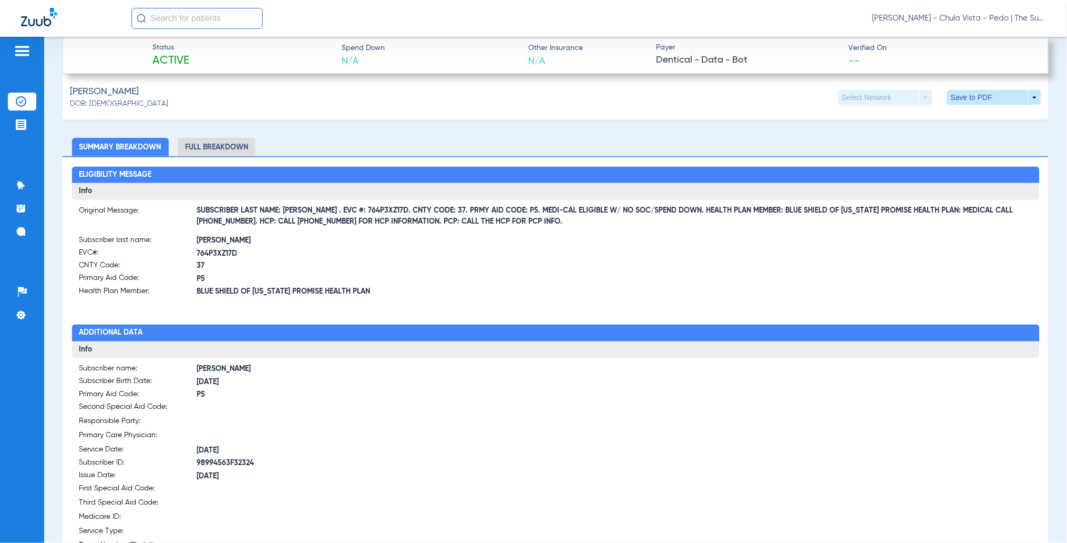
scroll to position [491, 0]
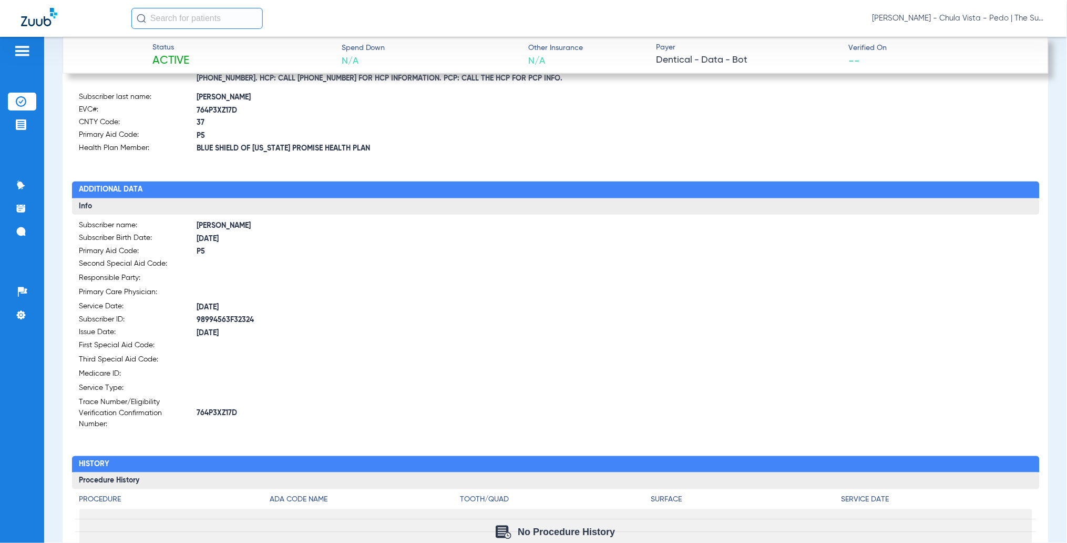
drag, startPoint x: 199, startPoint y: 319, endPoint x: 213, endPoint y: 321, distance: 15.0
click at [211, 321] on span "98994563F32324" at bounding box center [376, 320] width 359 height 11
click at [200, 318] on span "98994563F32324" at bounding box center [376, 320] width 359 height 11
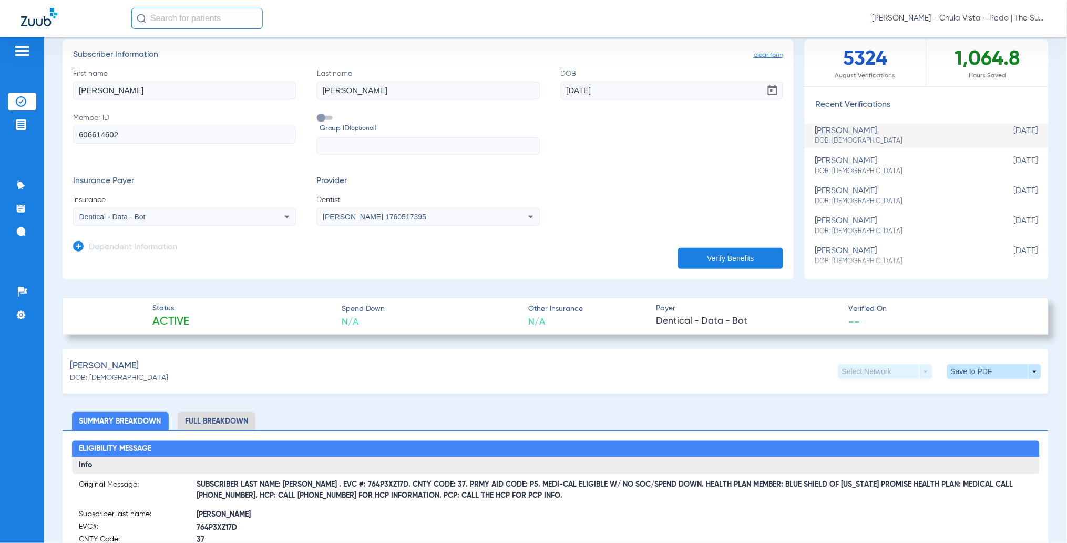
scroll to position [70, 0]
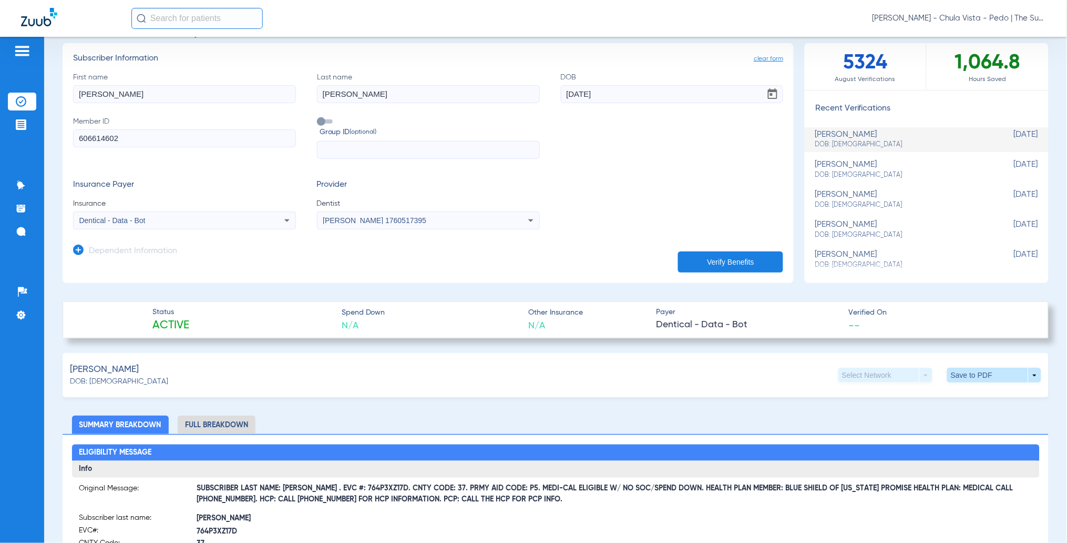
drag, startPoint x: 127, startPoint y: 139, endPoint x: 44, endPoint y: 144, distance: 82.7
click at [53, 144] on div "Schedule Insurance Verification History Last Appt. Sync Time: Today - 01:44 PM …" at bounding box center [555, 290] width 1023 height 506
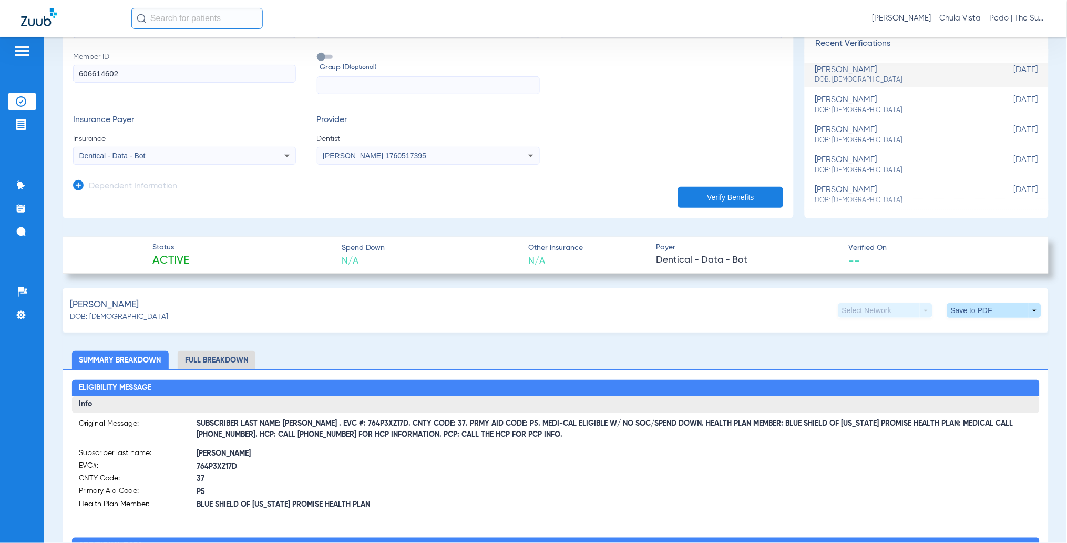
scroll to position [280, 0]
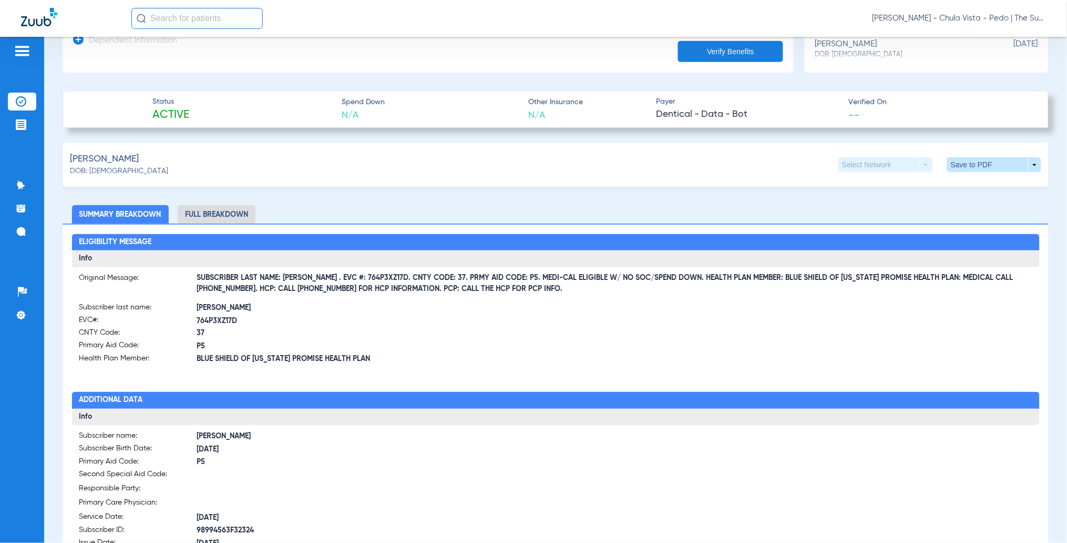
drag, startPoint x: 310, startPoint y: 277, endPoint x: 374, endPoint y: 276, distance: 63.6
click at [374, 278] on span "SUBSCRIBER LAST NAME: SALAS . EVC #: 764P3XZ17D. CNTY CODE: 37. PRMY AID CODE: …" at bounding box center [615, 283] width 836 height 11
copy span "EVC #: 764P3XZ17D"
